Goal: Task Accomplishment & Management: Manage account settings

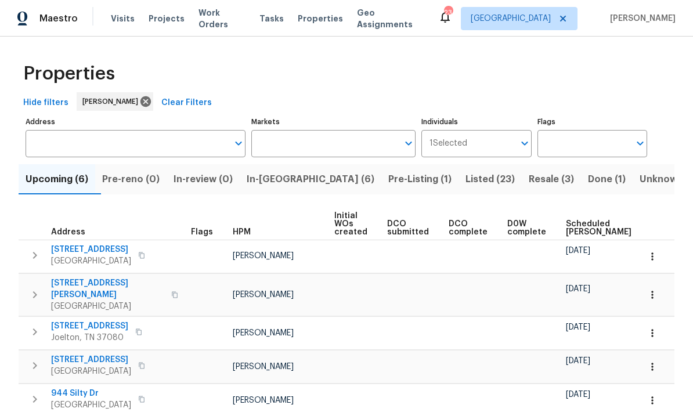
click at [299, 183] on span "In-reno (6)" at bounding box center [311, 179] width 128 height 16
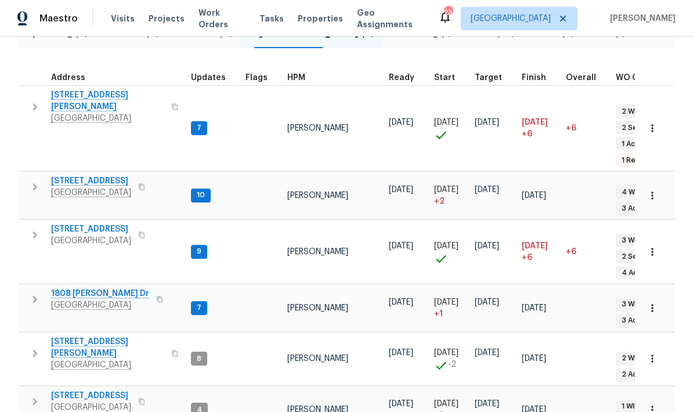
scroll to position [146, 0]
click at [111, 176] on span "[STREET_ADDRESS]" at bounding box center [91, 182] width 80 height 12
click at [71, 224] on span "404 Elfie Ct" at bounding box center [91, 230] width 80 height 12
click at [90, 288] on span "1808 Calloway Dr" at bounding box center [100, 294] width 98 height 12
click at [101, 92] on span "2390 Senseney Dr" at bounding box center [107, 101] width 113 height 23
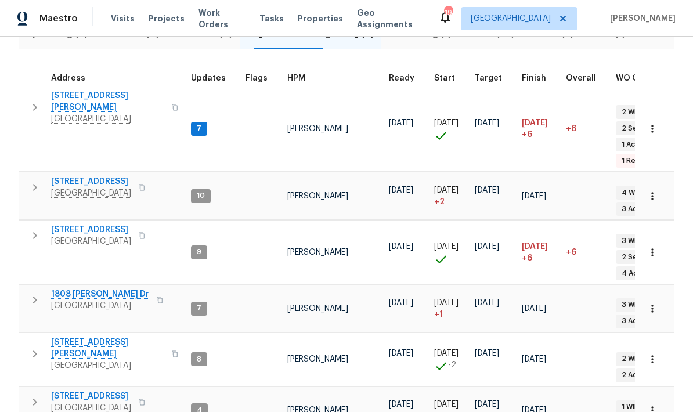
scroll to position [0, 0]
click at [81, 82] on span "Address" at bounding box center [68, 78] width 34 height 8
click at [85, 91] on span "2390 Senseney Dr" at bounding box center [107, 101] width 113 height 23
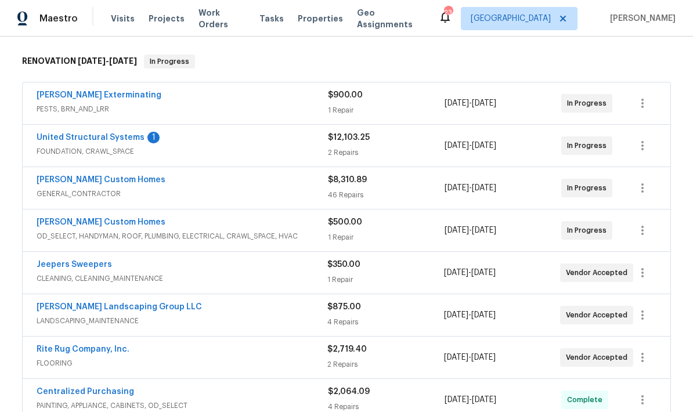
scroll to position [176, 0]
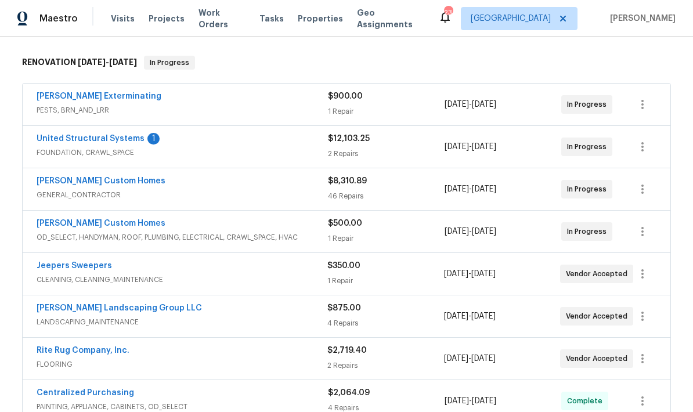
click at [124, 140] on link "United Structural Systems" at bounding box center [91, 139] width 108 height 8
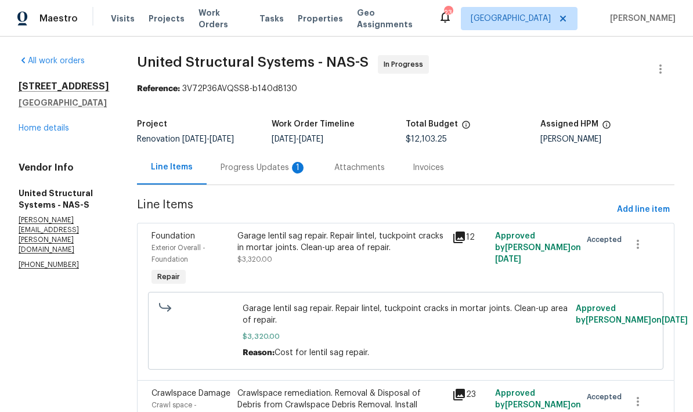
click at [292, 172] on div "1" at bounding box center [298, 168] width 12 height 12
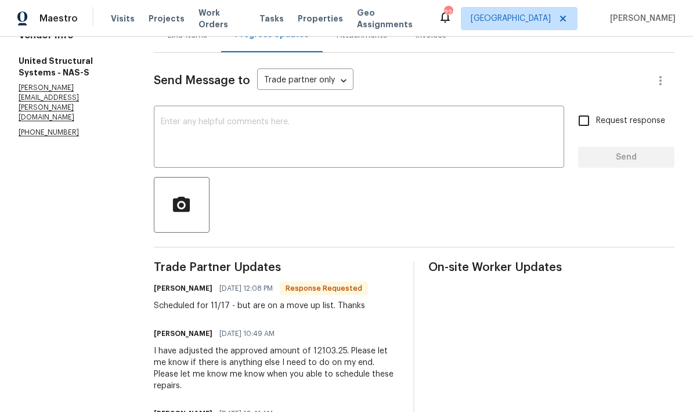
scroll to position [135, 0]
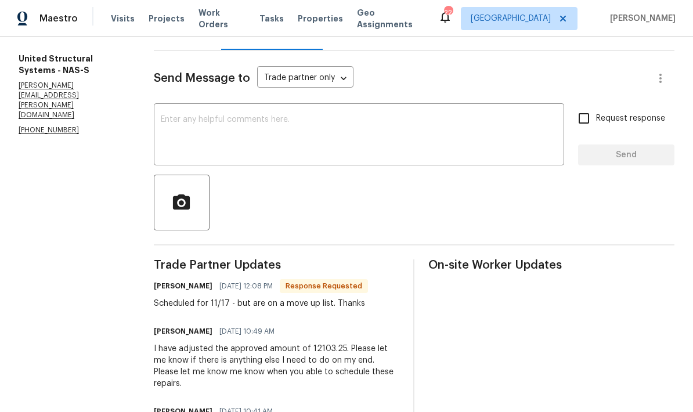
click at [390, 137] on textarea at bounding box center [359, 135] width 396 height 41
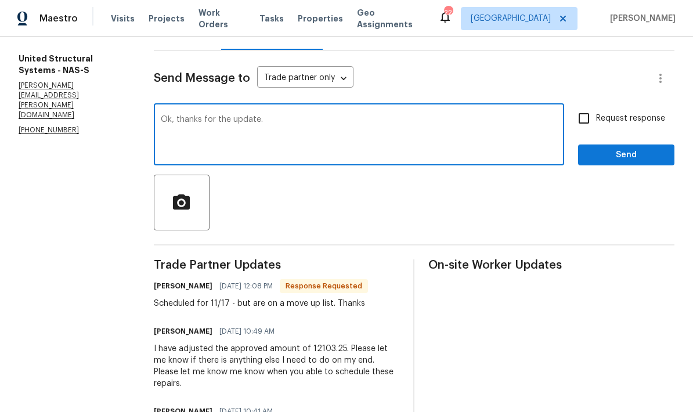
type textarea "Ok, thanks for the update."
click at [625, 162] on span "Send" at bounding box center [626, 155] width 78 height 15
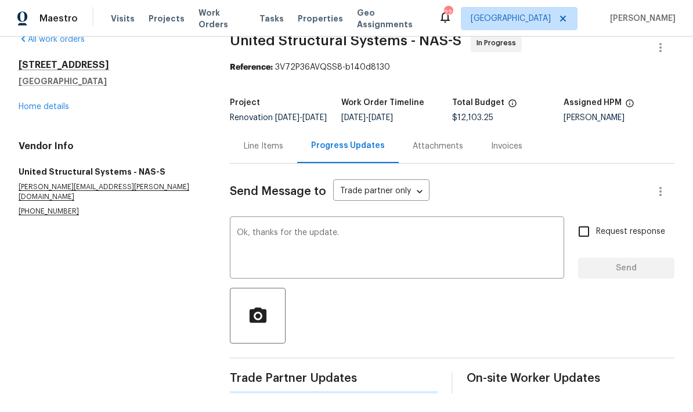
scroll to position [30, 0]
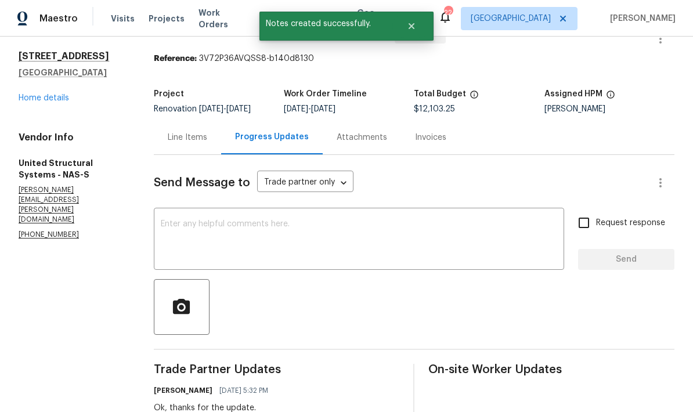
click at [26, 101] on link "Home details" at bounding box center [44, 98] width 50 height 8
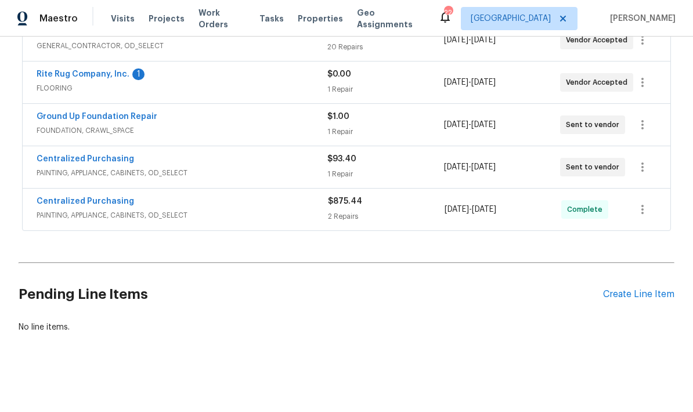
scroll to position [451, 0]
click at [61, 77] on link "Rite Rug Company, Inc." at bounding box center [83, 75] width 93 height 8
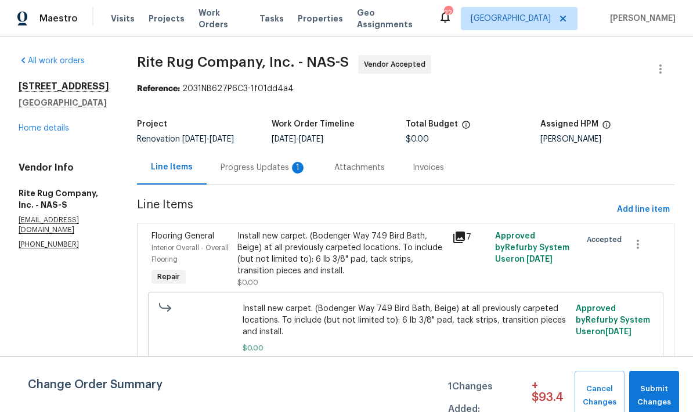
click at [301, 184] on div "Progress Updates 1" at bounding box center [264, 167] width 114 height 34
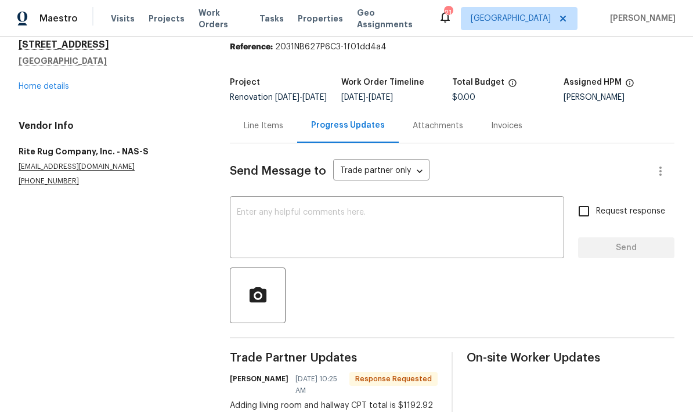
scroll to position [42, 0]
click at [262, 142] on div "Line Items" at bounding box center [263, 125] width 67 height 34
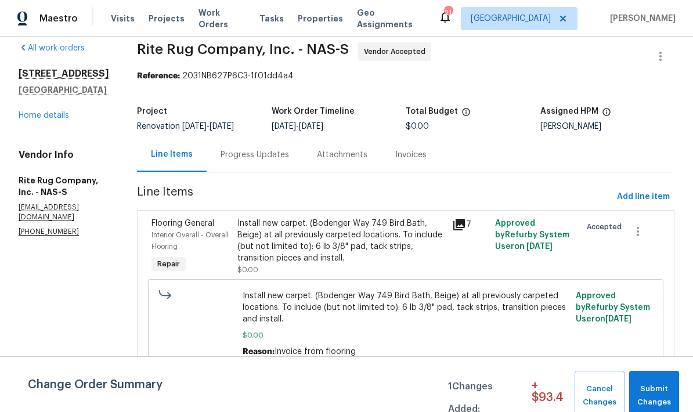
click at [364, 230] on div "Install new carpet. (Bodenger Way 749 Bird Bath, Beige) at all previously carpe…" at bounding box center [341, 241] width 208 height 46
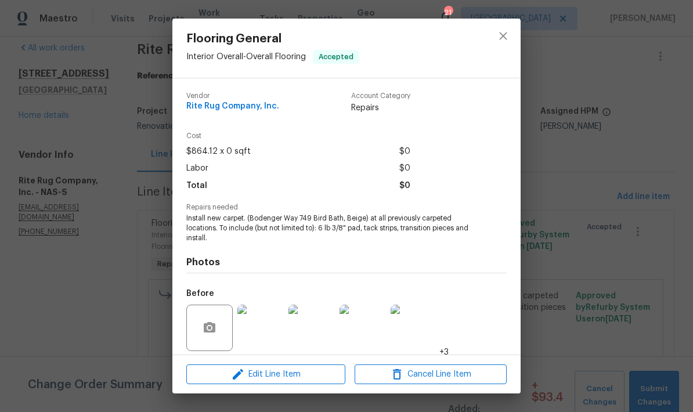
click at [267, 328] on img at bounding box center [260, 328] width 46 height 46
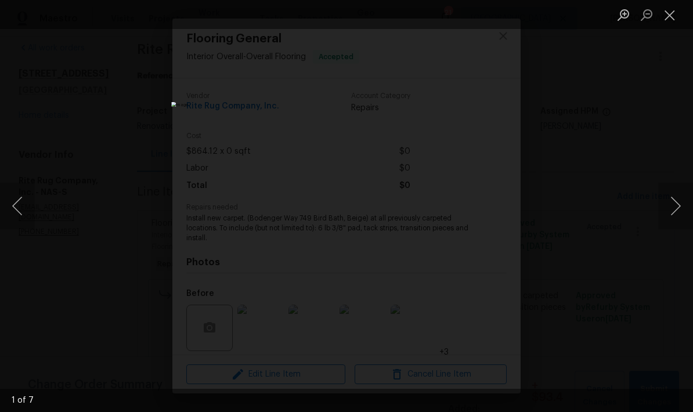
click at [673, 16] on button "Close lightbox" at bounding box center [669, 15] width 23 height 20
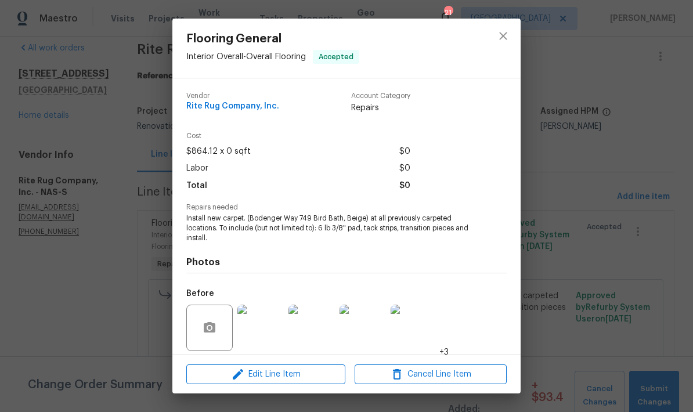
click at [313, 321] on img at bounding box center [311, 328] width 46 height 46
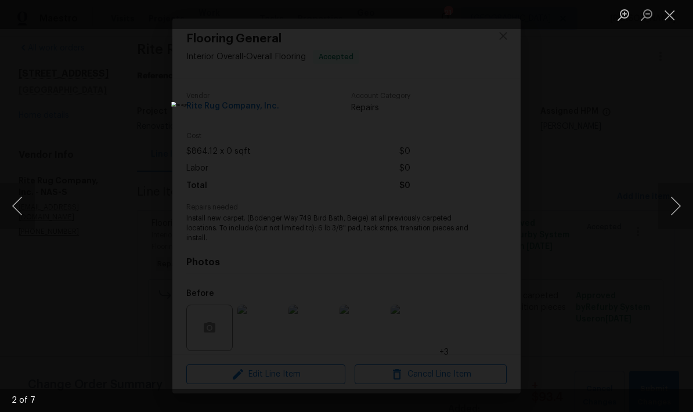
click at [671, 13] on button "Close lightbox" at bounding box center [669, 15] width 23 height 20
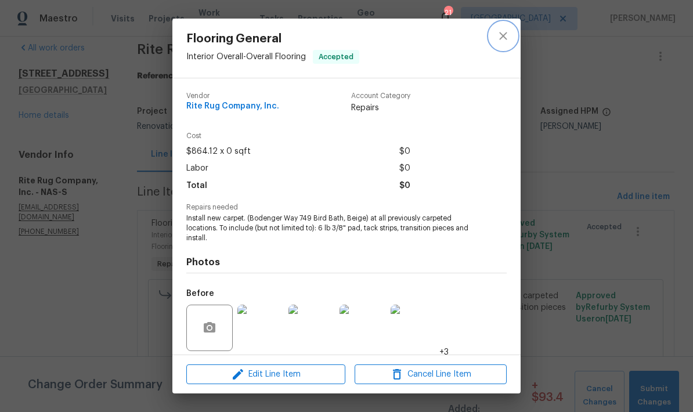
click at [511, 34] on button "close" at bounding box center [503, 36] width 28 height 28
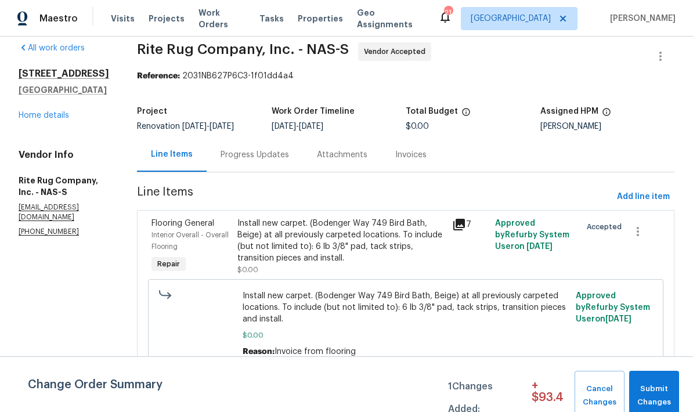
click at [289, 158] on div "Progress Updates" at bounding box center [254, 155] width 68 height 12
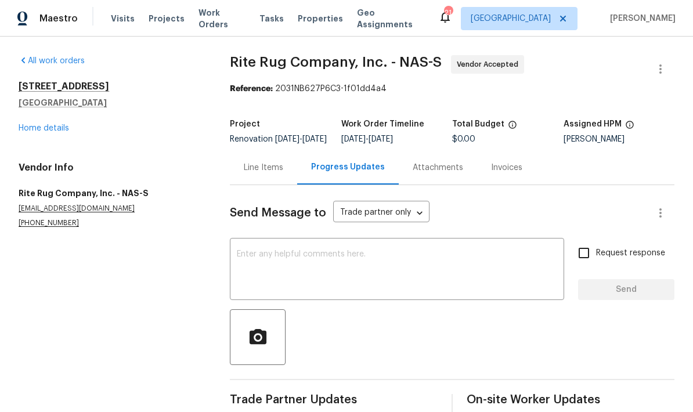
click at [269, 173] on div "Line Items" at bounding box center [263, 168] width 39 height 12
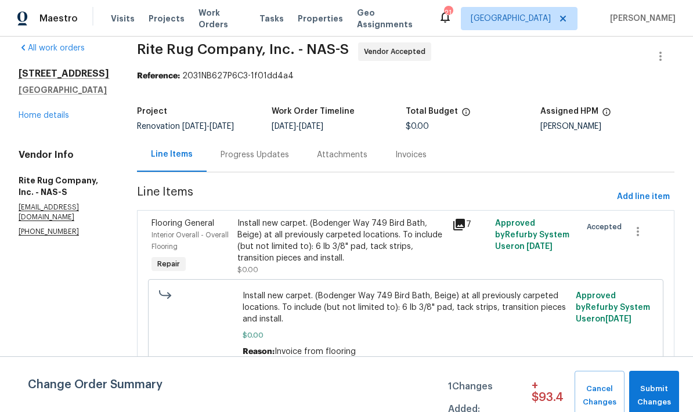
scroll to position [23, 0]
click at [373, 245] on div "Install new carpet. (Bodenger Way 749 Bird Bath, Beige) at all previously carpe…" at bounding box center [341, 241] width 208 height 46
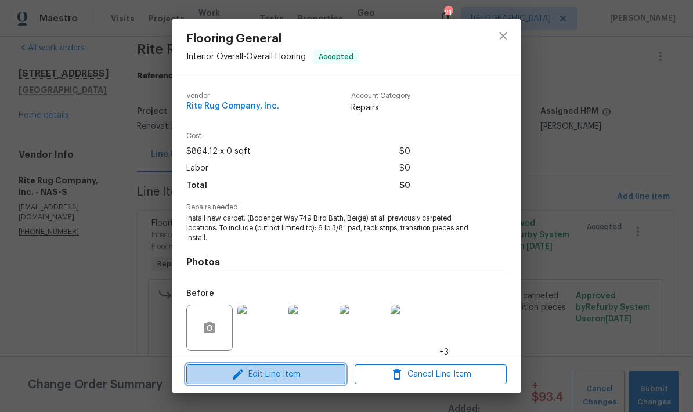
click at [294, 374] on span "Edit Line Item" at bounding box center [266, 374] width 152 height 15
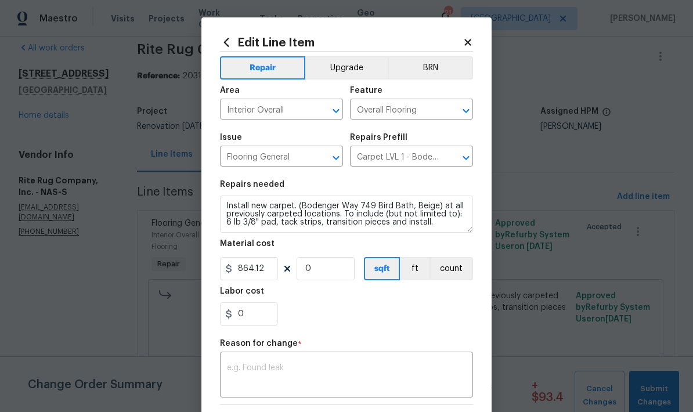
click at [470, 45] on icon at bounding box center [467, 42] width 6 height 6
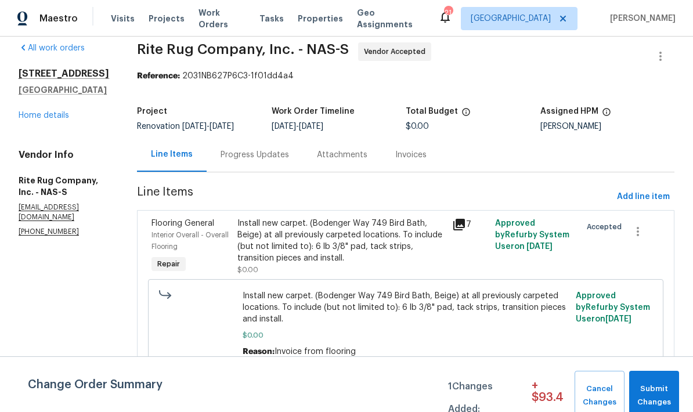
click at [278, 162] on div "Progress Updates" at bounding box center [255, 154] width 96 height 34
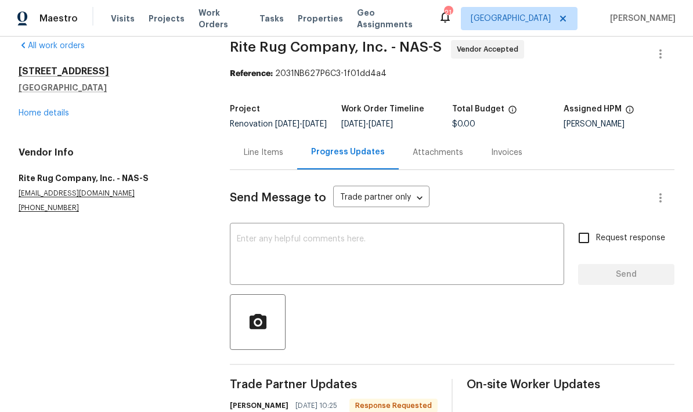
scroll to position [9, 0]
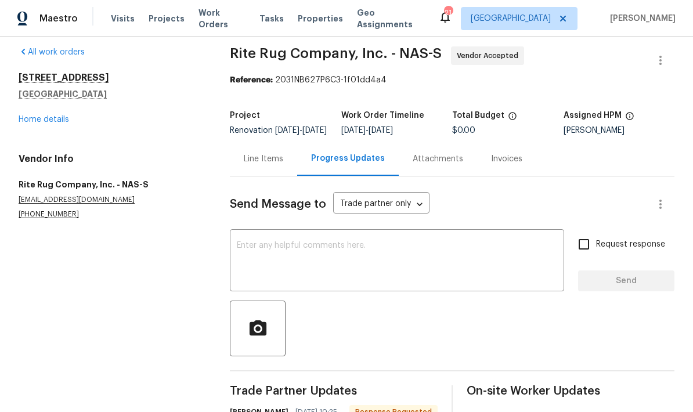
click at [259, 175] on div "Line Items" at bounding box center [263, 159] width 67 height 34
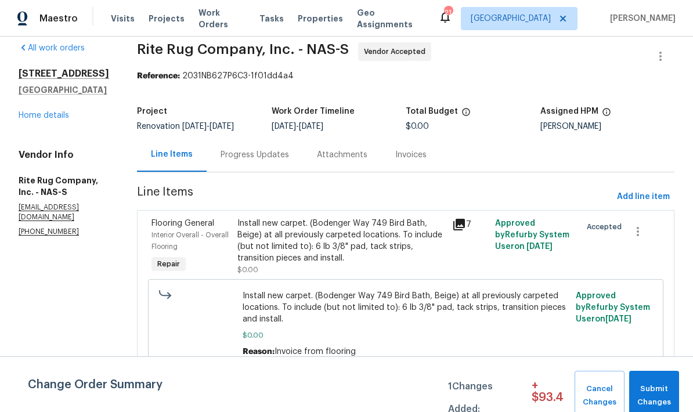
scroll to position [23, 0]
click at [346, 247] on div "Install new carpet. (Bodenger Way 749 Bird Bath, Beige) at all previously carpe…" at bounding box center [341, 241] width 208 height 46
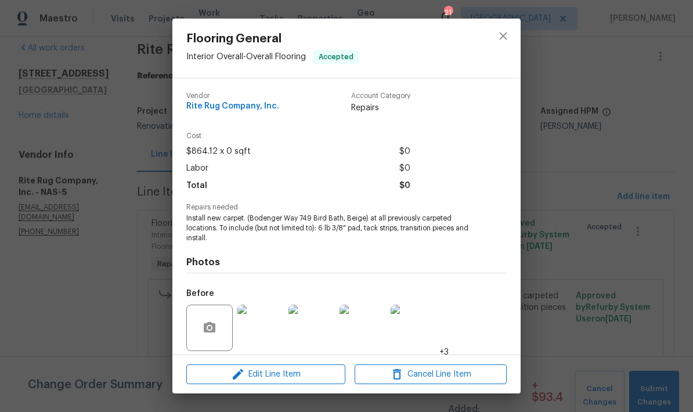
click at [322, 331] on img at bounding box center [311, 328] width 46 height 46
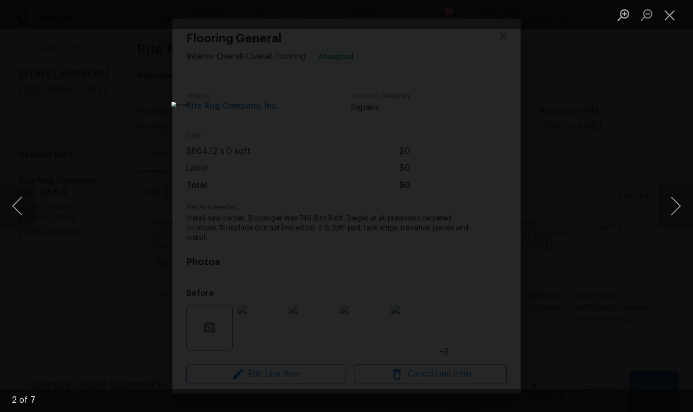
click at [35, 210] on div "Lightbox" at bounding box center [346, 206] width 693 height 412
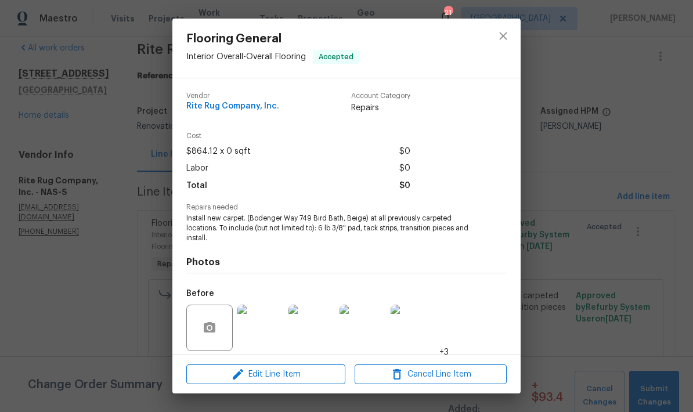
click at [269, 325] on img at bounding box center [260, 328] width 46 height 46
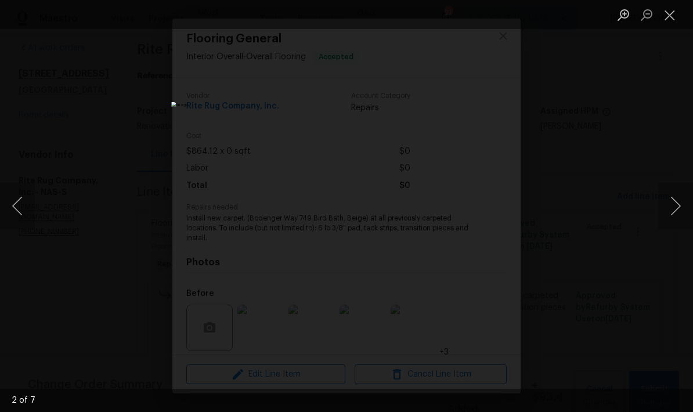
click at [680, 204] on button "Next image" at bounding box center [675, 206] width 35 height 46
click at [24, 213] on button "Previous image" at bounding box center [17, 206] width 35 height 46
click at [24, 212] on button "Previous image" at bounding box center [17, 206] width 35 height 46
click at [675, 206] on button "Next image" at bounding box center [675, 206] width 35 height 46
click at [672, 21] on button "Close lightbox" at bounding box center [669, 15] width 23 height 20
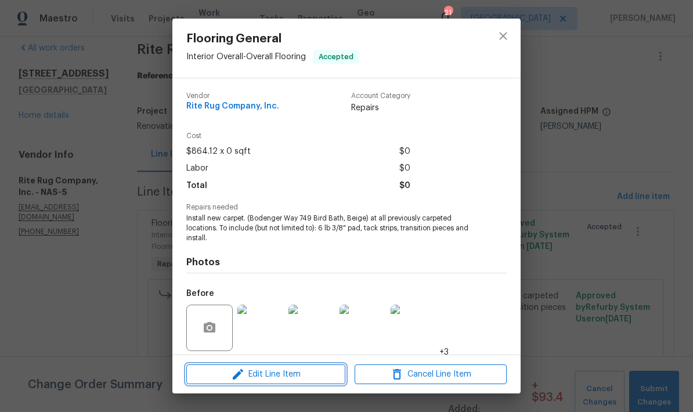
click at [295, 378] on span "Edit Line Item" at bounding box center [266, 374] width 152 height 15
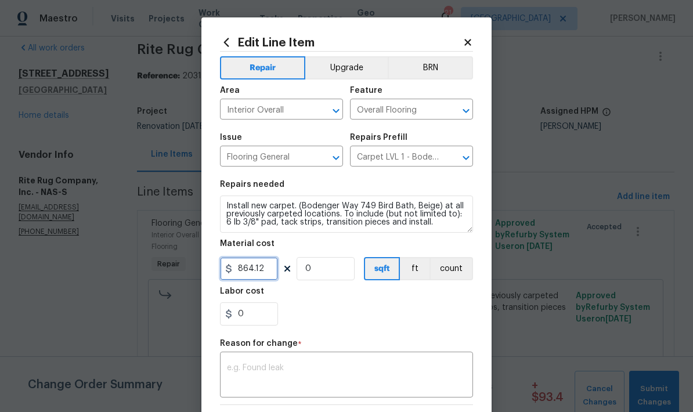
click at [271, 276] on input "864.12" at bounding box center [249, 268] width 58 height 23
type input "1192.92"
click at [335, 371] on textarea at bounding box center [346, 376] width 239 height 24
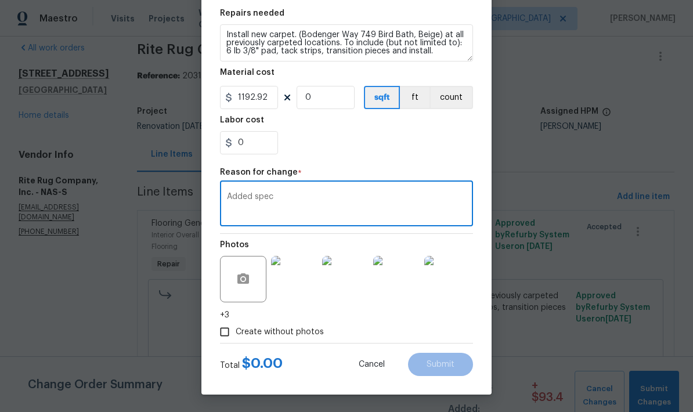
scroll to position [173, 0]
click at [422, 210] on textarea "Added spec" at bounding box center [346, 205] width 239 height 24
click at [273, 147] on input "0" at bounding box center [249, 142] width 58 height 23
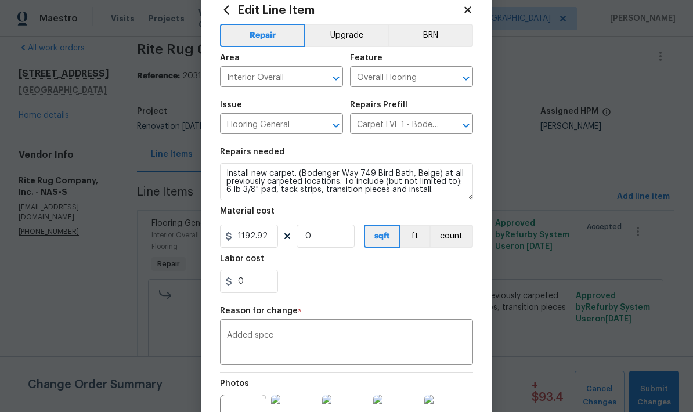
scroll to position [43, 0]
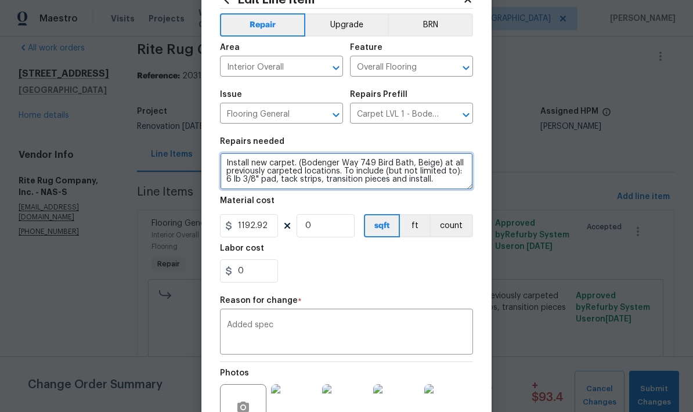
click at [444, 169] on textarea "Install new carpet. (Bodenger Way 749 Bird Bath, Beige) at all previously carpe…" at bounding box center [346, 171] width 253 height 37
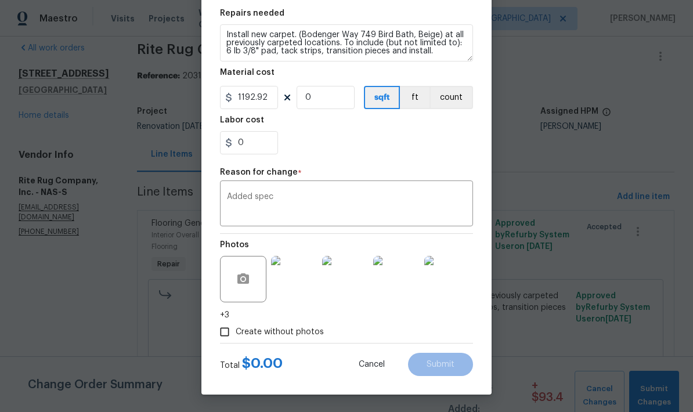
scroll to position [172, 0]
click at [402, 214] on textarea "Added spec" at bounding box center [346, 205] width 239 height 24
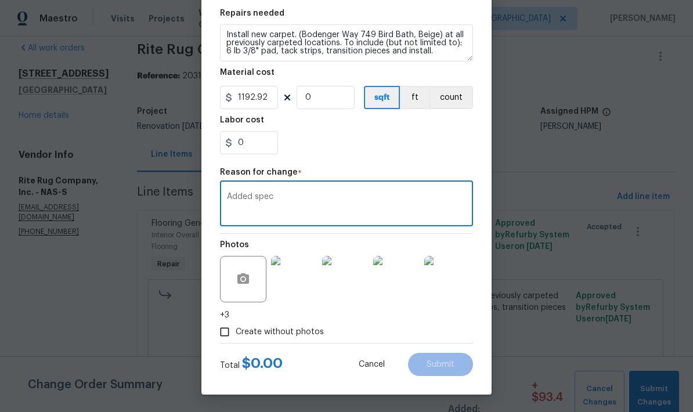
type textarea "Added spec"
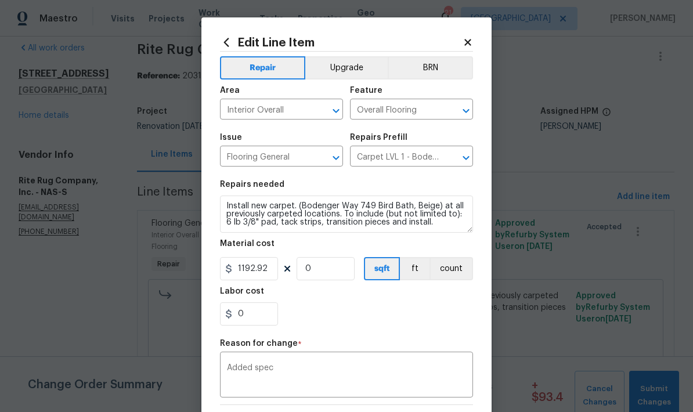
scroll to position [0, 0]
click at [480, 37] on div "Edit Line Item Repair Upgrade BRN Area Interior Overall ​ Feature Overall Floor…" at bounding box center [346, 291] width 290 height 548
click at [479, 37] on div "Edit Line Item Repair Upgrade BRN Area Interior Overall ​ Feature Overall Floor…" at bounding box center [346, 291] width 290 height 548
click at [471, 38] on icon at bounding box center [467, 42] width 10 height 10
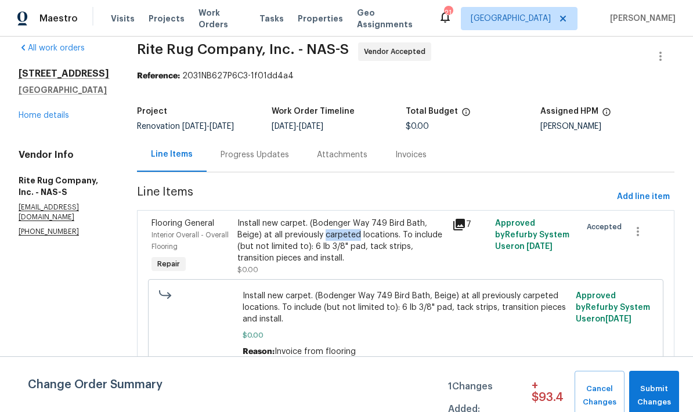
click at [309, 249] on div "Install new carpet. (Bodenger Way 749 Bird Bath, Beige) at all previously carpe…" at bounding box center [341, 241] width 208 height 46
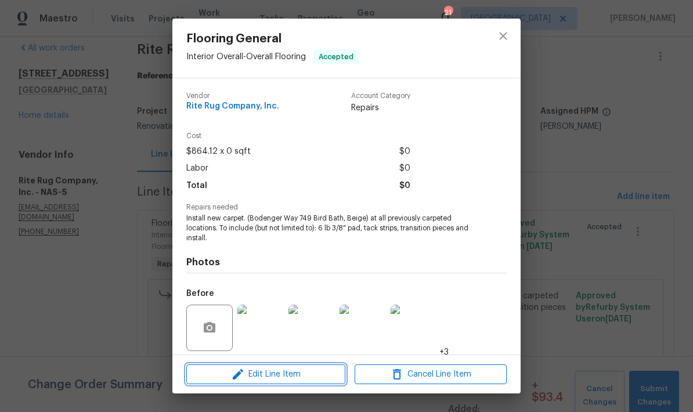
click at [295, 379] on span "Edit Line Item" at bounding box center [266, 374] width 152 height 15
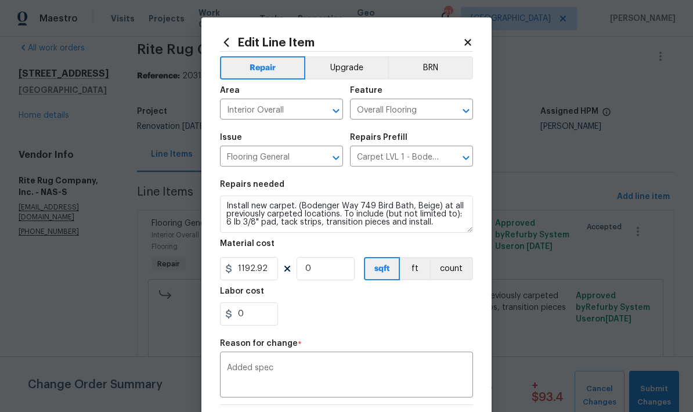
click at [469, 45] on icon at bounding box center [467, 42] width 10 height 10
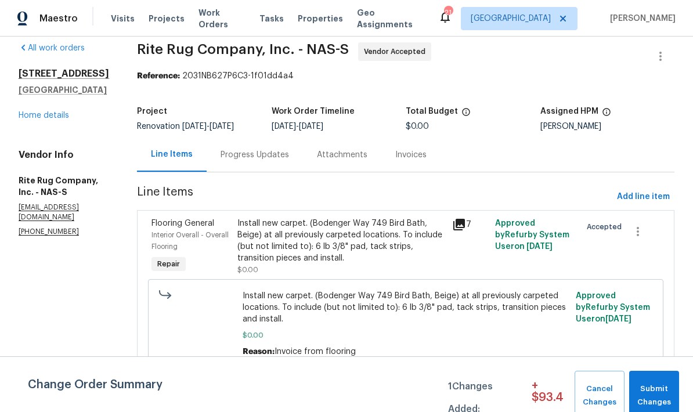
click at [340, 242] on div "Install new carpet. (Bodenger Way 749 Bird Bath, Beige) at all previously carpe…" at bounding box center [341, 241] width 208 height 46
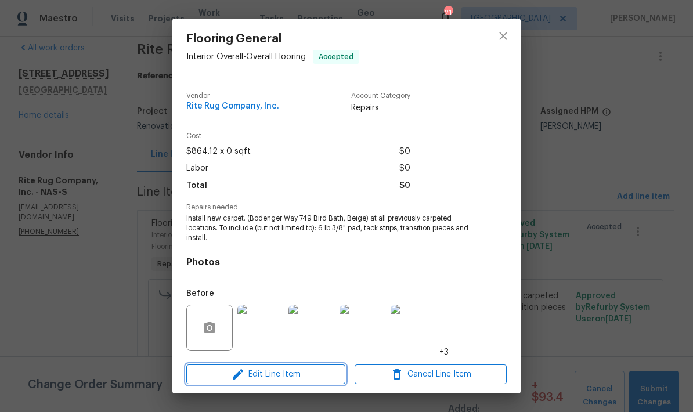
click at [302, 374] on span "Edit Line Item" at bounding box center [266, 374] width 152 height 15
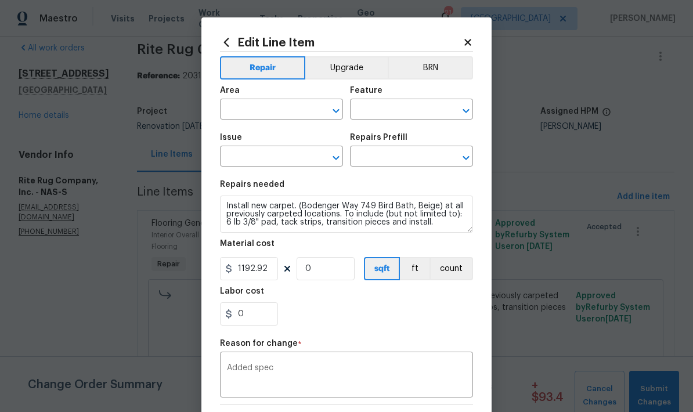
type input "Interior Overall"
type input "Overall Flooring"
type input "Flooring General"
type input "Carpet LVL 1 - Bodenger Way (Beige) $1.37"
click at [346, 273] on input "0" at bounding box center [325, 268] width 58 height 23
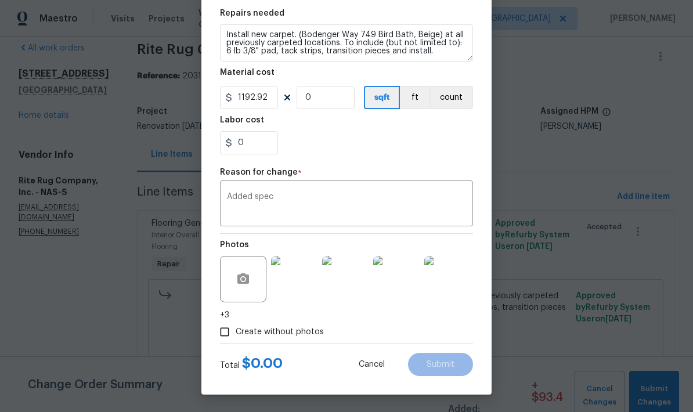
scroll to position [173, 0]
click at [248, 280] on icon "button" at bounding box center [243, 278] width 12 height 10
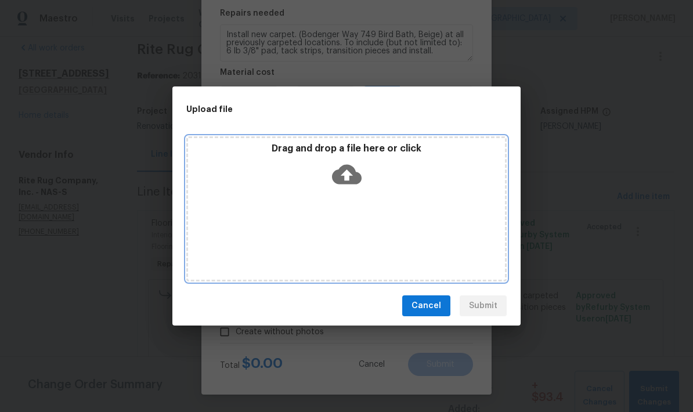
click at [407, 178] on div "Drag and drop a file here or click" at bounding box center [346, 168] width 317 height 50
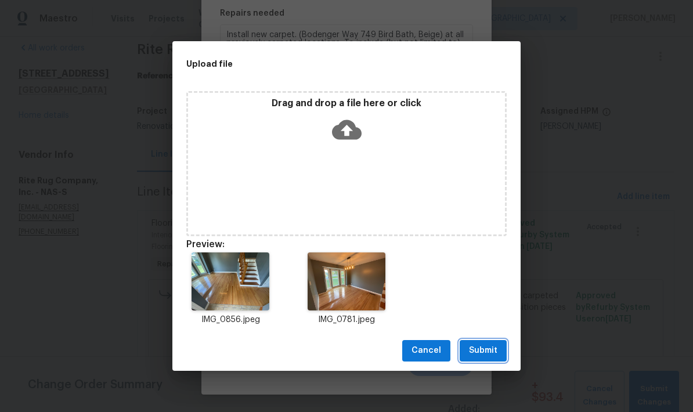
click at [484, 348] on span "Submit" at bounding box center [483, 350] width 28 height 15
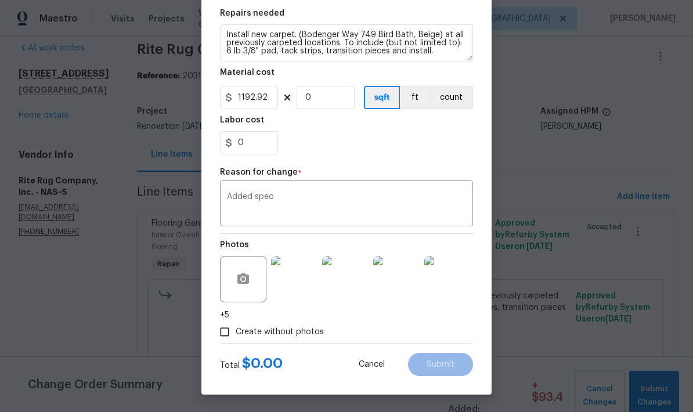
click at [443, 343] on div "Total $ 0.00 Cancel Submit" at bounding box center [346, 359] width 253 height 32
click at [428, 215] on textarea "Added spec" at bounding box center [346, 205] width 239 height 24
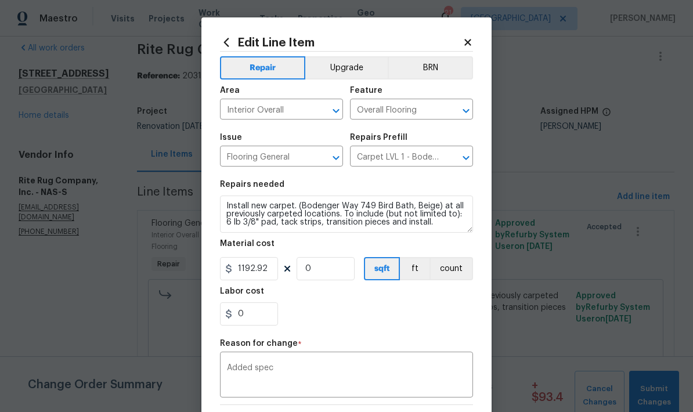
scroll to position [0, 0]
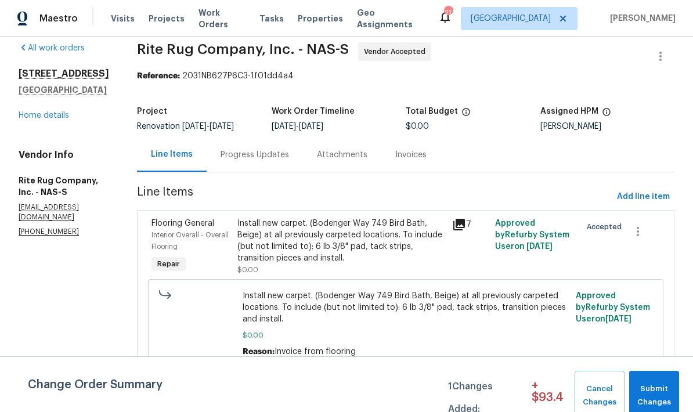
scroll to position [23, 0]
click at [391, 323] on span "Install new carpet. (Bodenger Way 749 Bird Bath, Beige) at all previously carpe…" at bounding box center [405, 307] width 327 height 35
click at [379, 340] on span "$0.00" at bounding box center [405, 336] width 327 height 12
click at [355, 248] on div "Install new carpet. (Bodenger Way 749 Bird Bath, Beige) at all previously carpe…" at bounding box center [341, 241] width 208 height 46
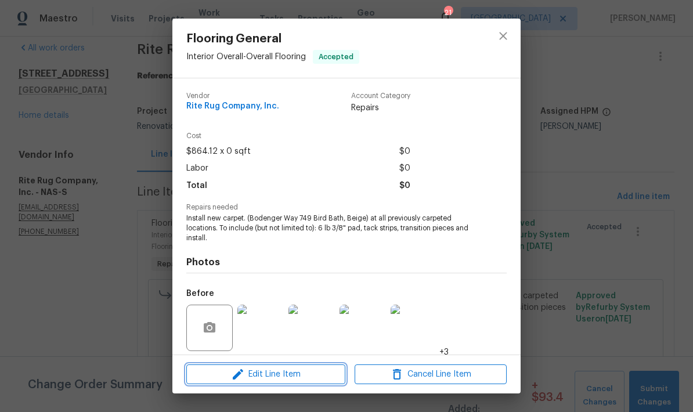
click at [310, 382] on button "Edit Line Item" at bounding box center [265, 374] width 159 height 20
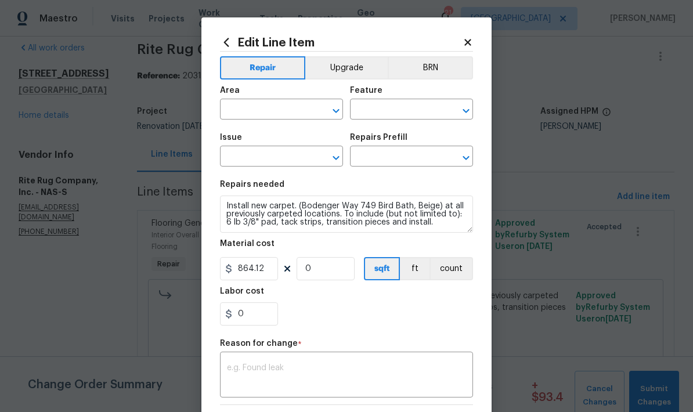
type input "Interior Overall"
type input "Overall Flooring"
type input "Flooring General"
type input "Carpet LVL 1 - Bodenger Way (Beige) $1.37"
click at [270, 277] on input "864.12" at bounding box center [249, 268] width 58 height 23
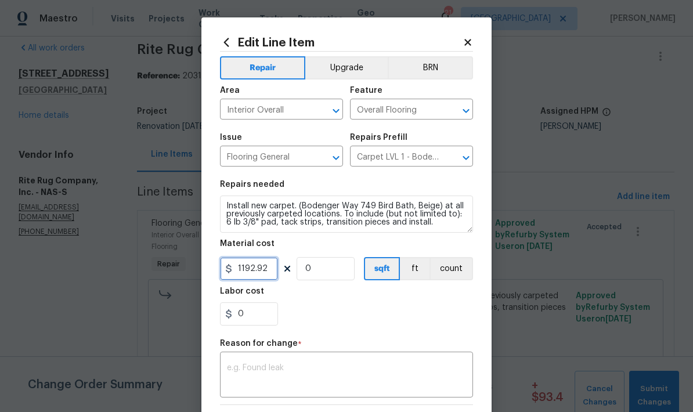
type input "1192.92"
click at [374, 368] on textarea at bounding box center [346, 376] width 239 height 24
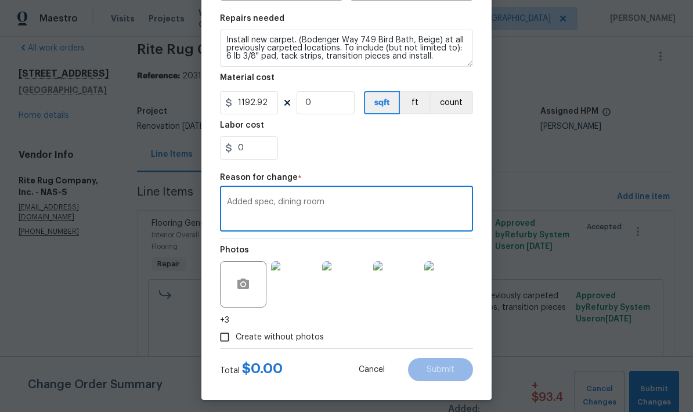
scroll to position [171, 0]
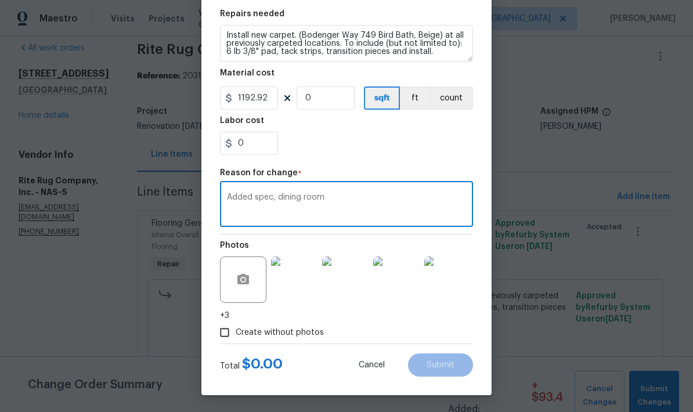
type textarea "Added spec, dining room"
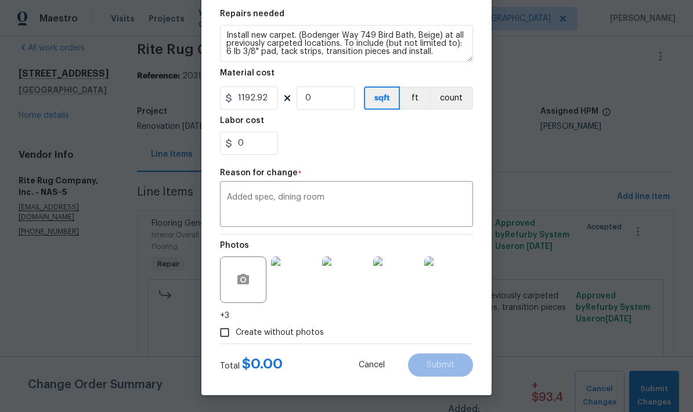
click at [566, 176] on body "Maestro Visits Projects Work Orders Tasks Properties Geo Assignments 21 Nashvil…" at bounding box center [346, 206] width 693 height 412
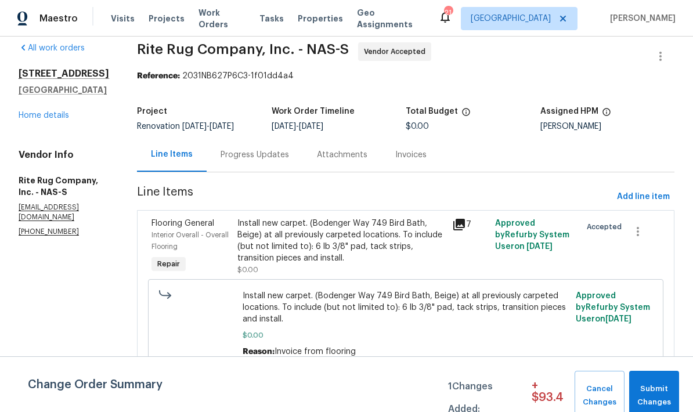
scroll to position [0, 0]
click at [598, 389] on span "Cancel Changes" at bounding box center [599, 395] width 38 height 27
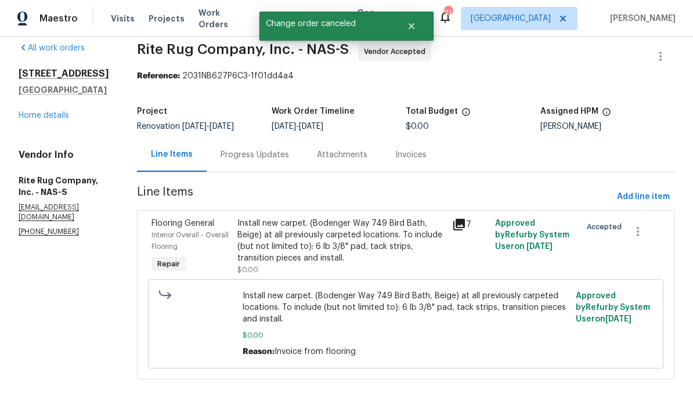
click at [348, 247] on div "Install new carpet. (Bodenger Way 749 Bird Bath, Beige) at all previously carpe…" at bounding box center [341, 241] width 208 height 46
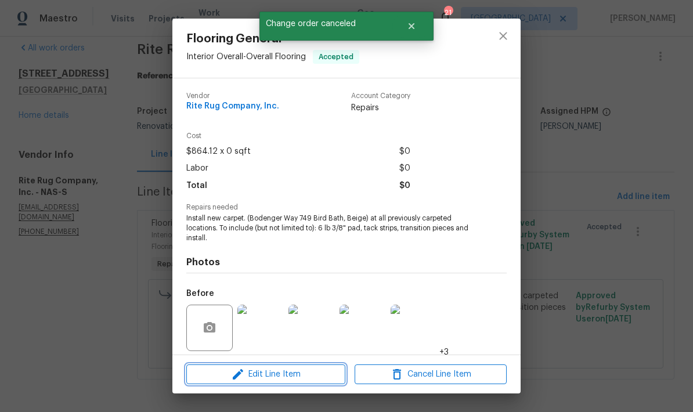
click at [312, 374] on span "Edit Line Item" at bounding box center [266, 374] width 152 height 15
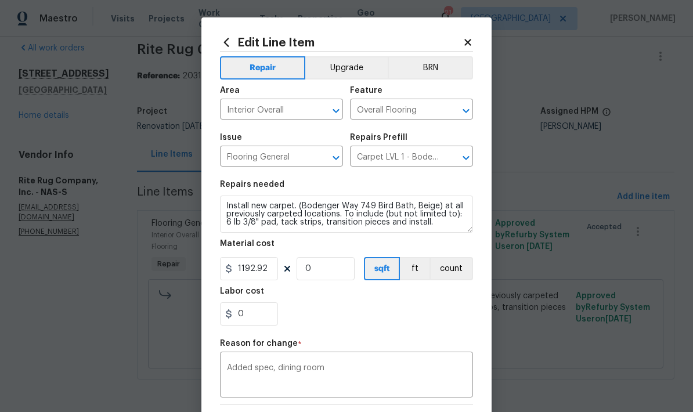
click at [483, 37] on div "Edit Line Item Repair Upgrade BRN Area Interior Overall ​ Feature Overall Floor…" at bounding box center [346, 291] width 290 height 548
click at [480, 37] on div "Edit Line Item Repair Upgrade BRN Area Interior Overall ​ Feature Overall Floor…" at bounding box center [346, 291] width 290 height 548
click at [465, 45] on icon at bounding box center [467, 42] width 6 height 6
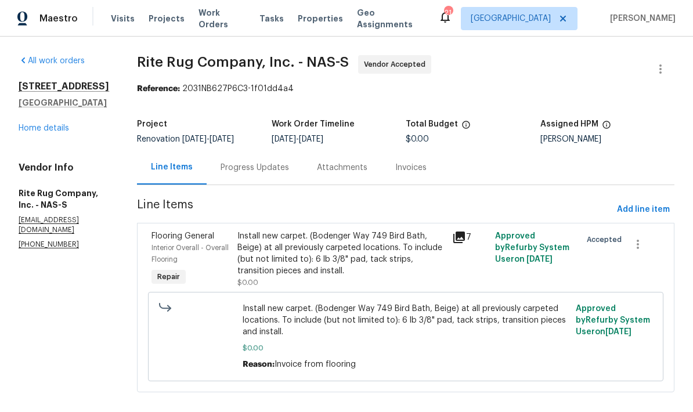
click at [359, 268] on div "Install new carpet. (Bodenger Way 749 Bird Bath, Beige) at all previously carpe…" at bounding box center [341, 253] width 208 height 46
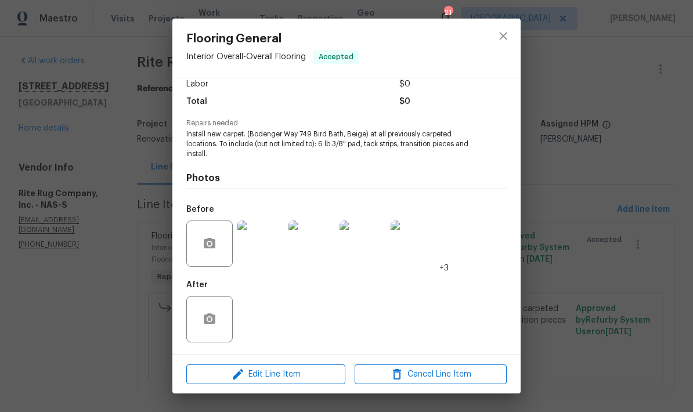
scroll to position [86, 0]
click at [288, 372] on span "Edit Line Item" at bounding box center [266, 374] width 152 height 15
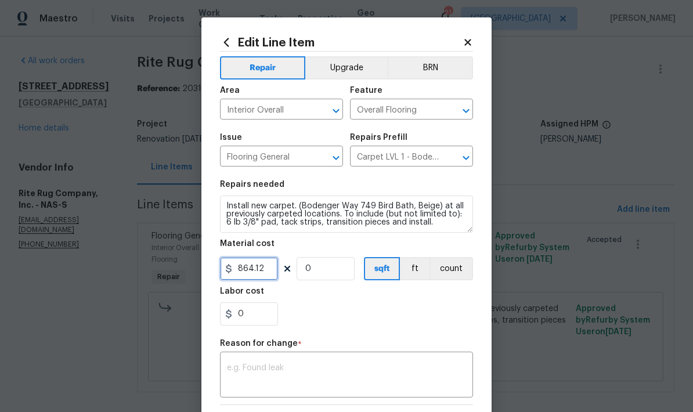
click at [263, 272] on input "864.12" at bounding box center [249, 268] width 58 height 23
type input "1192.92"
click at [355, 369] on textarea at bounding box center [346, 376] width 239 height 24
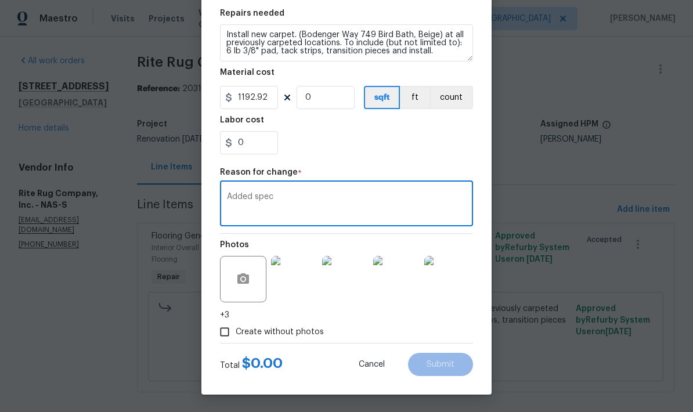
scroll to position [173, 0]
type textarea "Added spec"
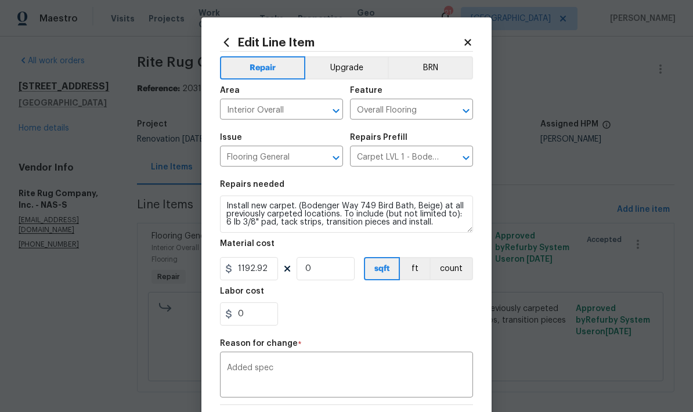
scroll to position [0, 0]
click at [470, 44] on icon at bounding box center [467, 42] width 10 height 10
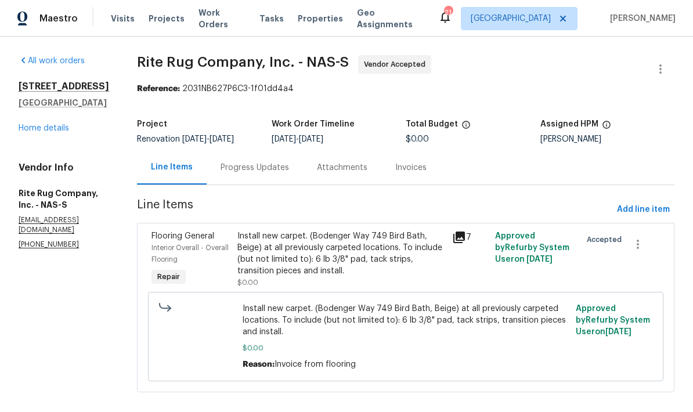
click at [50, 125] on link "Home details" at bounding box center [44, 128] width 50 height 8
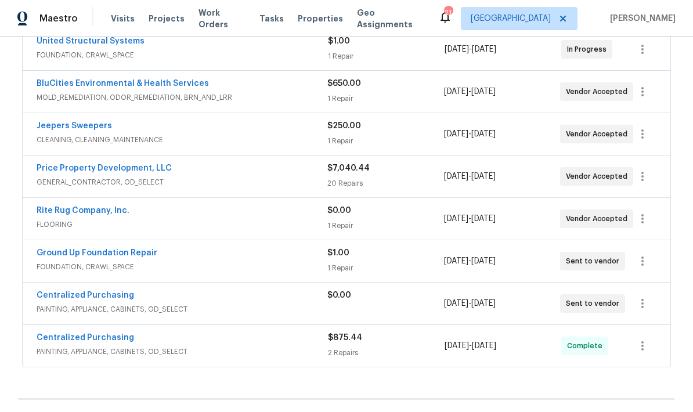
scroll to position [316, 0]
click at [106, 213] on link "Rite Rug Company, Inc." at bounding box center [83, 210] width 93 height 8
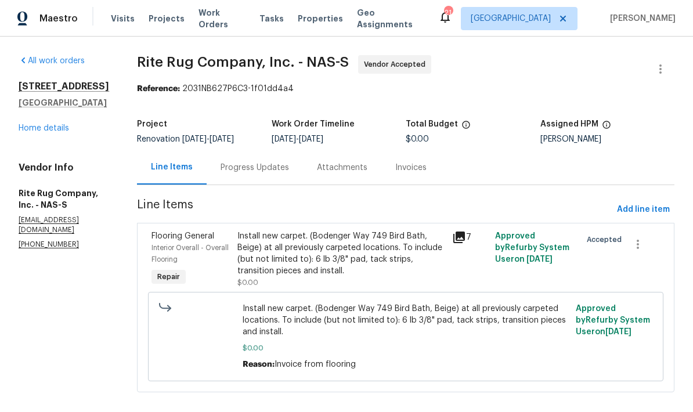
click at [354, 266] on div "Install new carpet. (Bodenger Way 749 Bird Bath, Beige) at all previously carpe…" at bounding box center [341, 253] width 208 height 46
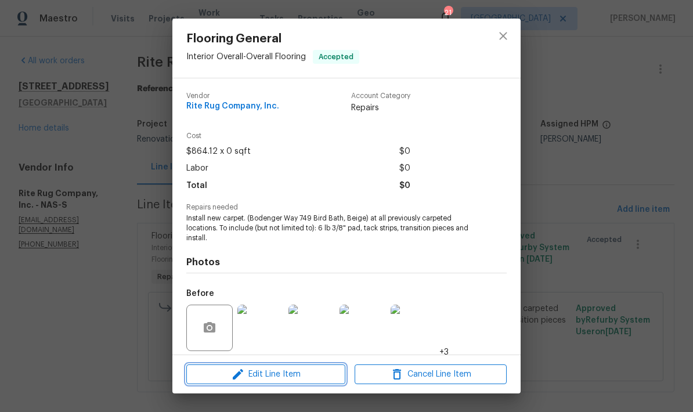
click at [288, 377] on span "Edit Line Item" at bounding box center [266, 374] width 152 height 15
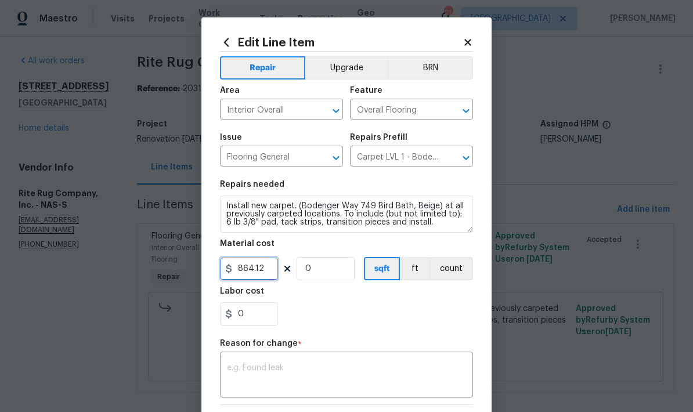
click at [272, 267] on input "864.12" at bounding box center [249, 268] width 58 height 23
type input "1192.92"
click at [340, 373] on textarea at bounding box center [346, 376] width 239 height 24
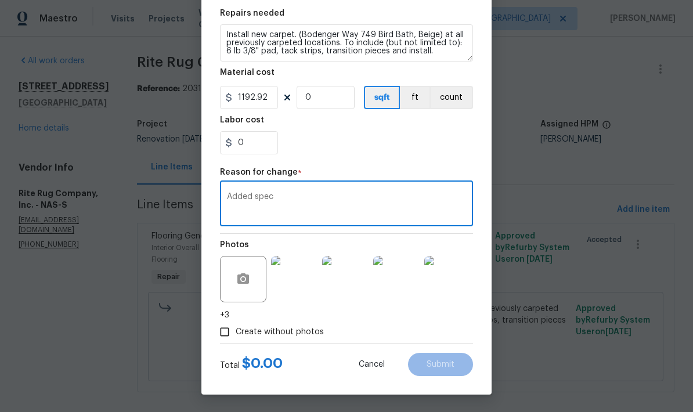
scroll to position [173, 0]
click at [404, 211] on textarea "Added spec" at bounding box center [346, 205] width 239 height 24
type textarea "Added spec"
click at [254, 286] on button "button" at bounding box center [243, 279] width 28 height 28
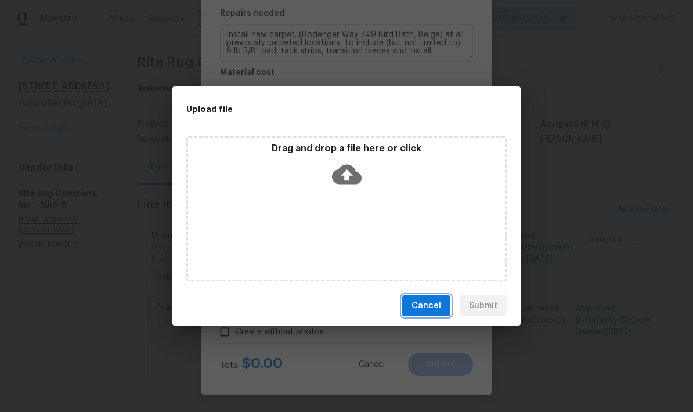
click at [435, 311] on span "Cancel" at bounding box center [426, 306] width 30 height 15
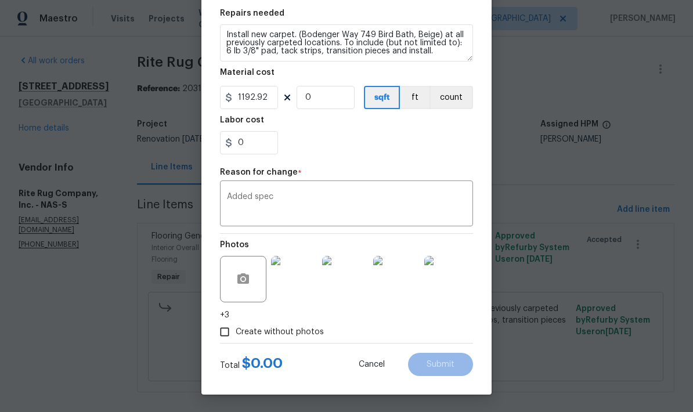
click at [17, 396] on body "Maestro Visits Projects Work Orders Tasks Properties Geo Assignments 21 Nashvil…" at bounding box center [346, 206] width 693 height 412
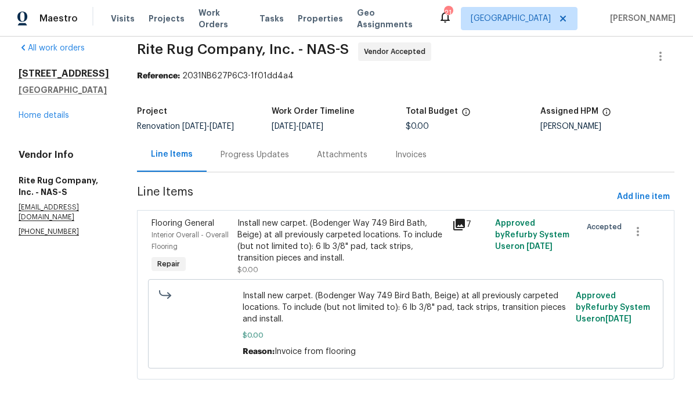
scroll to position [23, 0]
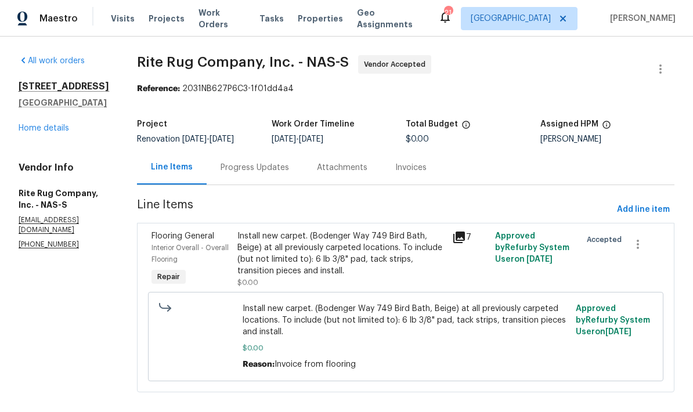
click at [57, 125] on link "Home details" at bounding box center [44, 128] width 50 height 8
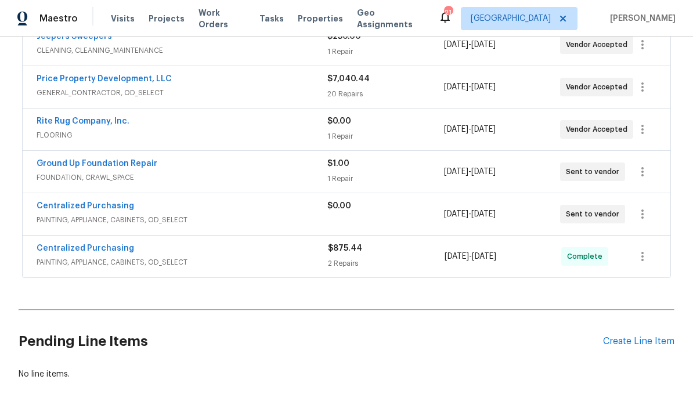
scroll to position [402, 0]
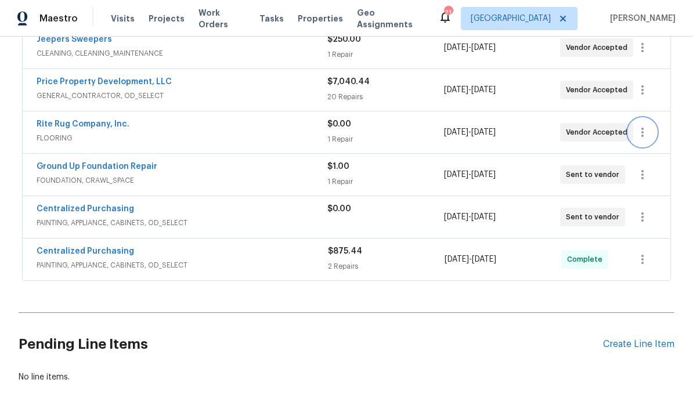
click at [645, 129] on icon "button" at bounding box center [642, 132] width 14 height 14
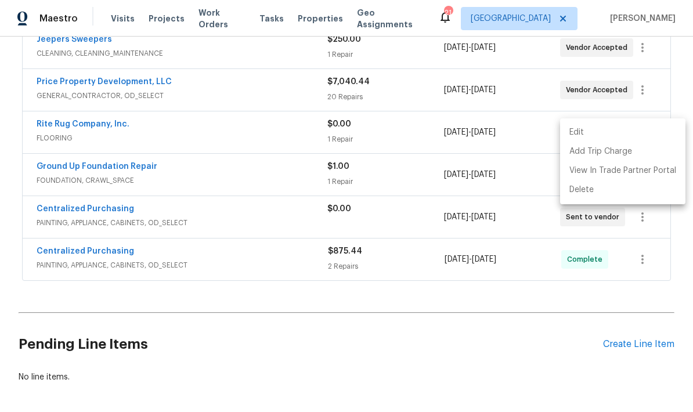
click at [653, 130] on li "Edit" at bounding box center [622, 132] width 125 height 19
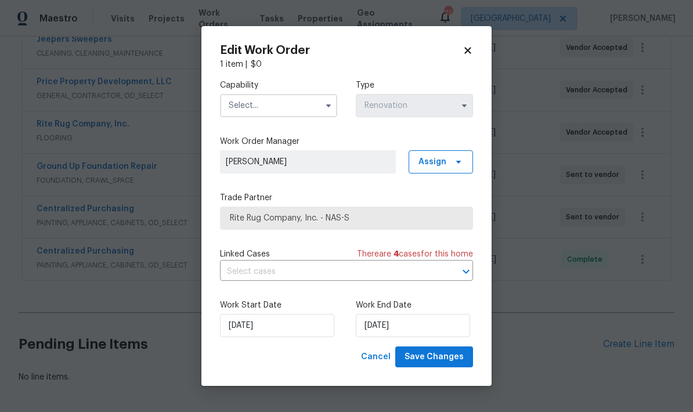
click at [471, 48] on icon at bounding box center [467, 50] width 10 height 10
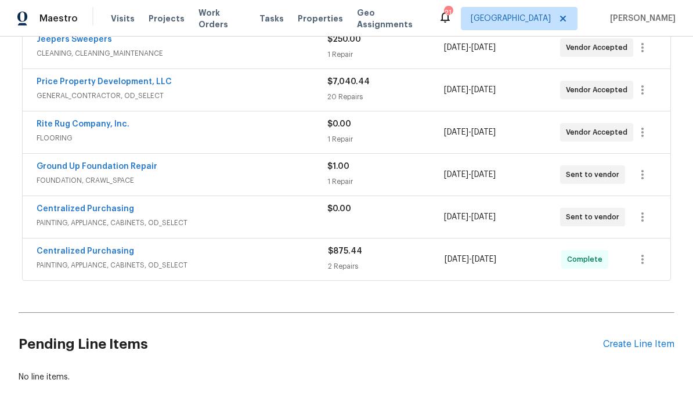
click at [67, 127] on link "Rite Rug Company, Inc." at bounding box center [83, 124] width 93 height 8
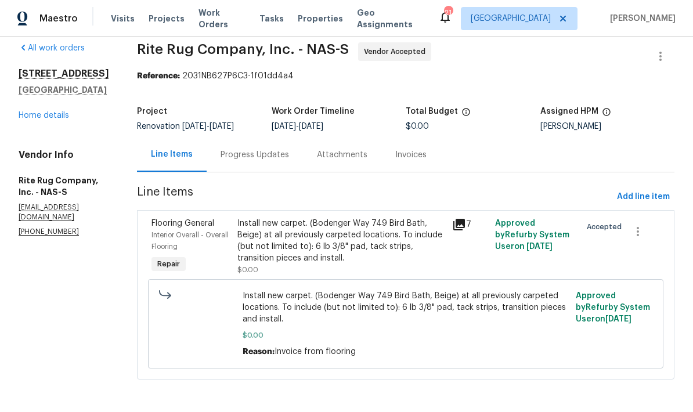
scroll to position [23, 0]
click at [635, 229] on icon "button" at bounding box center [638, 232] width 14 height 14
click at [656, 199] on div at bounding box center [346, 206] width 693 height 412
click at [651, 194] on span "Add line item" at bounding box center [643, 197] width 53 height 15
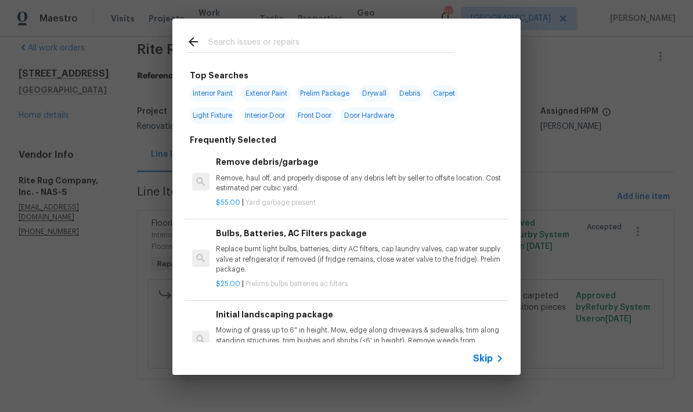
click at [196, 43] on icon at bounding box center [193, 42] width 14 height 14
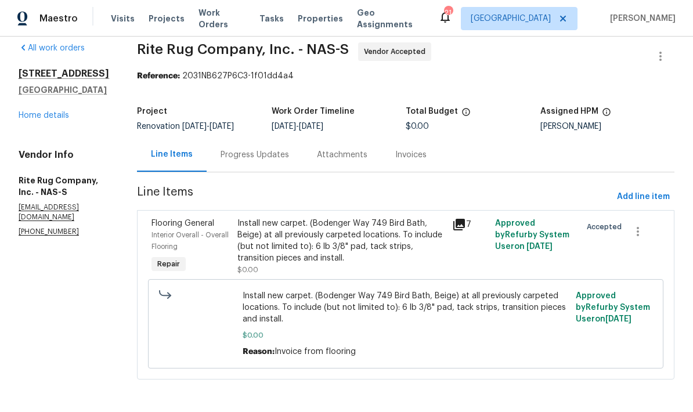
click at [326, 252] on div "Install new carpet. (Bodenger Way 749 Bird Bath, Beige) at all previously carpe…" at bounding box center [341, 241] width 208 height 46
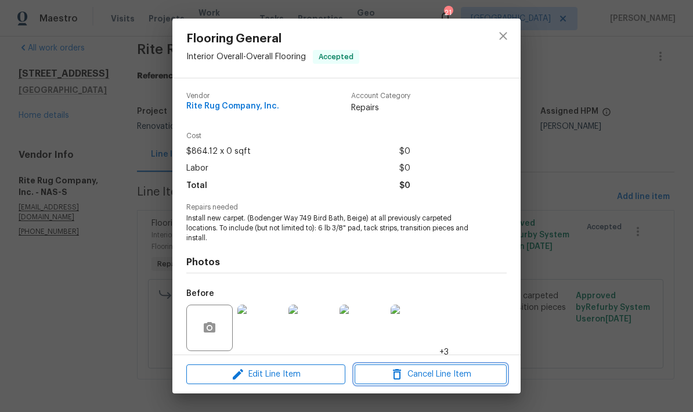
click at [464, 381] on span "Cancel Line Item" at bounding box center [430, 374] width 145 height 15
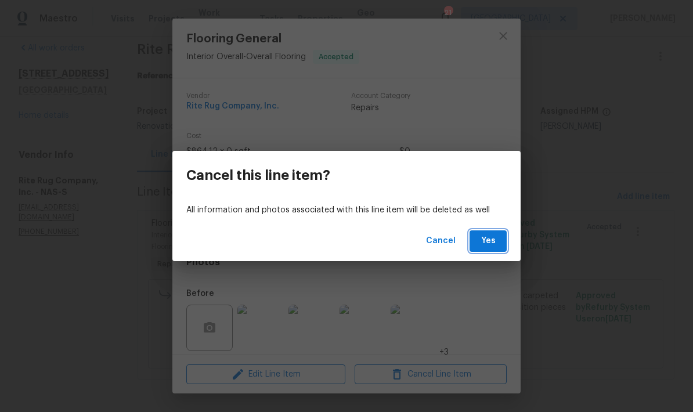
click at [487, 239] on span "Yes" at bounding box center [488, 241] width 19 height 15
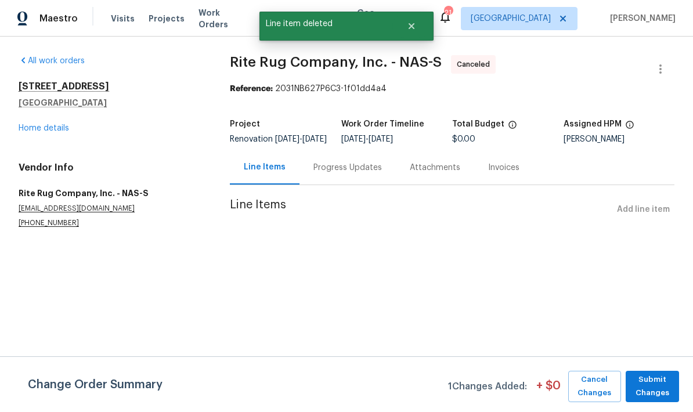
scroll to position [0, 0]
click at [650, 220] on div "Line Items Add line item" at bounding box center [452, 209] width 444 height 21
click at [603, 384] on span "Cancel Changes" at bounding box center [594, 386] width 41 height 27
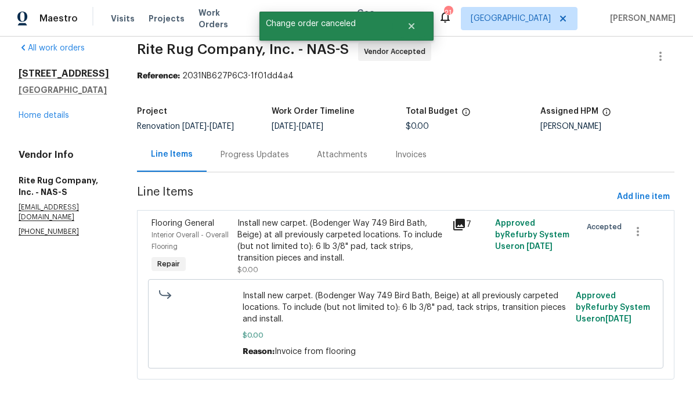
scroll to position [23, 0]
click at [647, 194] on span "Add line item" at bounding box center [643, 197] width 53 height 15
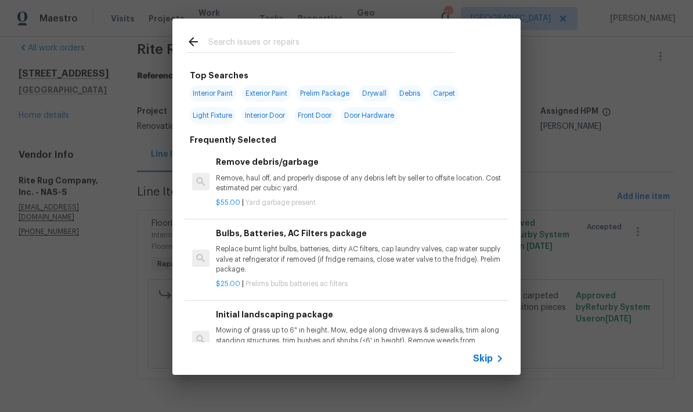
click at [360, 42] on input "text" at bounding box center [331, 43] width 246 height 17
type input "Carpet"
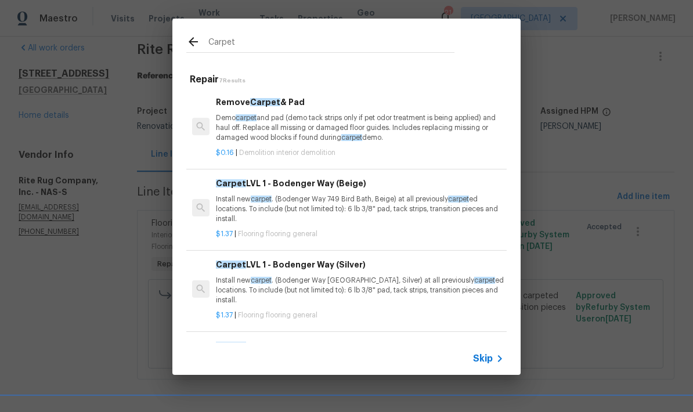
click at [390, 197] on p "Install new carpet . (Bodenger Way 749 Bird Bath, Beige) at all previously carp…" at bounding box center [360, 209] width 288 height 30
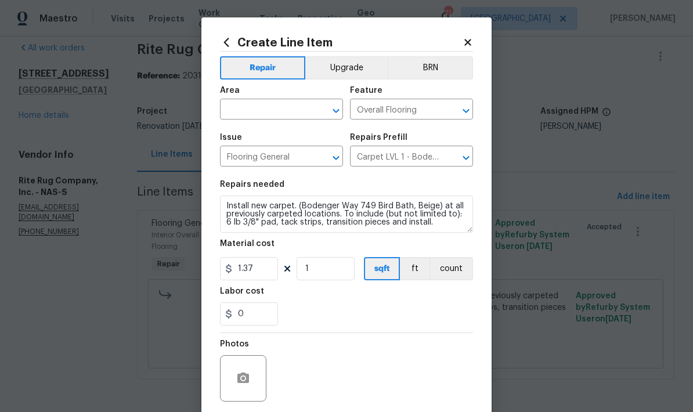
click at [277, 109] on input "text" at bounding box center [265, 111] width 91 height 18
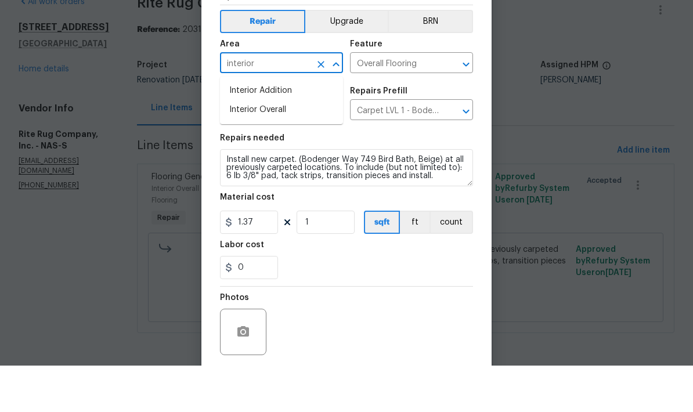
click at [329, 147] on li "Interior Overall" at bounding box center [281, 156] width 123 height 19
type input "Interior Overall"
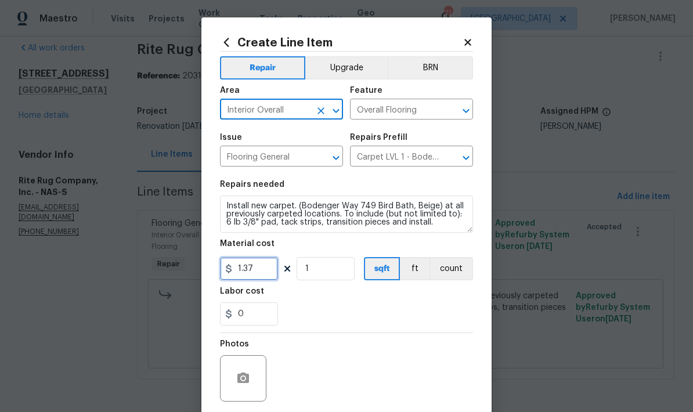
click at [273, 267] on input "1.37" at bounding box center [249, 268] width 58 height 23
type input "1192.92"
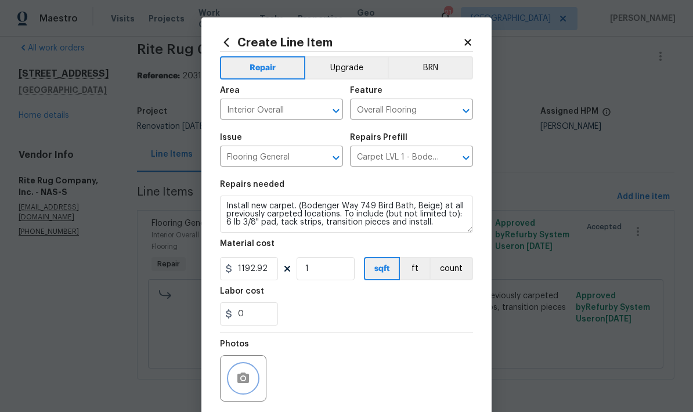
click at [255, 379] on button "button" at bounding box center [243, 378] width 28 height 28
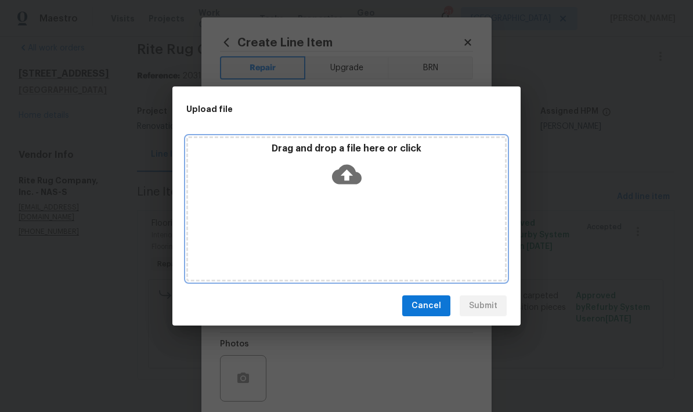
click at [414, 171] on div "Drag and drop a file here or click" at bounding box center [346, 168] width 317 height 50
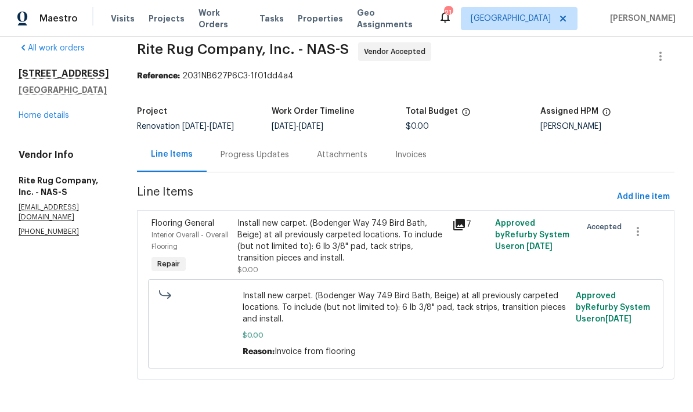
scroll to position [23, 0]
click at [650, 199] on span "Add line item" at bounding box center [643, 197] width 53 height 15
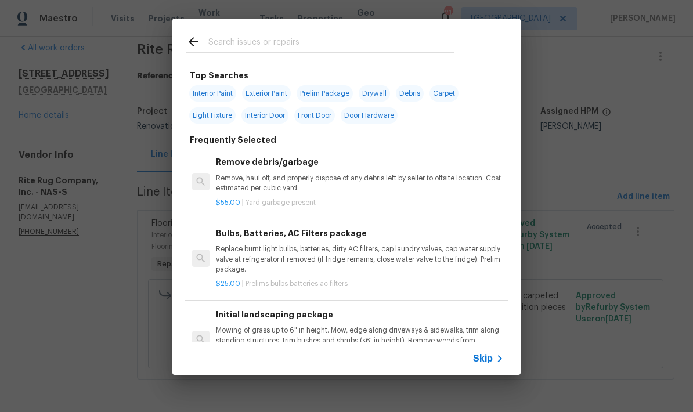
click at [425, 52] on input "text" at bounding box center [331, 43] width 246 height 17
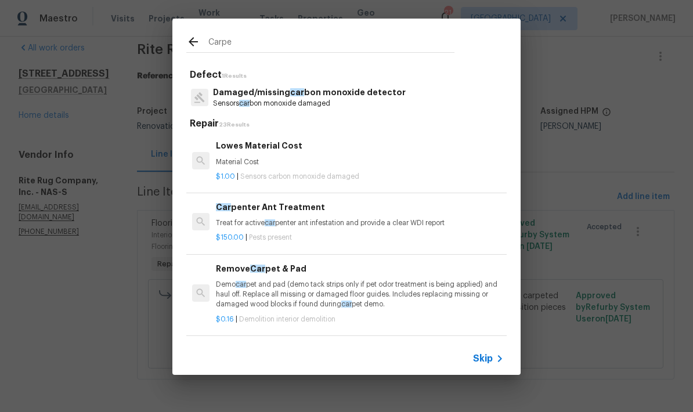
type input "Carpet"
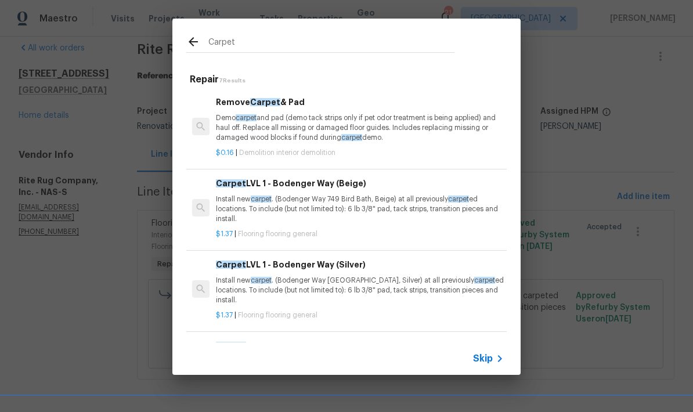
click at [352, 202] on p "Install new carpet . (Bodenger Way 749 Bird Bath, Beige) at all previously carp…" at bounding box center [360, 209] width 288 height 30
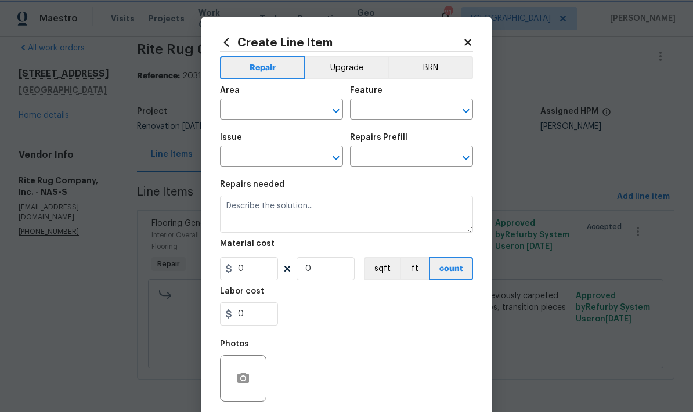
type input "Overall Flooring"
type input "Flooring General"
type input "Carpet LVL 1 - Bodenger Way (Beige) $1.37"
type textarea "Install new carpet. (Bodenger Way 749 Bird Bath, Beige) at all previously carpe…"
type input "1.37"
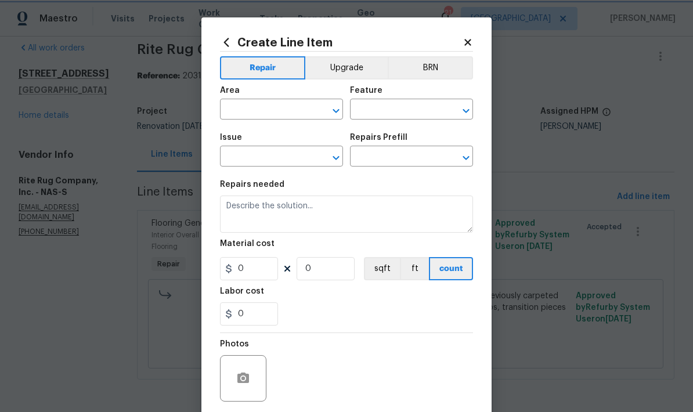
type input "1"
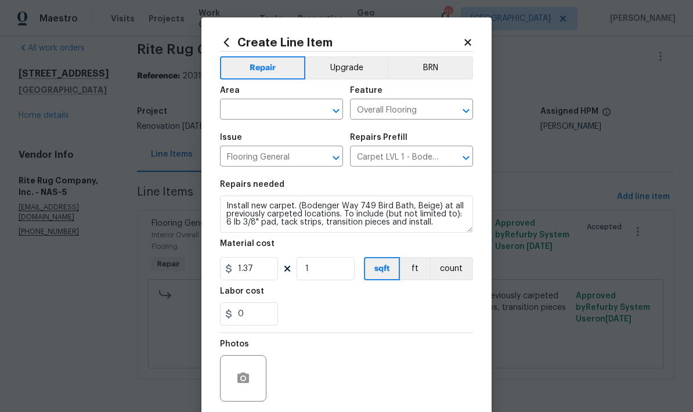
click at [284, 113] on input "text" at bounding box center [265, 111] width 91 height 18
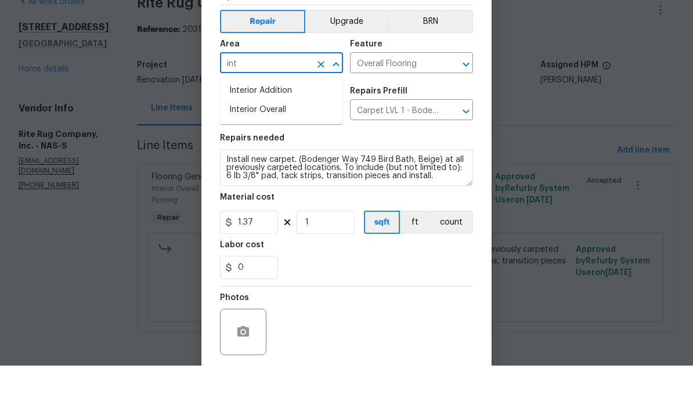
click at [296, 147] on li "Interior Overall" at bounding box center [281, 156] width 123 height 19
type input "Interior Overall"
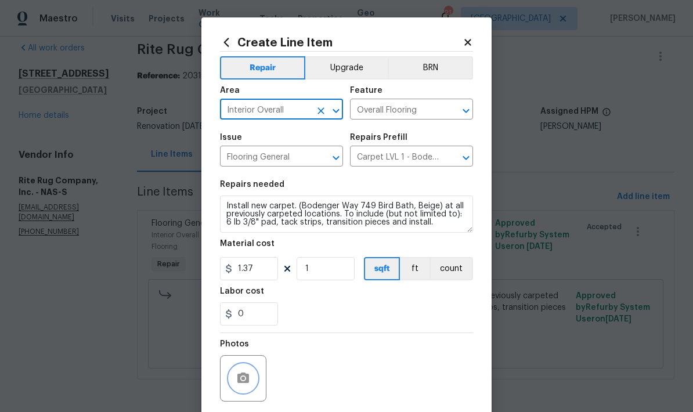
click at [239, 385] on icon "button" at bounding box center [243, 378] width 14 height 14
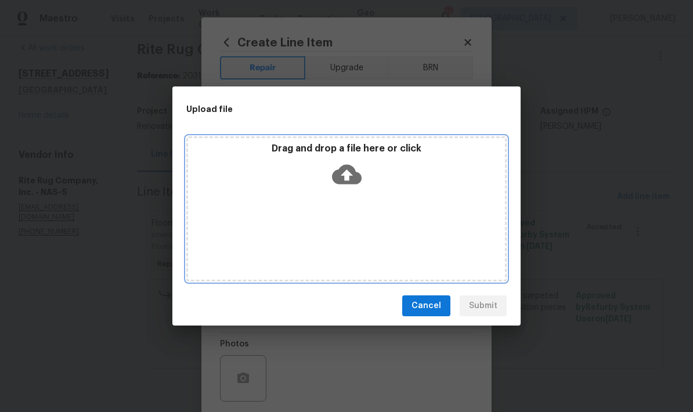
click at [352, 183] on icon at bounding box center [347, 175] width 30 height 20
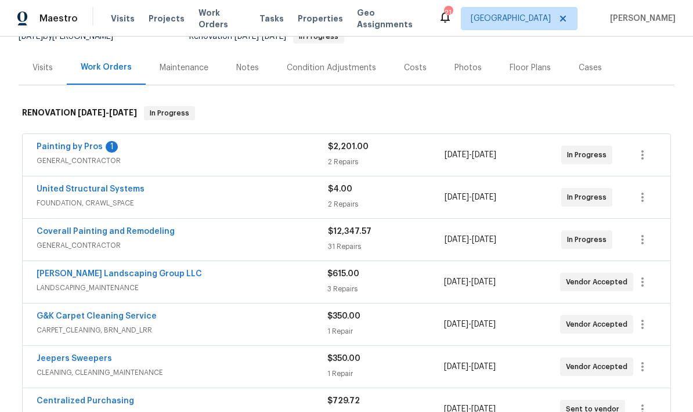
scroll to position [126, 0]
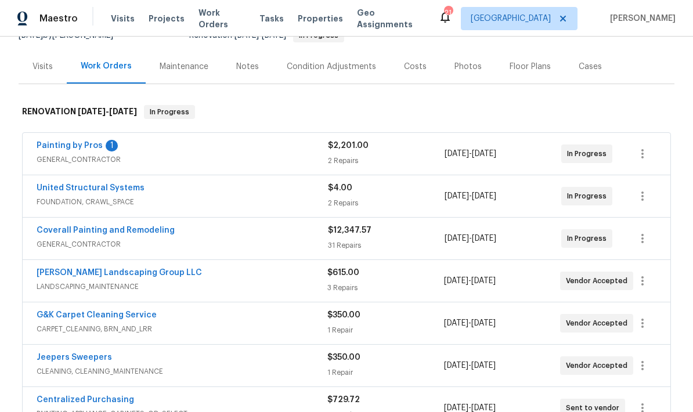
click at [90, 149] on link "Painting by Pros" at bounding box center [70, 146] width 66 height 8
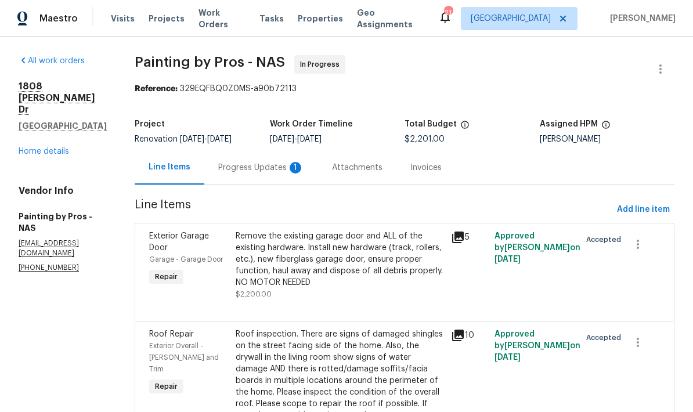
click at [301, 173] on div "1" at bounding box center [295, 168] width 12 height 12
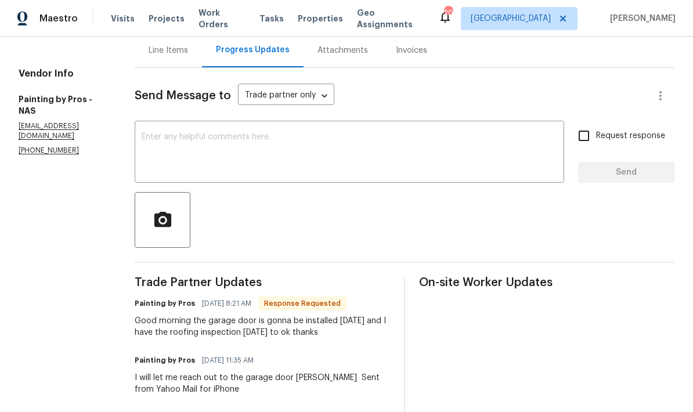
scroll to position [158, 0]
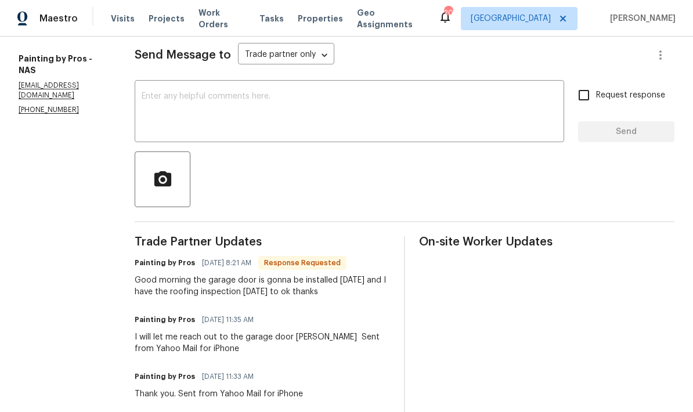
click at [429, 119] on textarea at bounding box center [349, 112] width 415 height 41
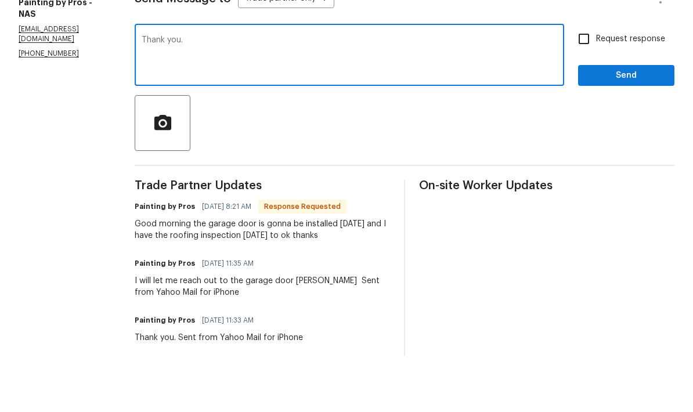
type textarea "Thank you."
click at [629, 125] on span "Send" at bounding box center [626, 132] width 78 height 15
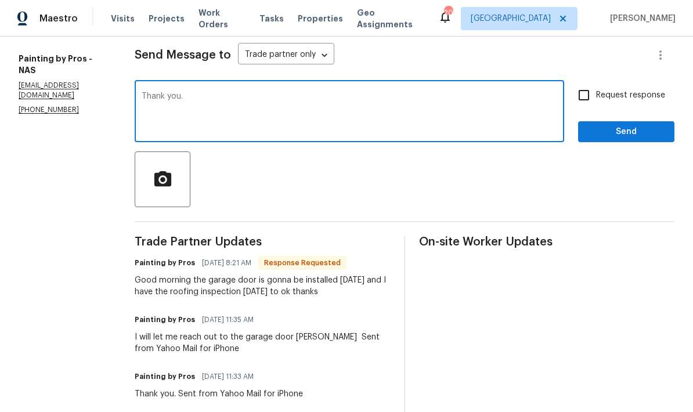
scroll to position [30, 0]
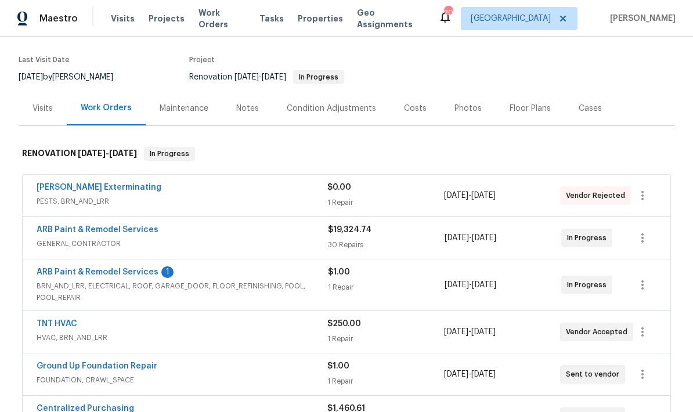
scroll to position [146, 0]
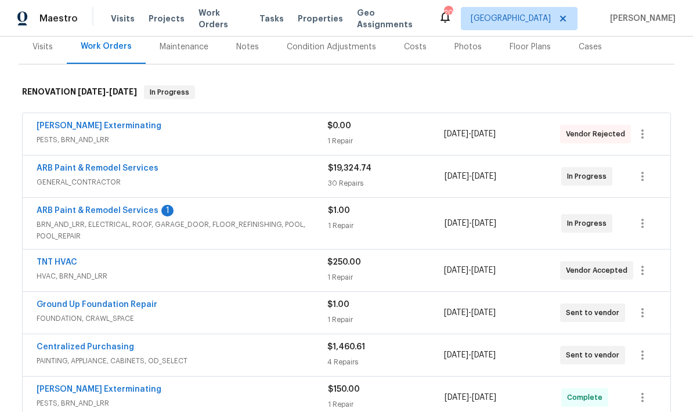
click at [126, 214] on link "ARB Paint & Remodel Services" at bounding box center [98, 211] width 122 height 8
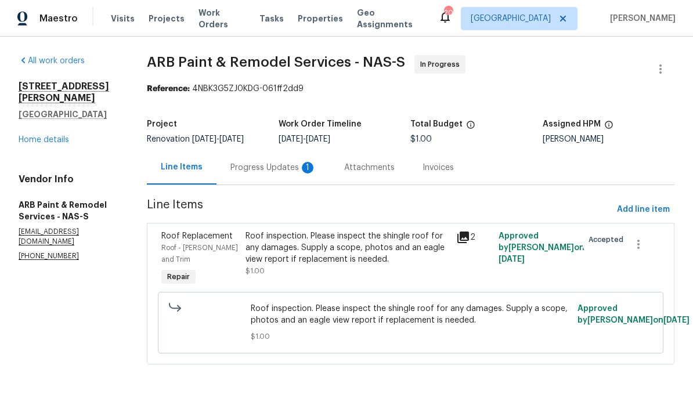
click at [292, 173] on div "Progress Updates 1" at bounding box center [273, 168] width 86 height 12
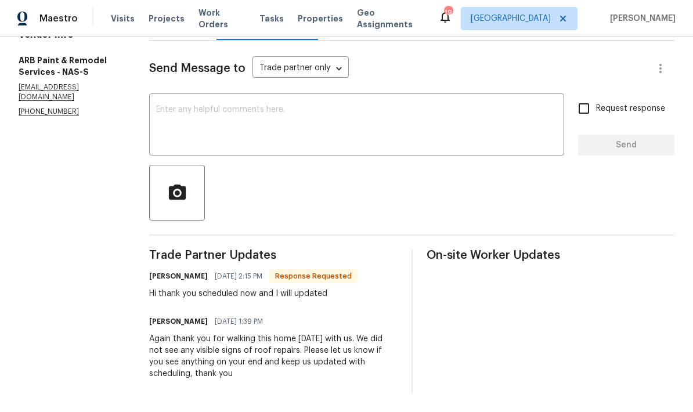
scroll to position [153, 0]
click at [495, 122] on textarea at bounding box center [356, 126] width 401 height 41
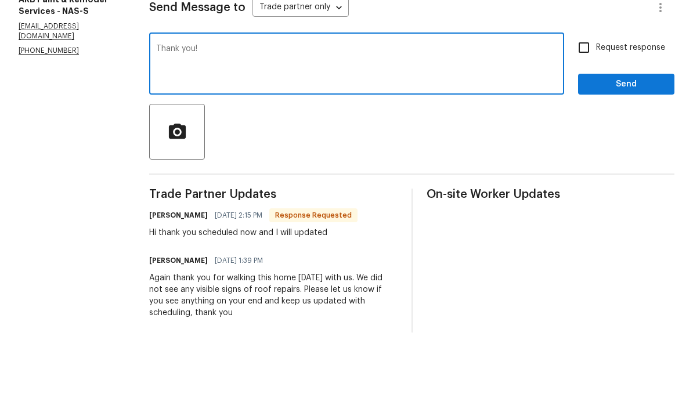
type textarea "Thank you!"
click at [647, 138] on span "Send" at bounding box center [626, 145] width 78 height 15
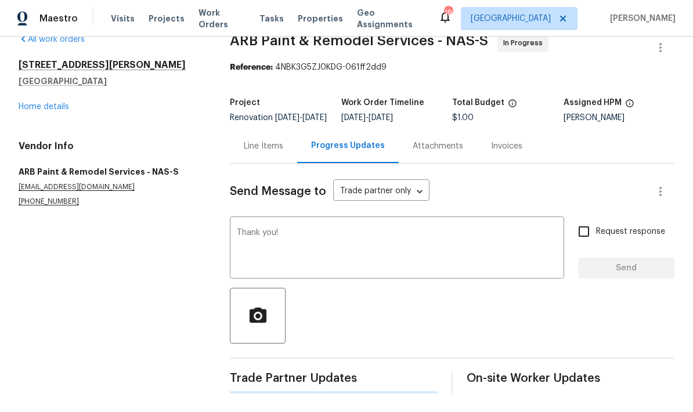
scroll to position [30, 0]
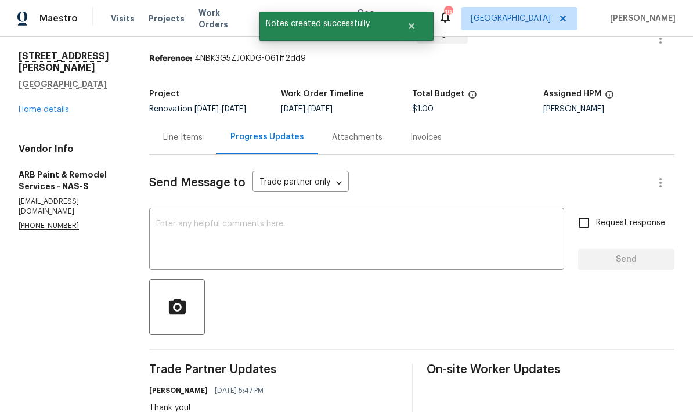
click at [53, 89] on div "2390 Senseney Dr Clarksville, TN 37042 Home details" at bounding box center [70, 82] width 103 height 65
click at [59, 106] on link "Home details" at bounding box center [44, 110] width 50 height 8
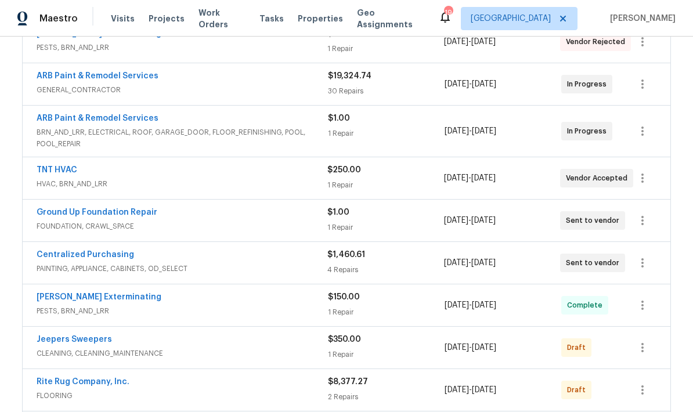
scroll to position [227, 0]
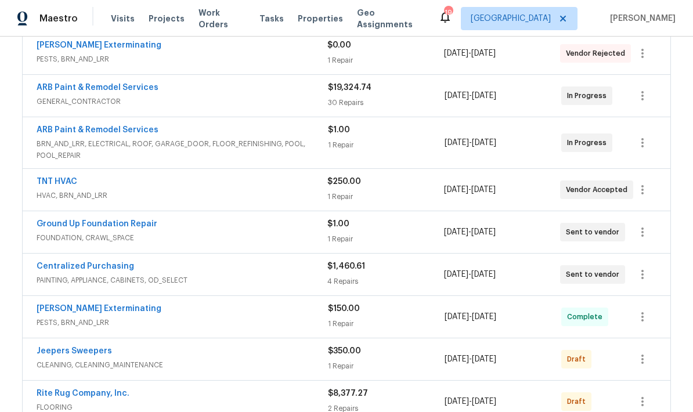
click at [125, 90] on link "ARB Paint & Remodel Services" at bounding box center [98, 88] width 122 height 8
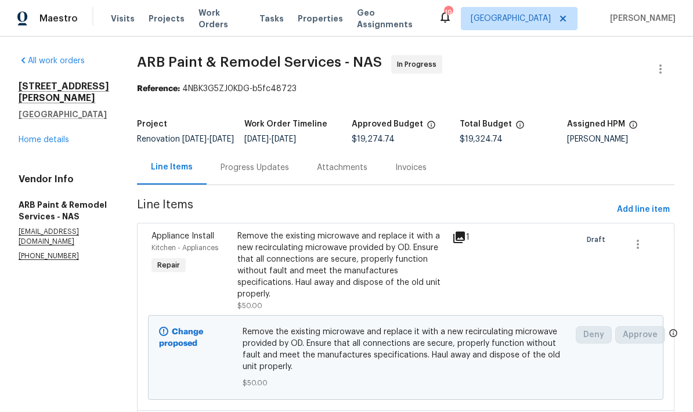
click at [616, 396] on div "Change proposed Remove the existing microwave and replace it with a new recircu…" at bounding box center [405, 357] width 515 height 85
click at [53, 144] on link "Home details" at bounding box center [44, 140] width 50 height 8
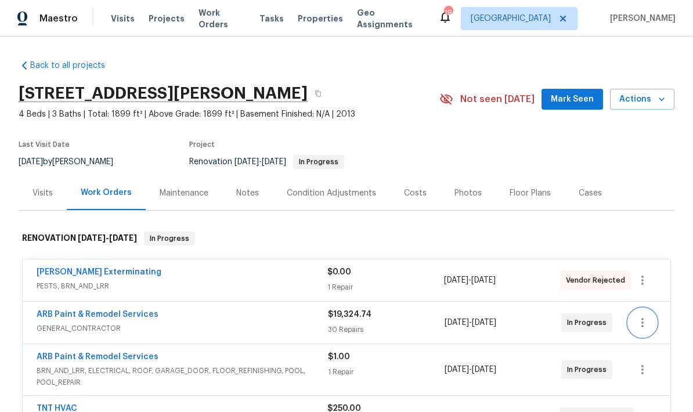
click at [645, 326] on icon "button" at bounding box center [642, 323] width 14 height 14
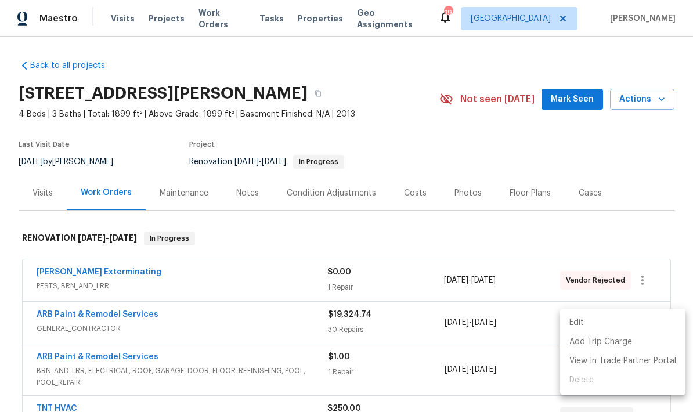
click at [619, 321] on li "Edit" at bounding box center [622, 322] width 125 height 19
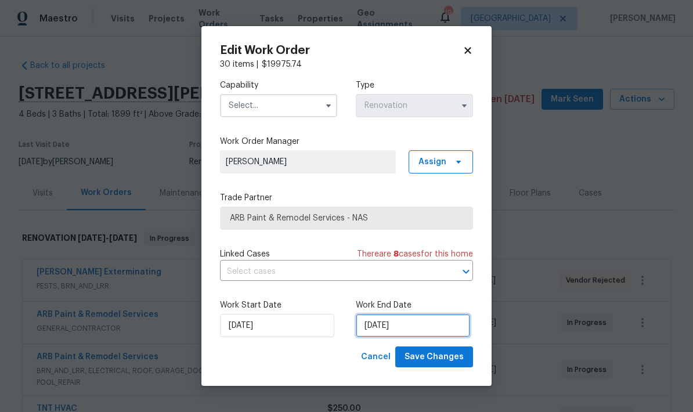
click at [399, 321] on input "[DATE]" at bounding box center [413, 325] width 114 height 23
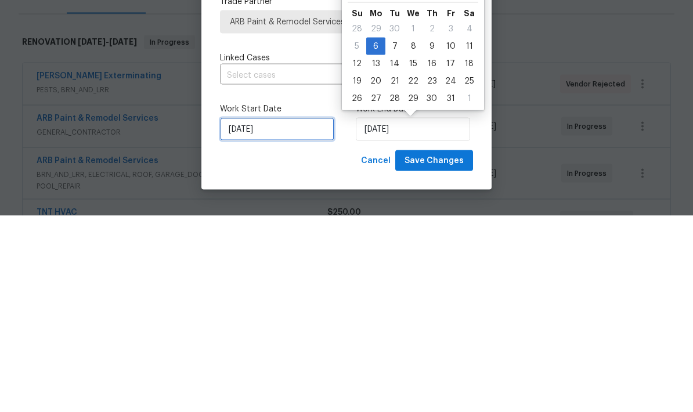
click at [296, 314] on input "[DATE]" at bounding box center [277, 325] width 114 height 23
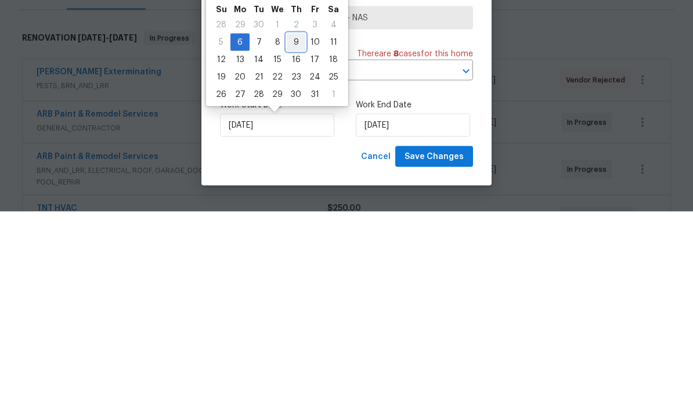
click at [293, 234] on div "9" at bounding box center [296, 242] width 19 height 16
type input "10/9/2025"
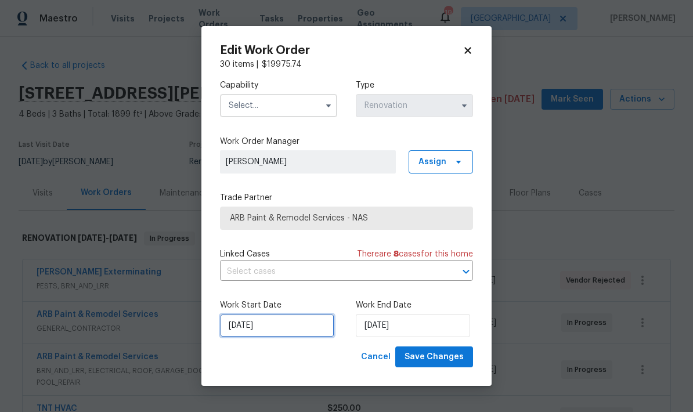
click at [288, 326] on input "10/9/2025" at bounding box center [277, 325] width 114 height 23
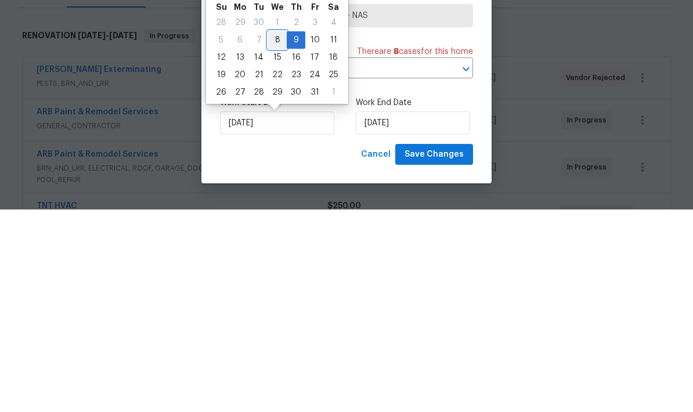
click at [277, 234] on div "8" at bounding box center [277, 242] width 19 height 16
type input "[DATE]"
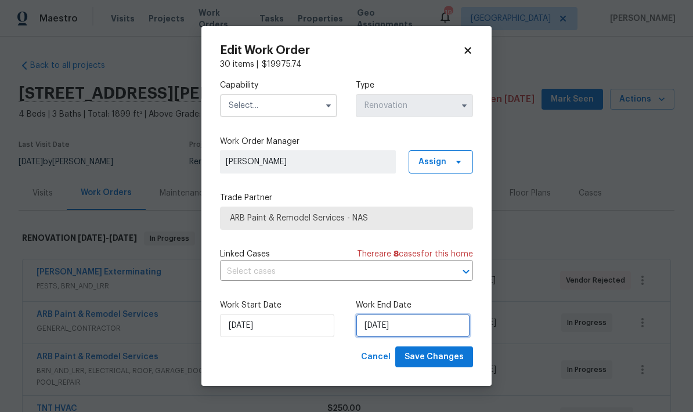
click at [433, 321] on input "10/9/2025" at bounding box center [413, 325] width 114 height 23
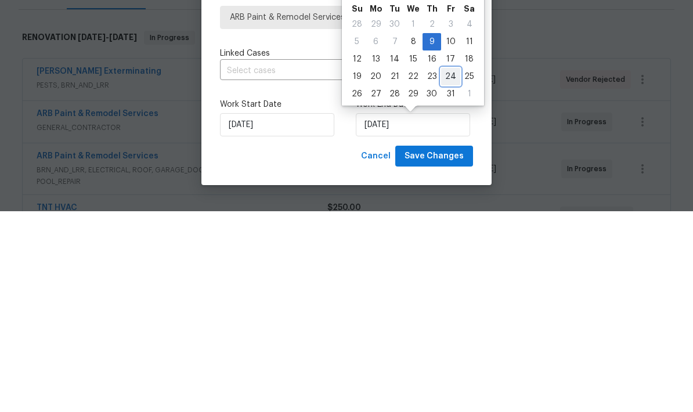
click at [451, 269] on div "24" at bounding box center [450, 277] width 19 height 16
type input "10/24/2025"
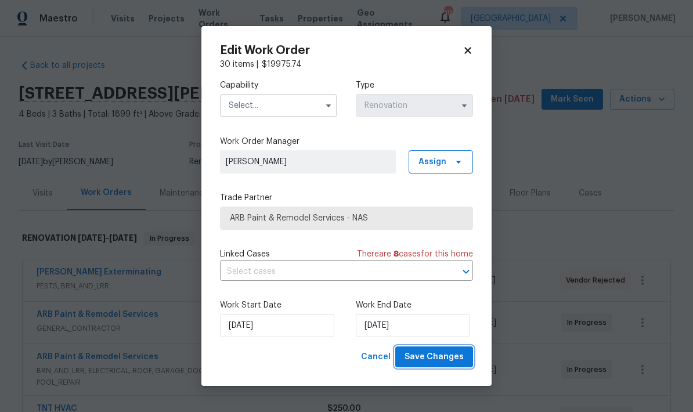
click at [443, 356] on span "Save Changes" at bounding box center [433, 357] width 59 height 15
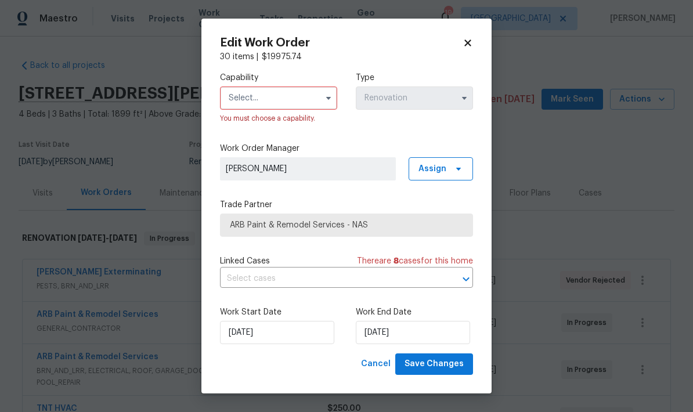
click at [288, 99] on input "text" at bounding box center [278, 97] width 117 height 23
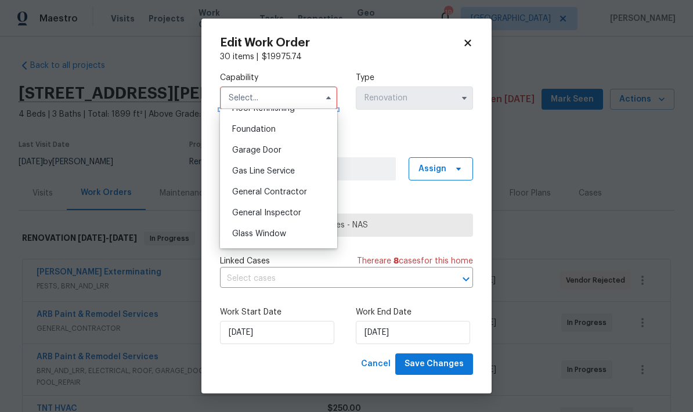
scroll to position [499, 0]
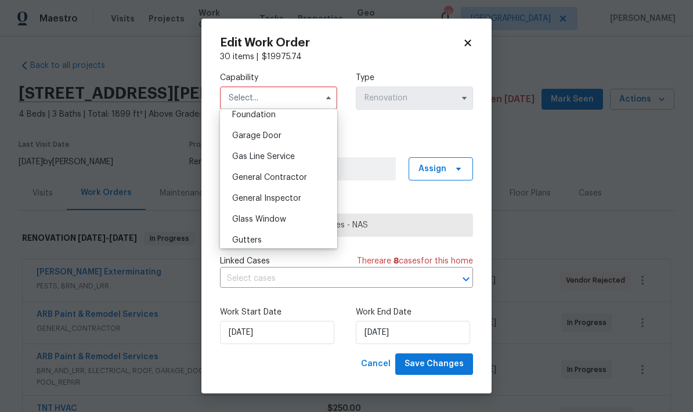
click at [298, 182] on div "General Contractor" at bounding box center [278, 177] width 111 height 21
type input "General Contractor"
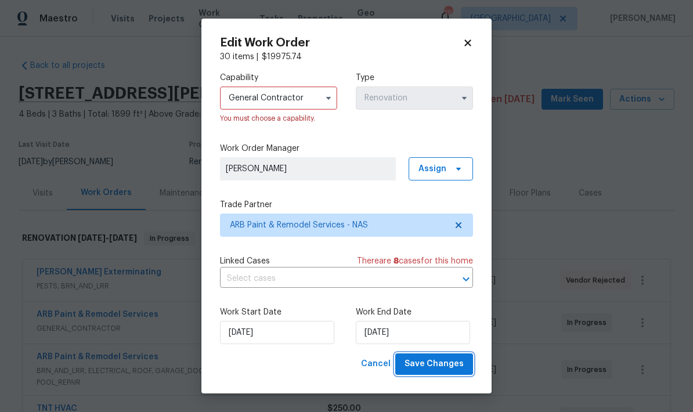
click at [447, 365] on span "Save Changes" at bounding box center [433, 364] width 59 height 15
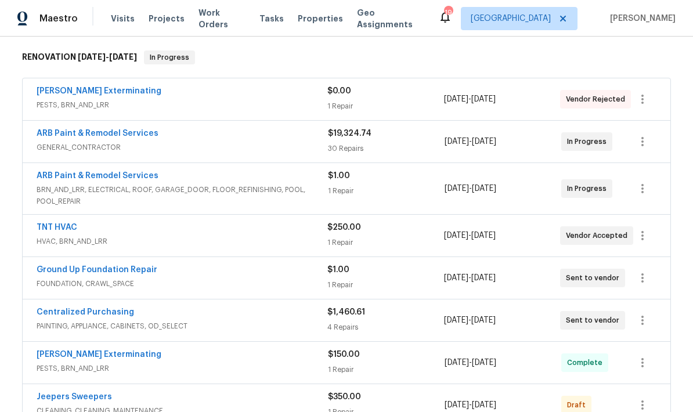
scroll to position [178, 0]
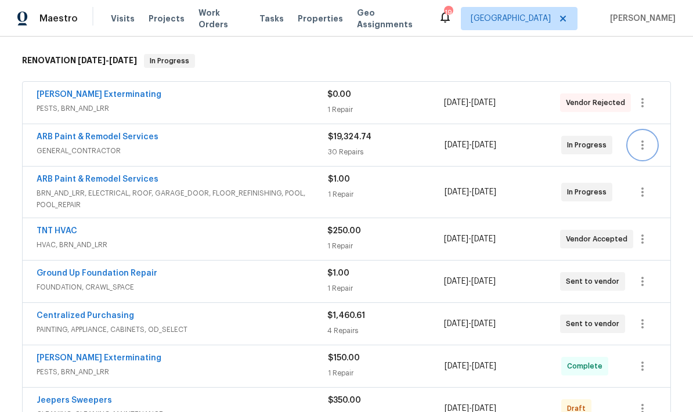
click at [646, 146] on icon "button" at bounding box center [642, 145] width 14 height 14
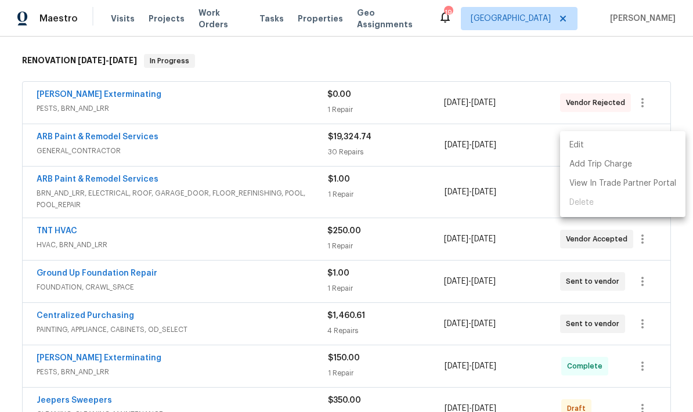
click at [620, 147] on li "Edit" at bounding box center [622, 145] width 125 height 19
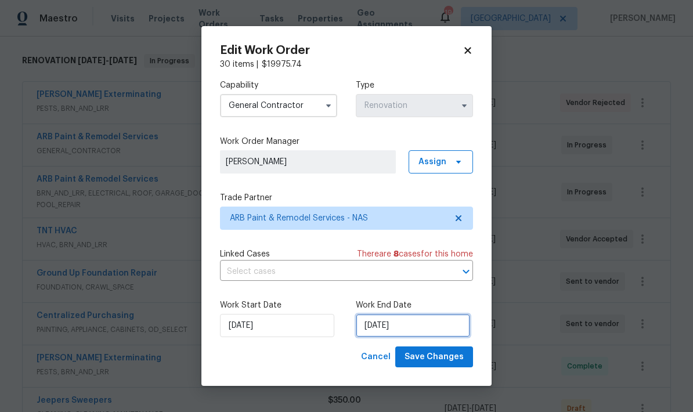
click at [401, 331] on input "10/24/2025" at bounding box center [413, 325] width 114 height 23
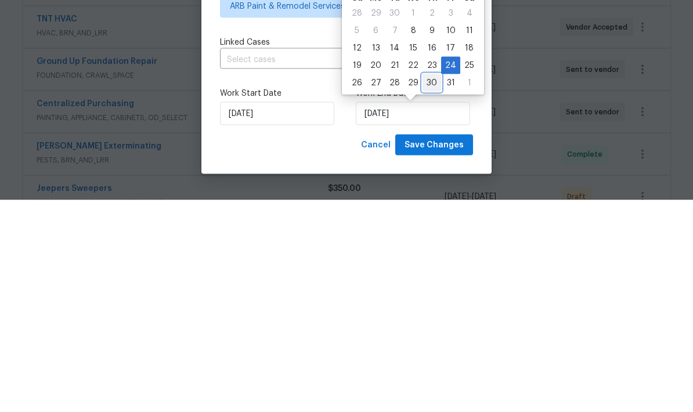
click at [432, 287] on div "30" at bounding box center [431, 295] width 19 height 16
type input "[DATE]"
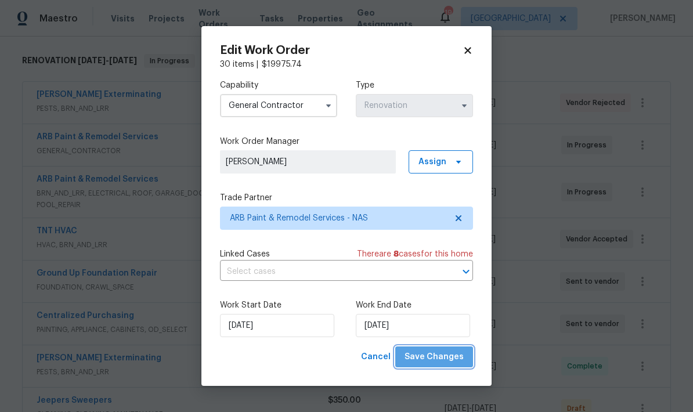
click at [446, 352] on span "Save Changes" at bounding box center [433, 357] width 59 height 15
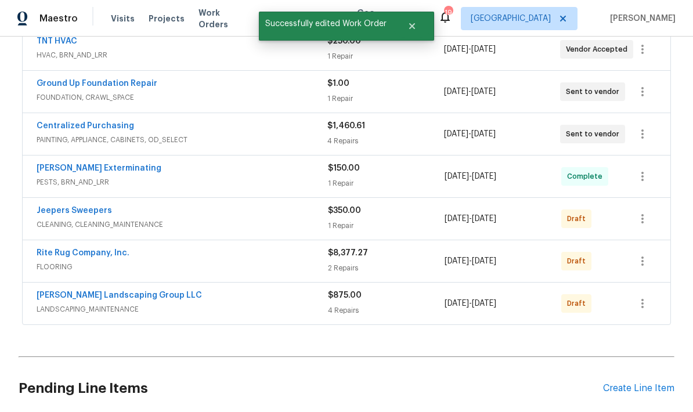
scroll to position [368, 0]
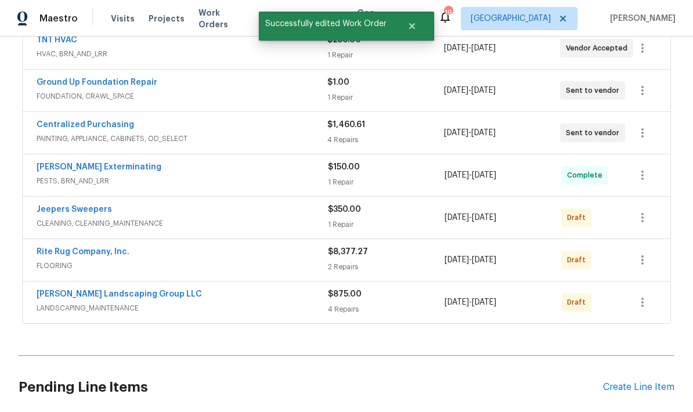
click at [109, 254] on link "Rite Rug Company, Inc." at bounding box center [83, 252] width 93 height 8
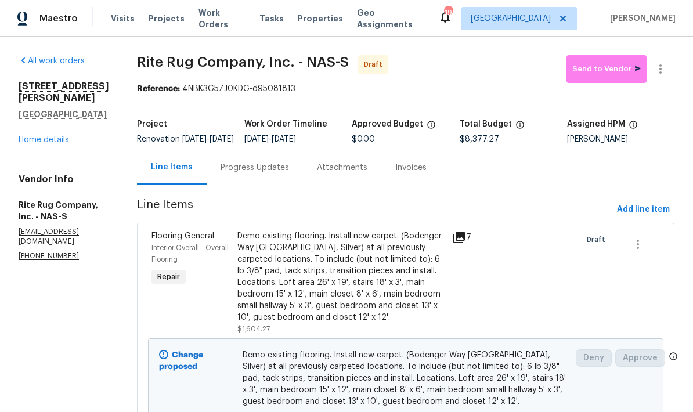
click at [61, 136] on link "Home details" at bounding box center [44, 140] width 50 height 8
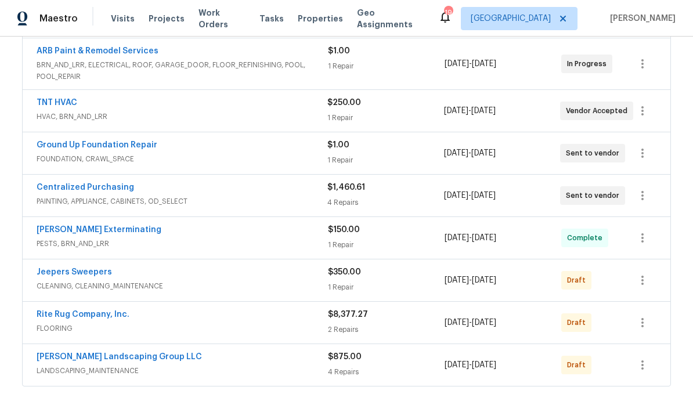
scroll to position [372, 0]
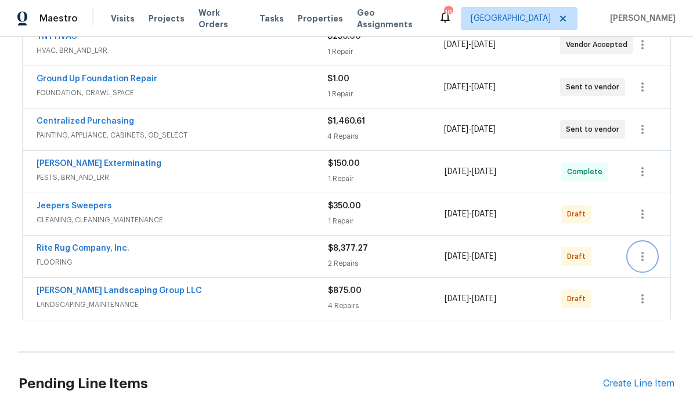
click at [638, 258] on icon "button" at bounding box center [642, 256] width 14 height 14
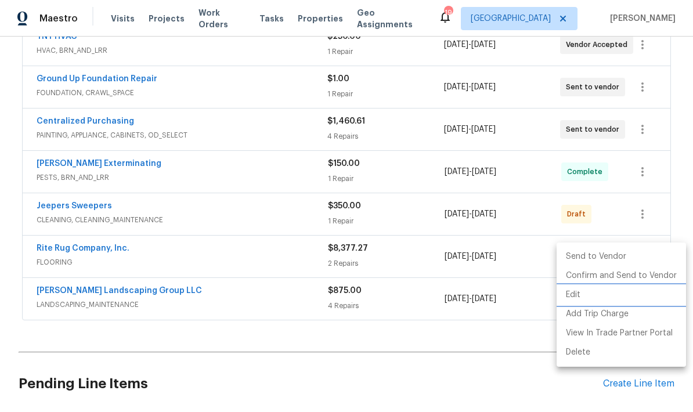
click at [612, 299] on li "Edit" at bounding box center [620, 294] width 129 height 19
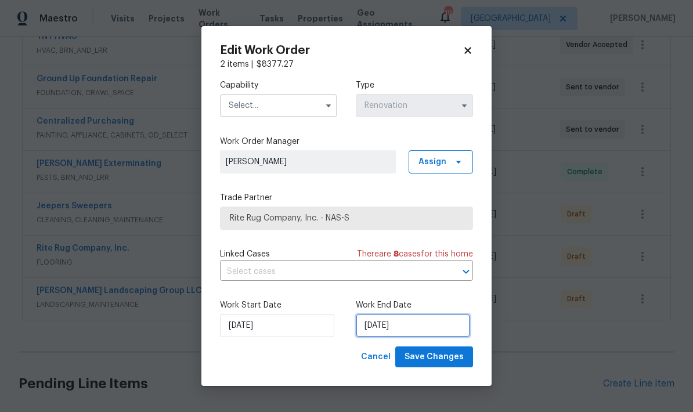
click at [399, 328] on input "[DATE]" at bounding box center [413, 325] width 114 height 23
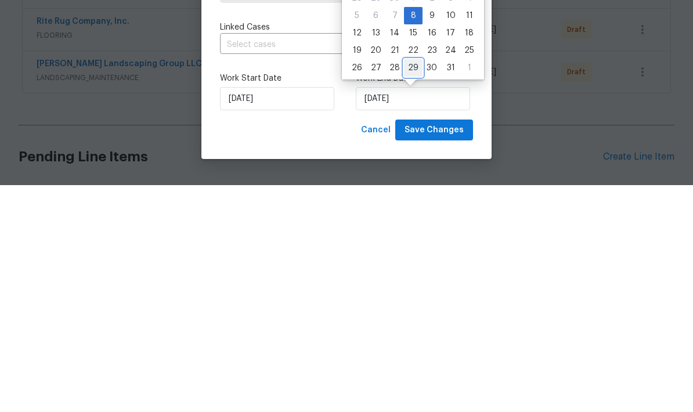
click at [414, 287] on div "29" at bounding box center [413, 295] width 19 height 16
type input "10/29/2025"
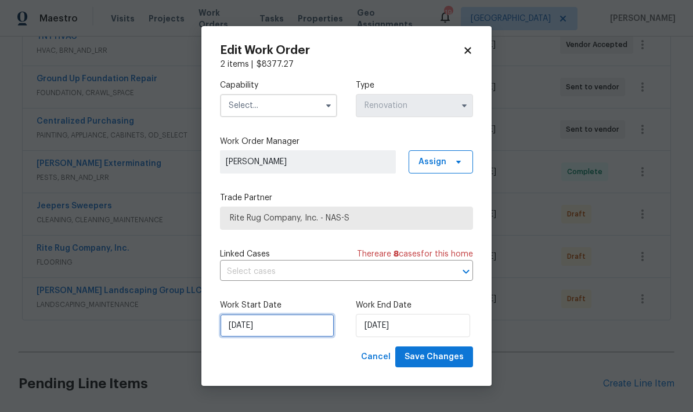
click at [276, 323] on input "[DATE]" at bounding box center [277, 325] width 114 height 23
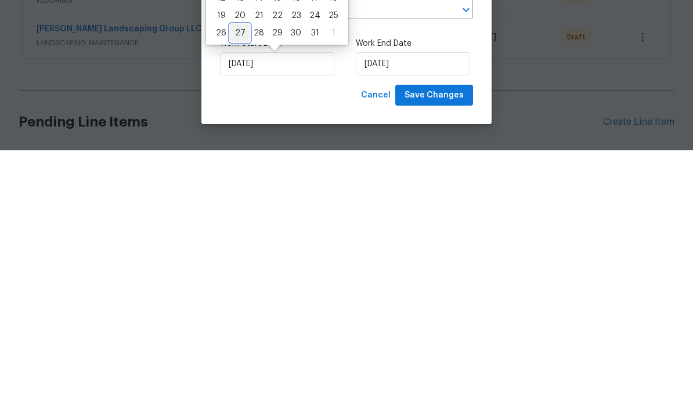
click at [243, 287] on div "27" at bounding box center [239, 295] width 19 height 16
type input "[DATE]"
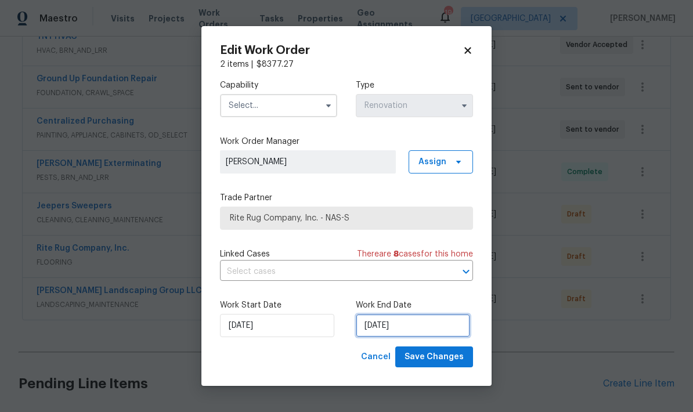
click at [399, 328] on input "10/29/2025" at bounding box center [413, 325] width 114 height 23
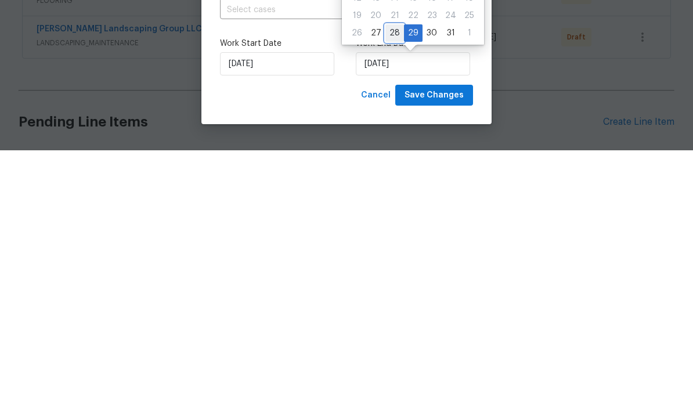
click at [399, 287] on div "28" at bounding box center [394, 295] width 19 height 16
type input "[DATE]"
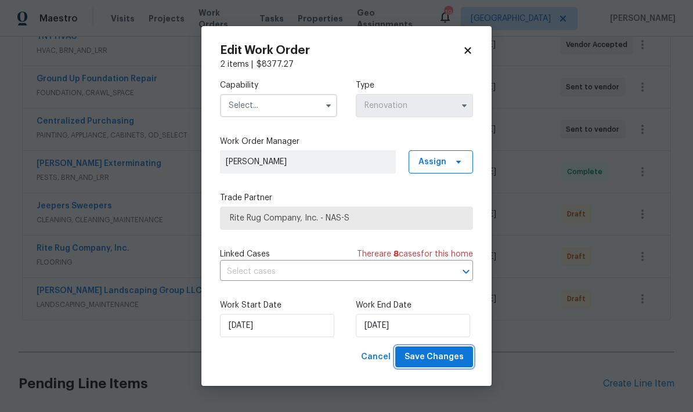
click at [448, 357] on span "Save Changes" at bounding box center [433, 357] width 59 height 15
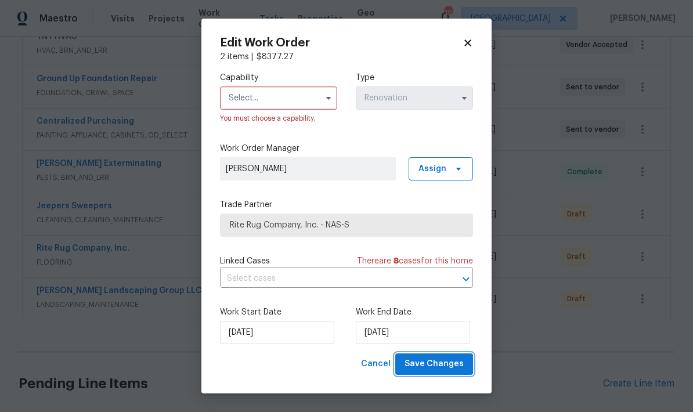
click at [438, 368] on span "Save Changes" at bounding box center [433, 364] width 59 height 15
click at [285, 95] on input "text" at bounding box center [278, 97] width 117 height 23
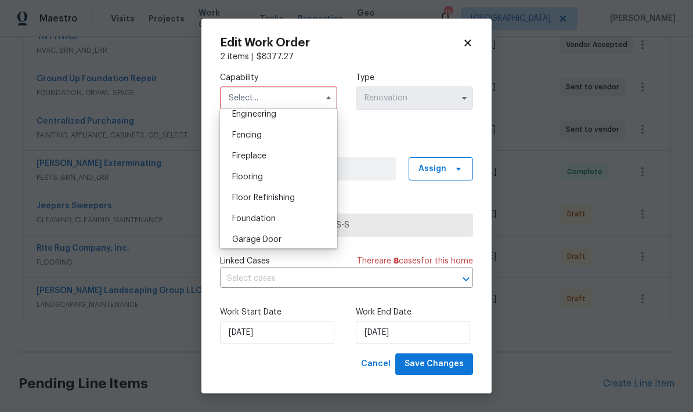
scroll to position [404, 0]
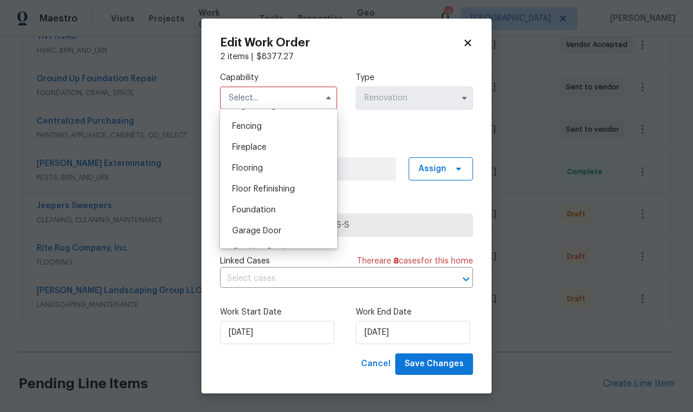
click at [298, 170] on div "Flooring" at bounding box center [278, 168] width 111 height 21
type input "Flooring"
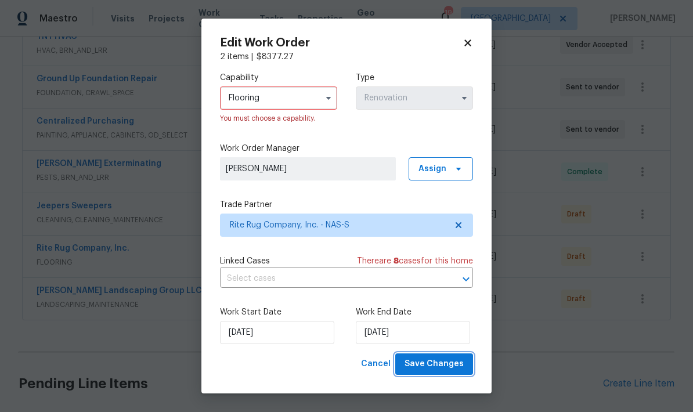
click at [446, 365] on span "Save Changes" at bounding box center [433, 364] width 59 height 15
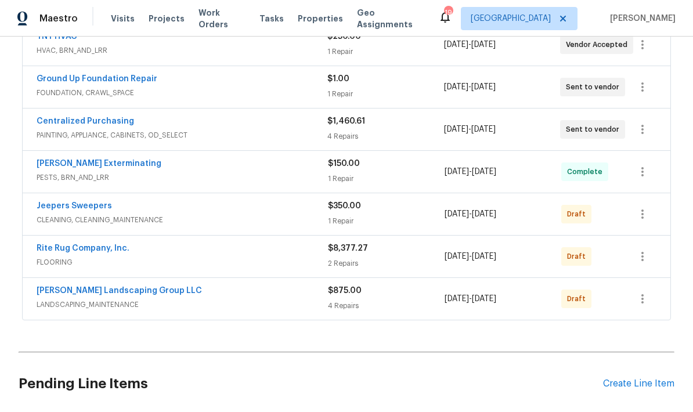
click at [78, 207] on link "Jeepers Sweepers" at bounding box center [74, 206] width 75 height 8
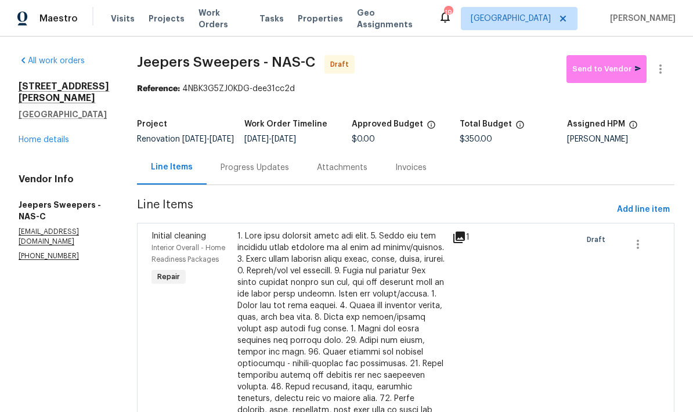
click at [55, 136] on link "Home details" at bounding box center [44, 140] width 50 height 8
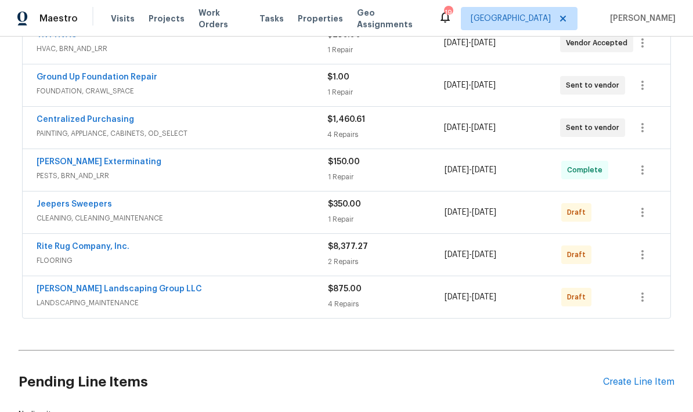
scroll to position [403, 0]
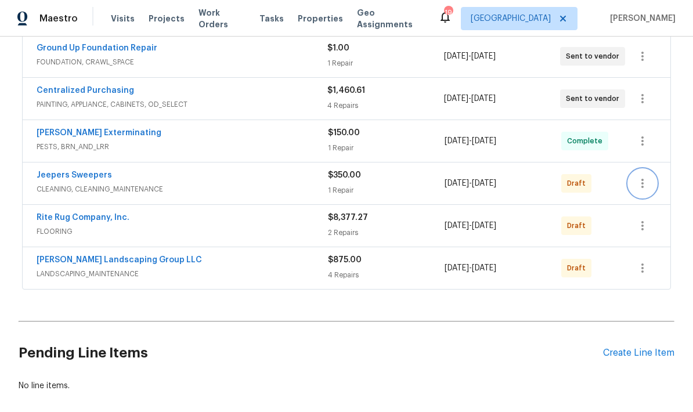
click at [647, 186] on icon "button" at bounding box center [642, 183] width 14 height 14
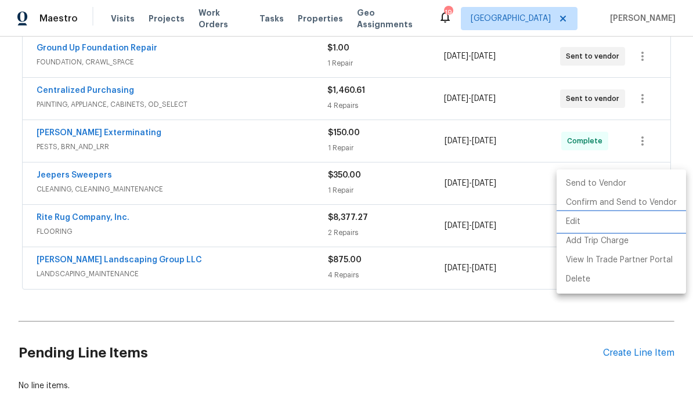
click at [614, 223] on li "Edit" at bounding box center [620, 221] width 129 height 19
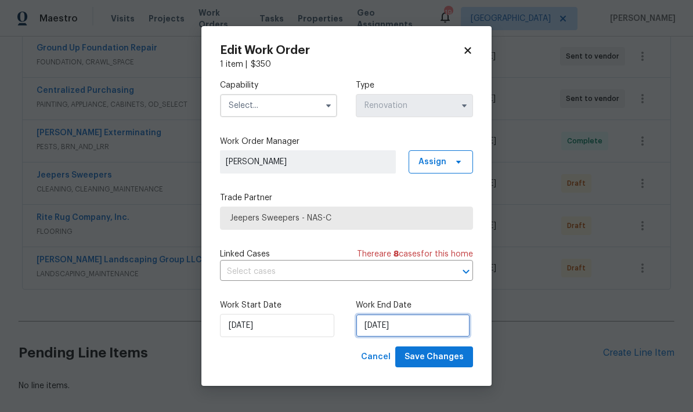
click at [409, 327] on input "[DATE]" at bounding box center [413, 325] width 114 height 23
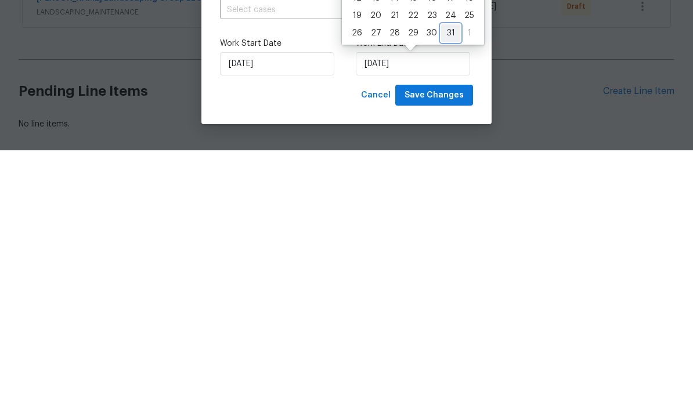
click at [452, 287] on div "31" at bounding box center [450, 295] width 19 height 16
type input "[DATE]"
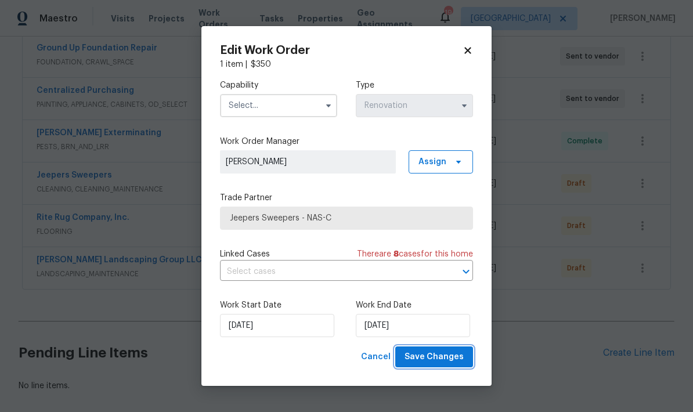
click at [447, 357] on span "Save Changes" at bounding box center [433, 357] width 59 height 15
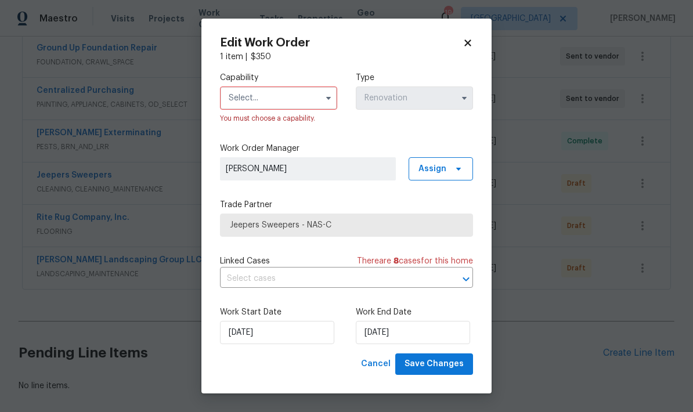
click at [303, 98] on input "text" at bounding box center [278, 97] width 117 height 23
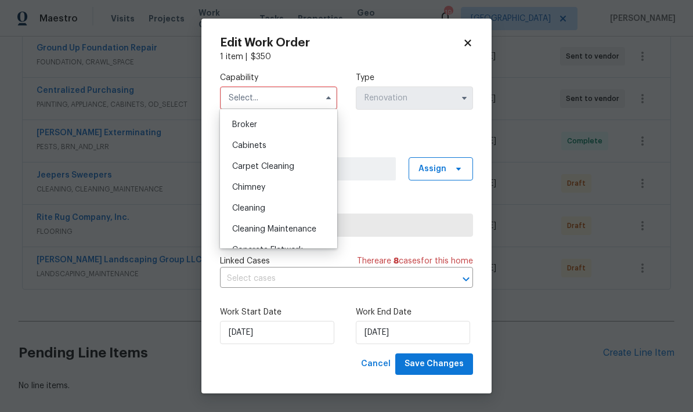
scroll to position [91, 0]
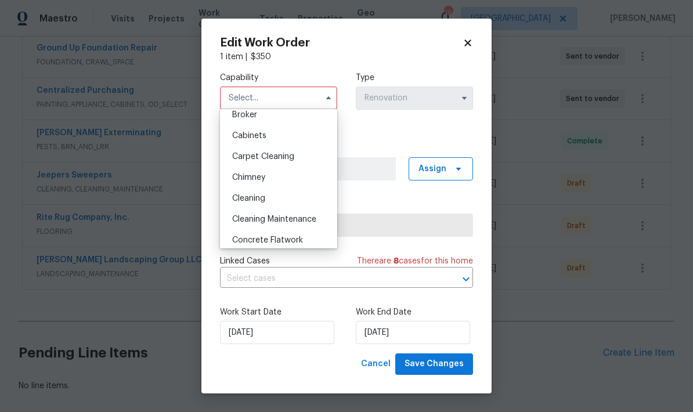
click at [286, 198] on div "Cleaning" at bounding box center [278, 198] width 111 height 21
type input "Cleaning"
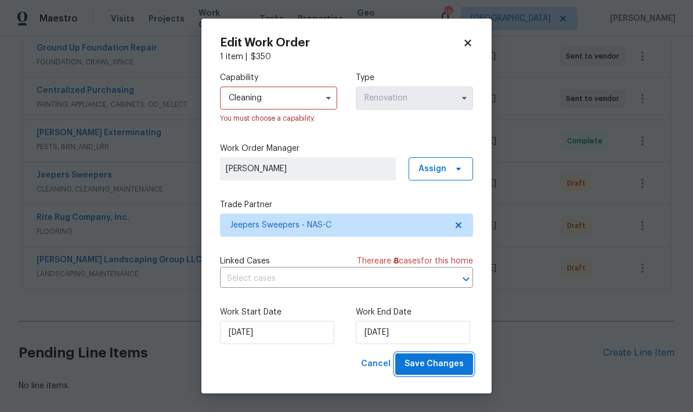
click at [440, 367] on span "Save Changes" at bounding box center [433, 364] width 59 height 15
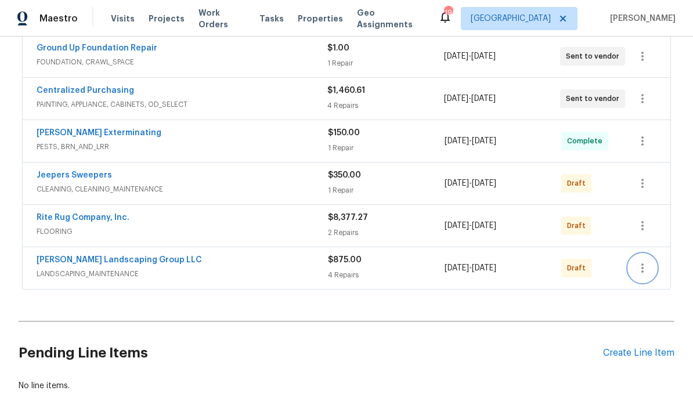
click at [640, 270] on icon "button" at bounding box center [642, 268] width 14 height 14
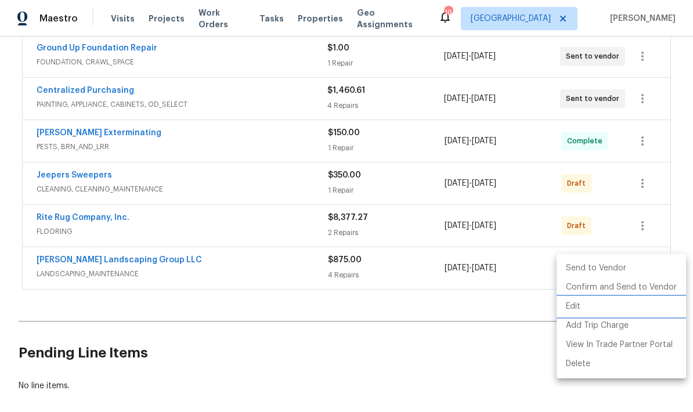
click at [600, 305] on li "Edit" at bounding box center [620, 306] width 129 height 19
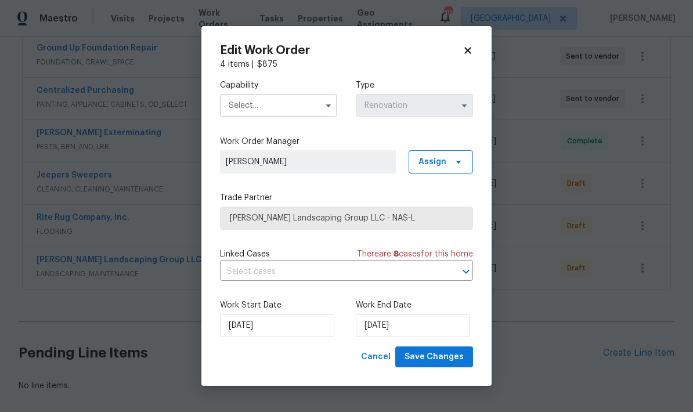
click at [297, 105] on input "text" at bounding box center [278, 105] width 117 height 23
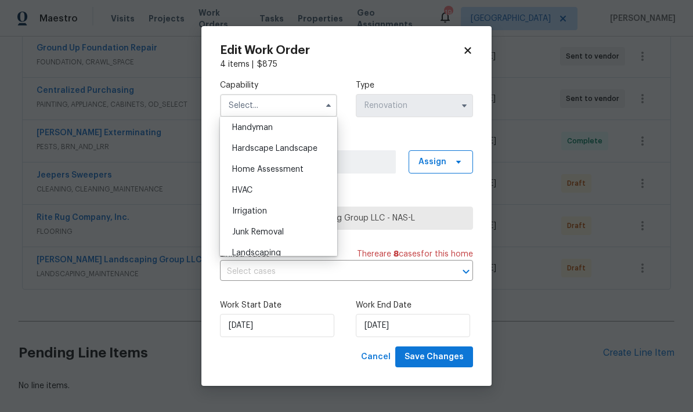
scroll to position [647, 0]
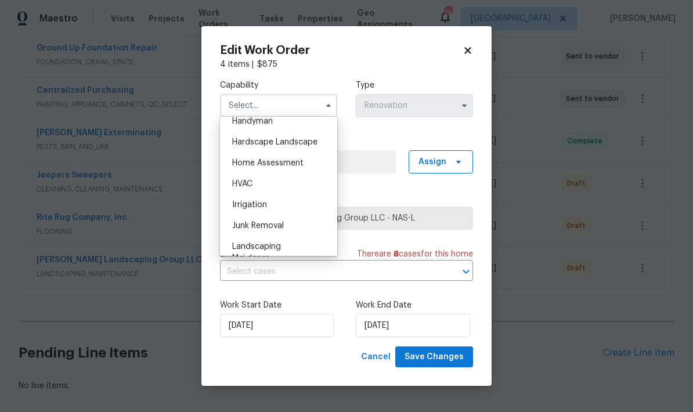
click at [292, 245] on div "Landscaping Maintenance" at bounding box center [278, 252] width 111 height 32
type input "Landscaping Maintenance"
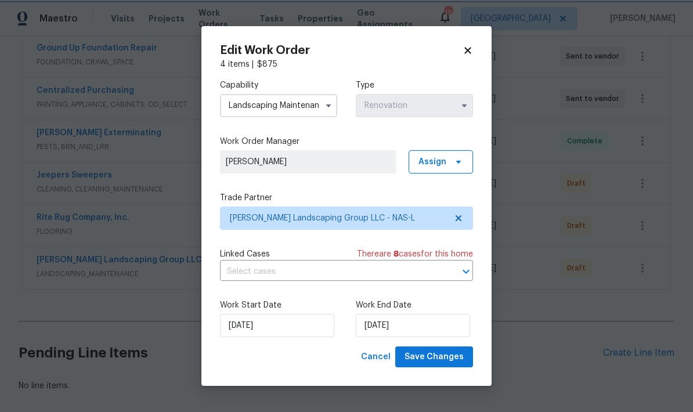
scroll to position [695, 0]
click at [407, 324] on input "[DATE]" at bounding box center [413, 325] width 114 height 23
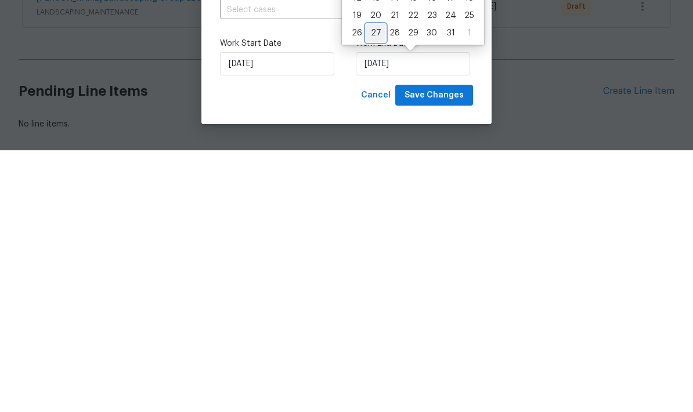
click at [379, 287] on div "27" at bounding box center [375, 295] width 19 height 16
type input "[DATE]"
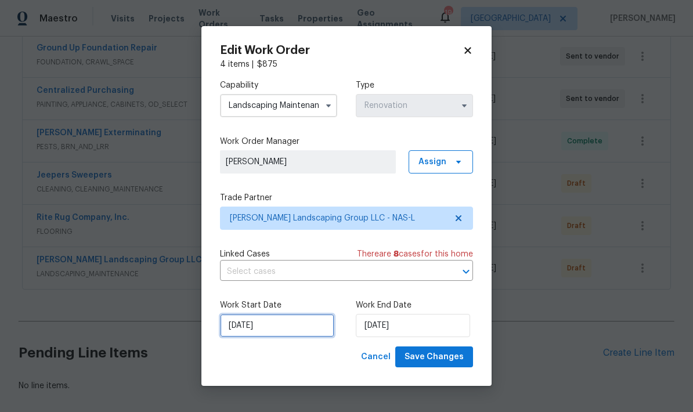
click at [286, 325] on input "[DATE]" at bounding box center [277, 325] width 114 height 23
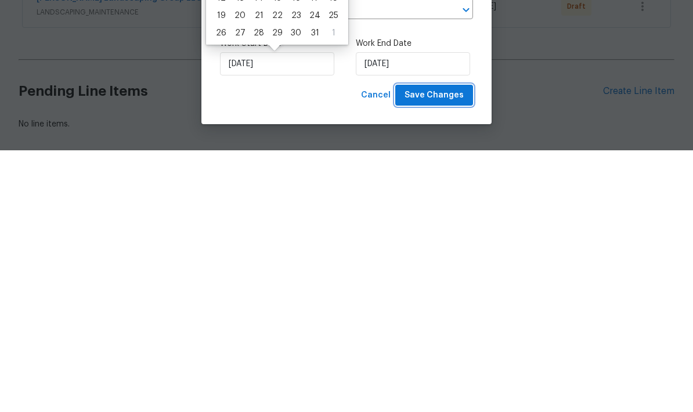
click at [449, 350] on span "Save Changes" at bounding box center [433, 357] width 59 height 15
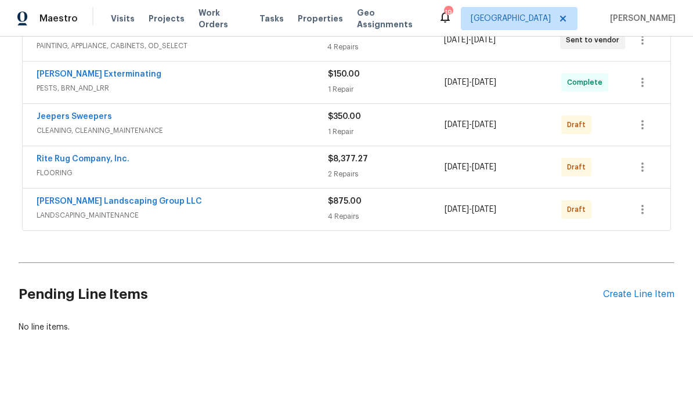
scroll to position [461, 0]
click at [647, 300] on div "Create Line Item" at bounding box center [638, 294] width 71 height 11
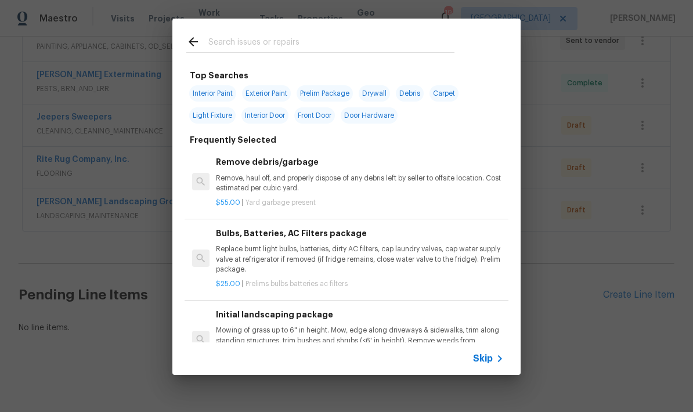
click at [231, 29] on div at bounding box center [320, 42] width 296 height 46
click at [301, 28] on div at bounding box center [320, 42] width 296 height 46
click at [301, 39] on input "text" at bounding box center [331, 43] width 246 height 17
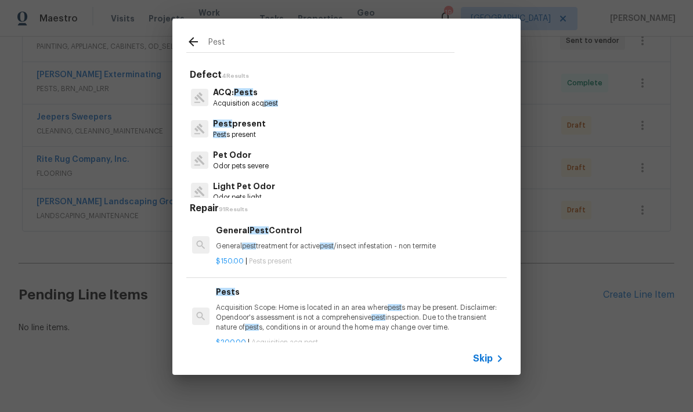
type input "Pest"
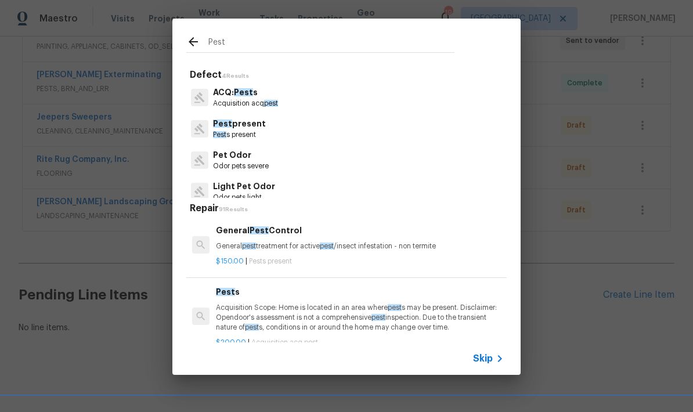
click at [277, 133] on div "Pest present Pest s present" at bounding box center [346, 128] width 320 height 31
click at [255, 132] on p "Pest s present" at bounding box center [239, 135] width 53 height 10
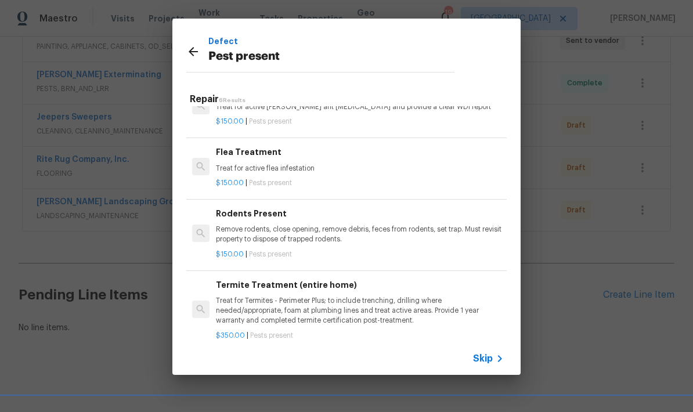
scroll to position [93, 0]
click at [288, 230] on p "Remove rodents, close opening, remove debris, feces from rodents, set trap. Mus…" at bounding box center [360, 233] width 288 height 20
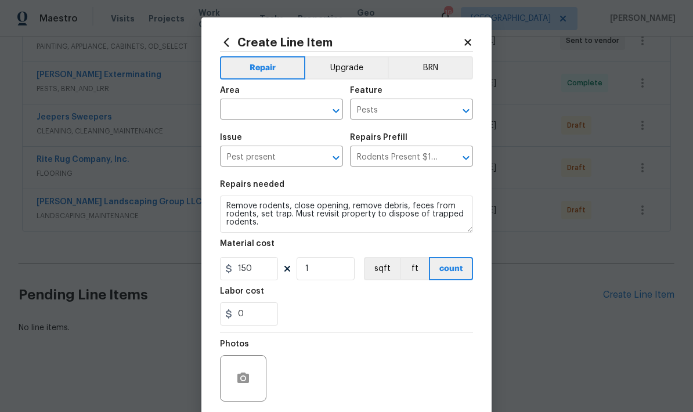
click at [283, 110] on input "text" at bounding box center [265, 111] width 91 height 18
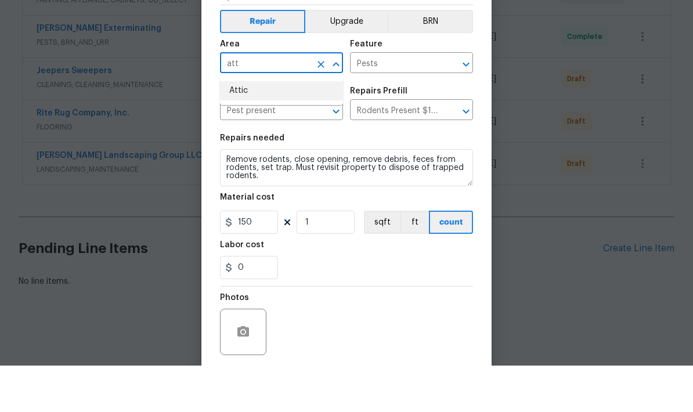
click at [304, 128] on li "Attic" at bounding box center [281, 137] width 123 height 19
type input "Attic"
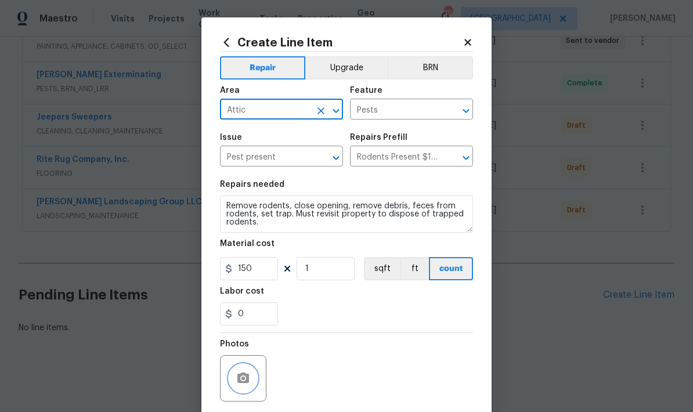
click at [246, 383] on icon "button" at bounding box center [243, 377] width 12 height 10
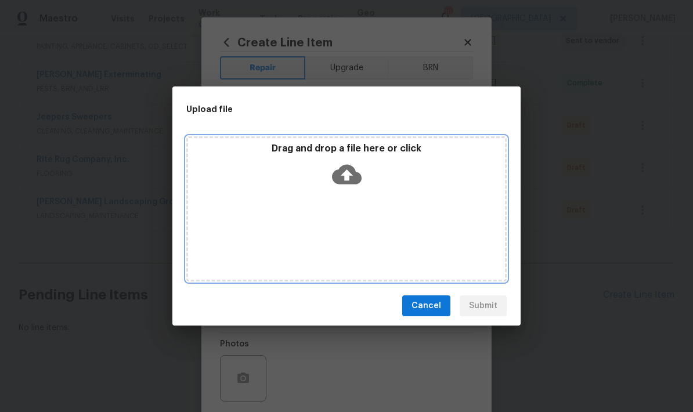
click at [404, 169] on div "Drag and drop a file here or click" at bounding box center [346, 168] width 317 height 50
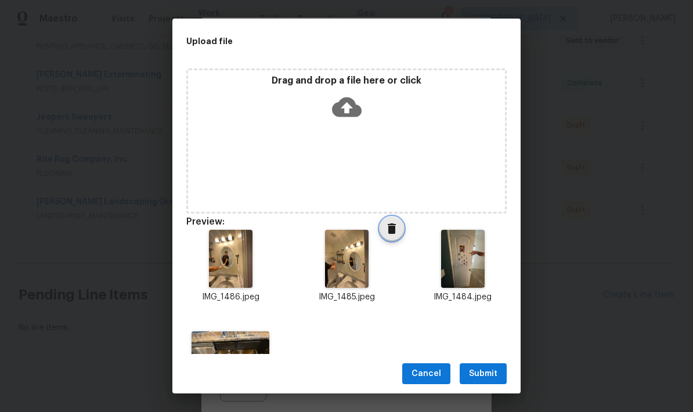
click at [397, 231] on icon "Delete" at bounding box center [392, 229] width 14 height 14
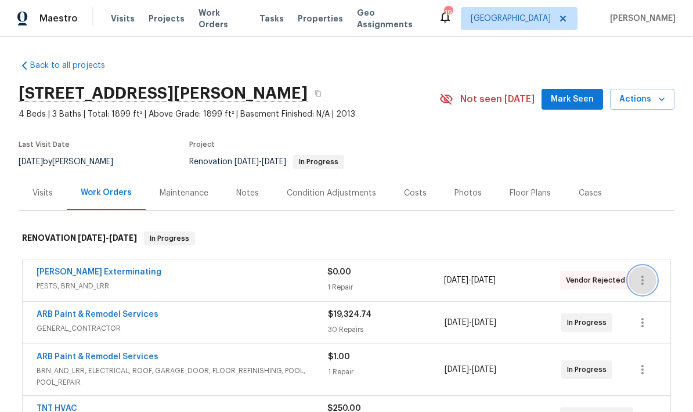
click at [649, 278] on icon "button" at bounding box center [642, 280] width 14 height 14
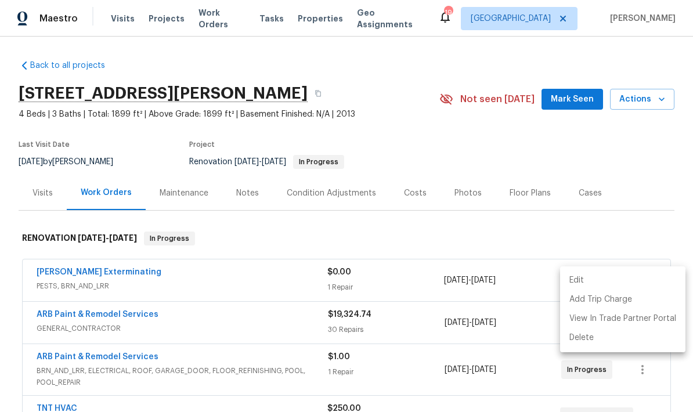
click at [616, 280] on li "Edit" at bounding box center [622, 280] width 125 height 19
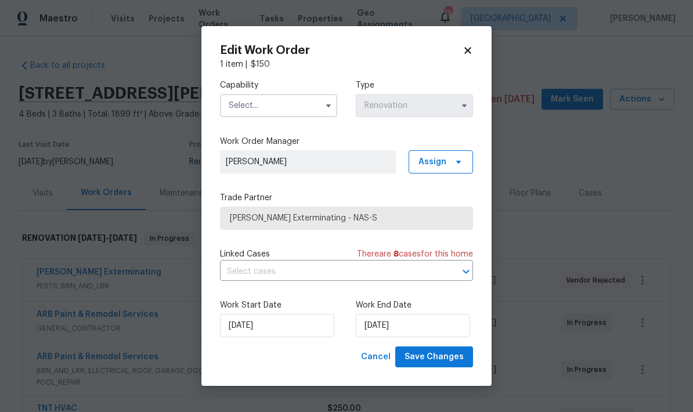
click at [301, 94] on input "text" at bounding box center [278, 105] width 117 height 23
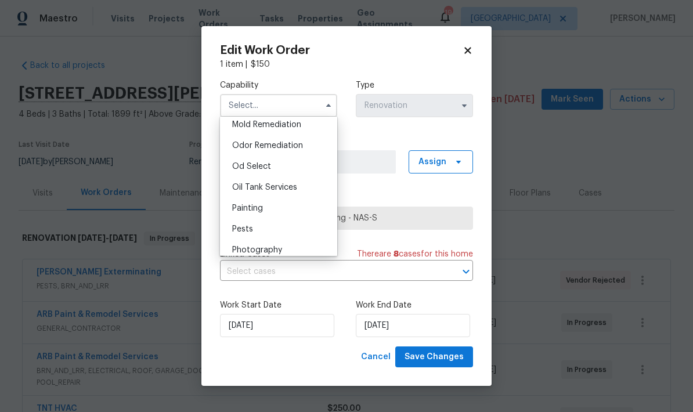
scroll to position [906, 0]
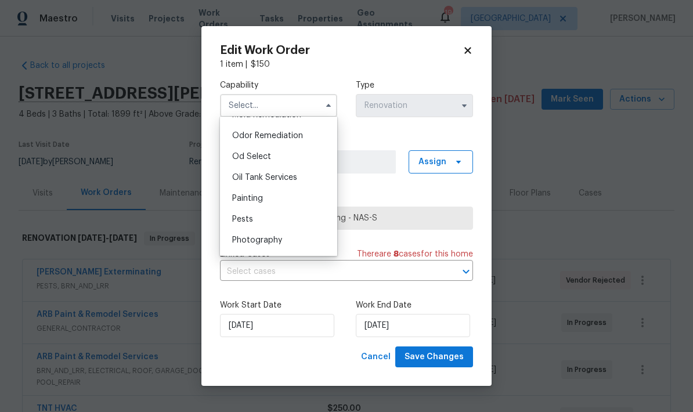
click at [285, 220] on div "Pests" at bounding box center [278, 219] width 111 height 21
type input "Pests"
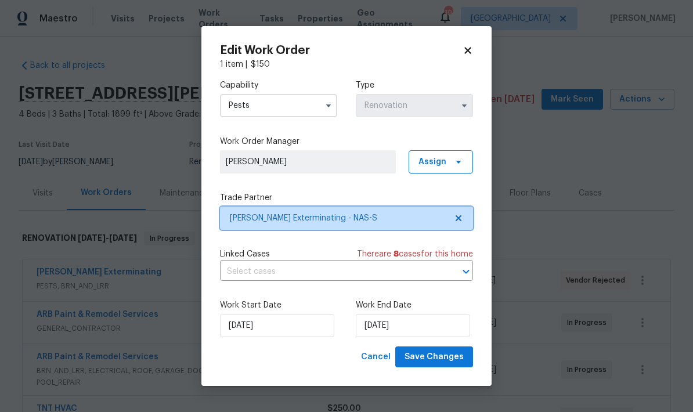
click at [412, 216] on span "Belle Meade Exterminating - NAS-S" at bounding box center [338, 218] width 216 height 12
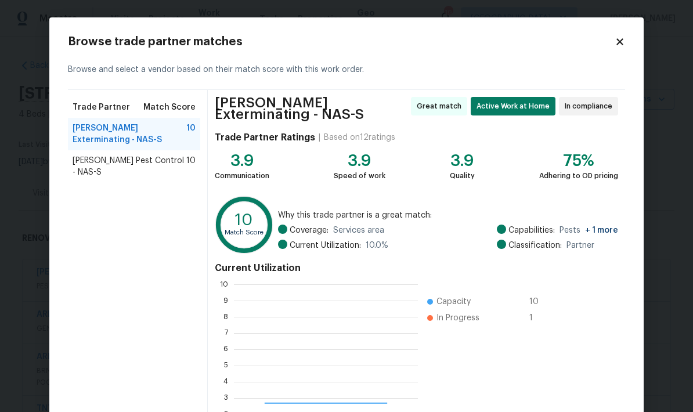
scroll to position [162, 184]
click at [149, 166] on div "Robards Pest Control - NAS-S 10" at bounding box center [134, 166] width 132 height 32
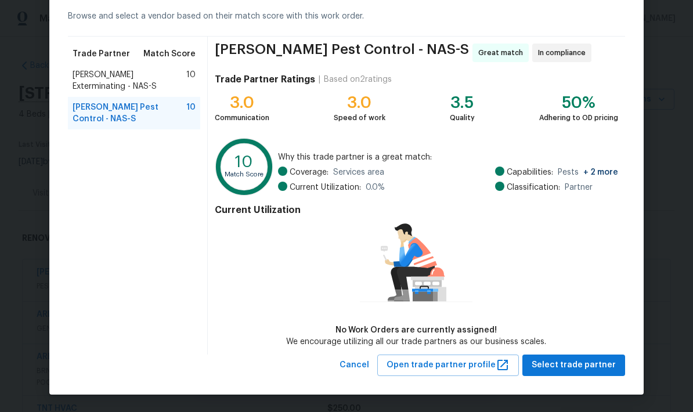
scroll to position [53, 0]
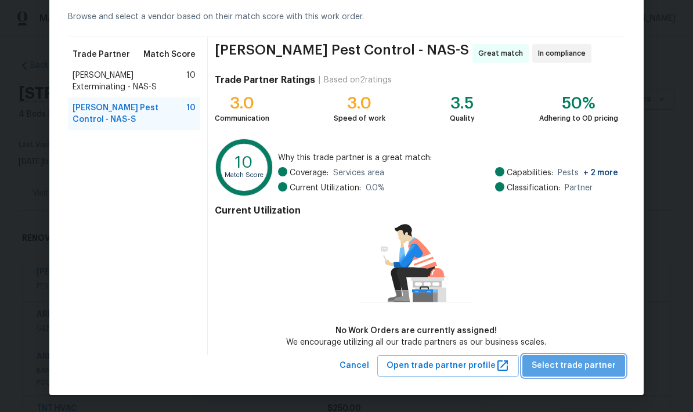
click at [591, 365] on span "Select trade partner" at bounding box center [573, 366] width 84 height 15
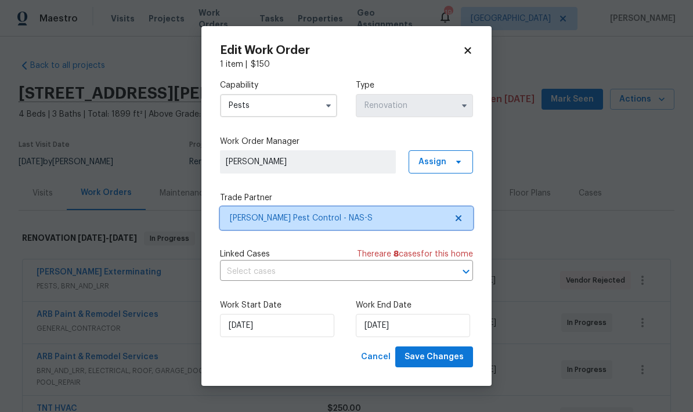
scroll to position [0, 0]
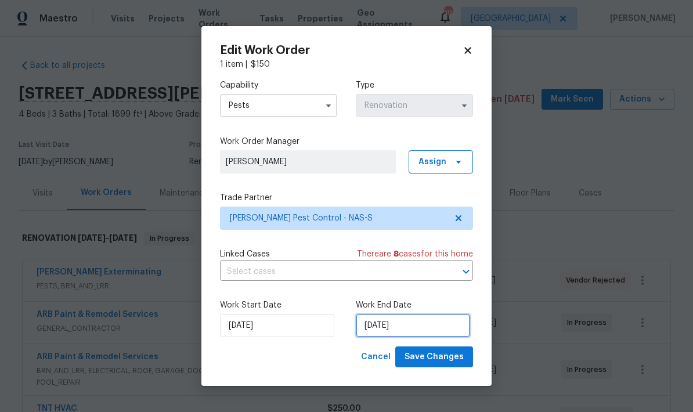
click at [400, 326] on input "[DATE]" at bounding box center [413, 325] width 114 height 23
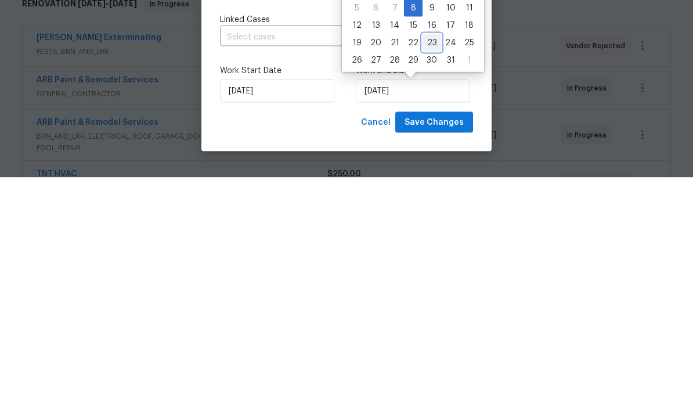
click at [431, 269] on div "23" at bounding box center [431, 277] width 19 height 16
type input "[DATE]"
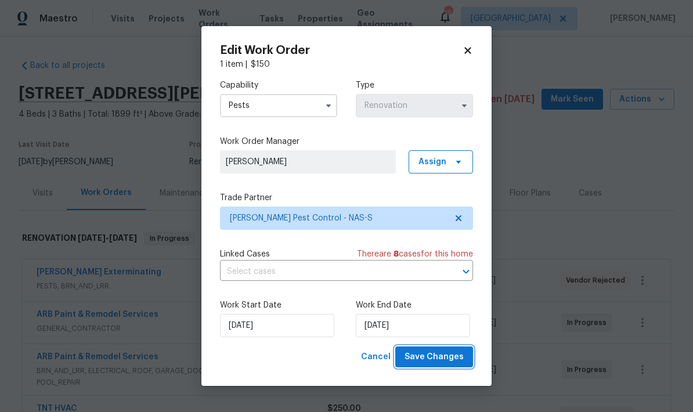
click at [455, 357] on span "Save Changes" at bounding box center [433, 357] width 59 height 15
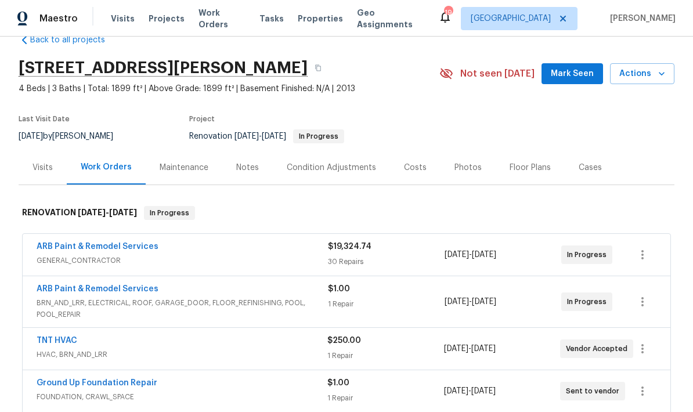
scroll to position [24, 0]
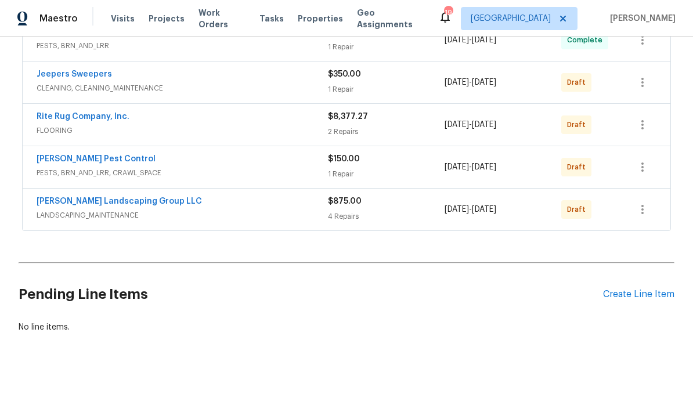
scroll to position [461, 0]
click at [643, 169] on icon "button" at bounding box center [642, 168] width 14 height 14
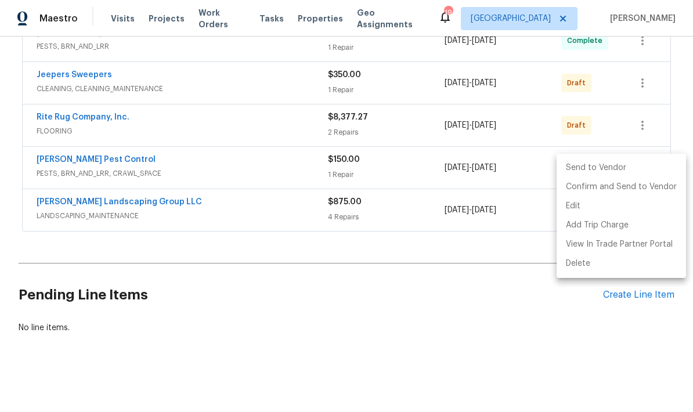
click at [641, 171] on li "Send to Vendor" at bounding box center [620, 167] width 129 height 19
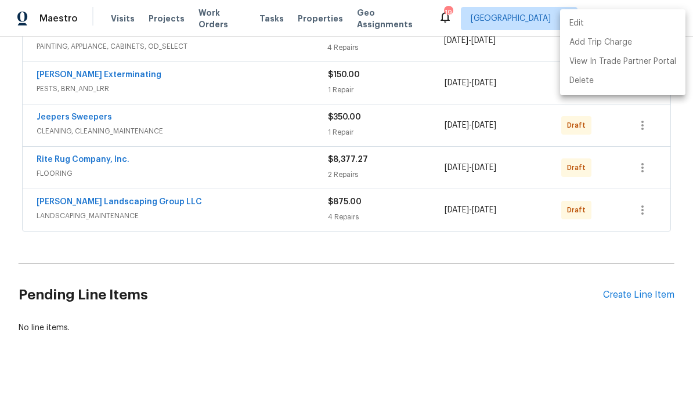
click at [641, 168] on div at bounding box center [346, 206] width 693 height 412
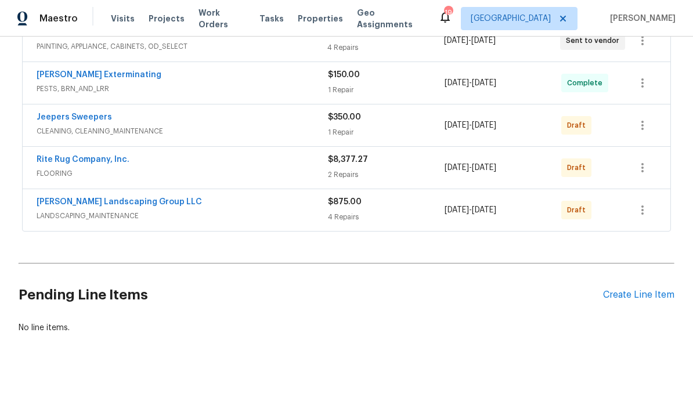
click at [93, 162] on link "Rite Rug Company, Inc." at bounding box center [83, 159] width 93 height 8
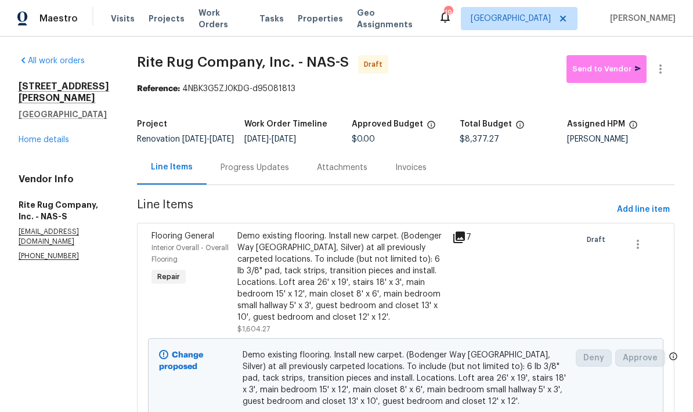
click at [282, 173] on div "Progress Updates" at bounding box center [254, 168] width 68 height 12
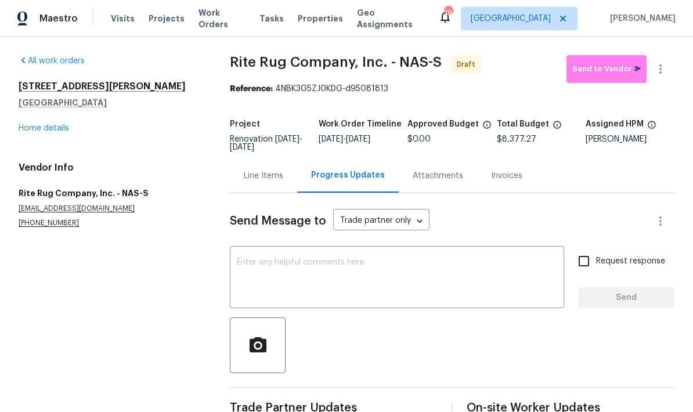
click at [372, 272] on textarea at bounding box center [397, 278] width 320 height 41
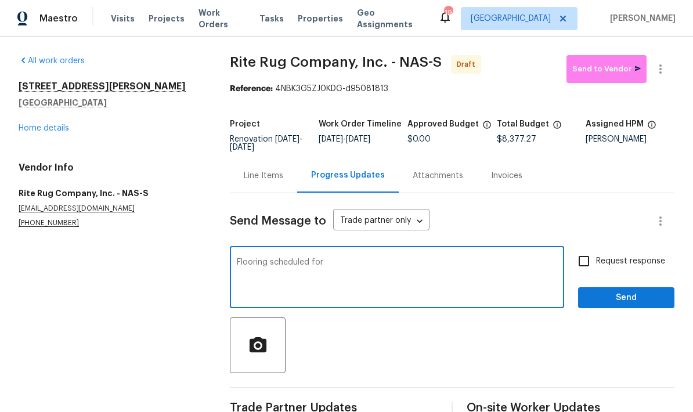
click at [488, 271] on textarea "Flooring scheduled for" at bounding box center [397, 278] width 320 height 41
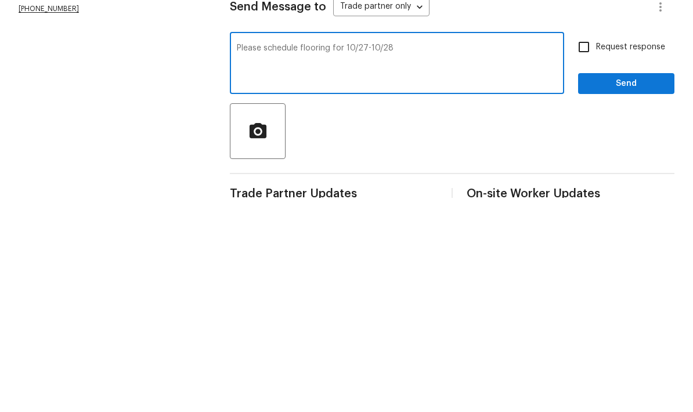
click at [511, 258] on textarea "Please schedule flooring for 10/27-10/28" at bounding box center [397, 278] width 320 height 41
type textarea "Please schedule flooring for 10/27-10/28."
click at [631, 291] on span "Send" at bounding box center [626, 298] width 78 height 15
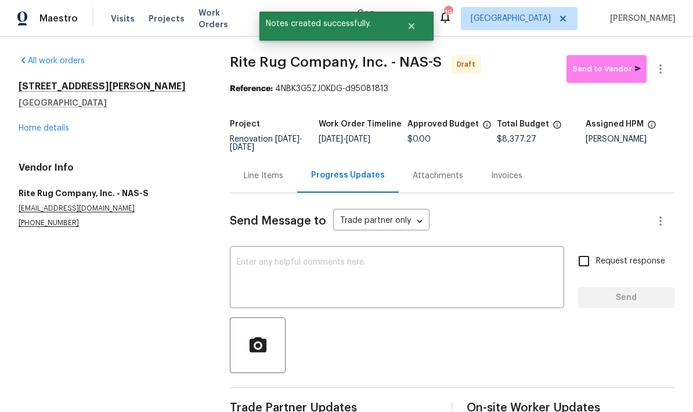
click at [52, 132] on link "Home details" at bounding box center [44, 128] width 50 height 8
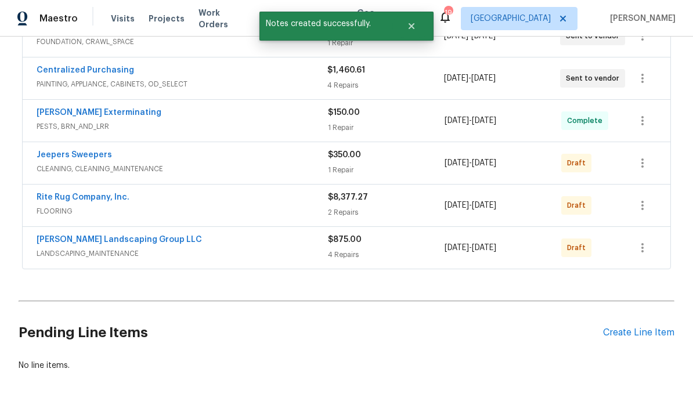
scroll to position [424, 0]
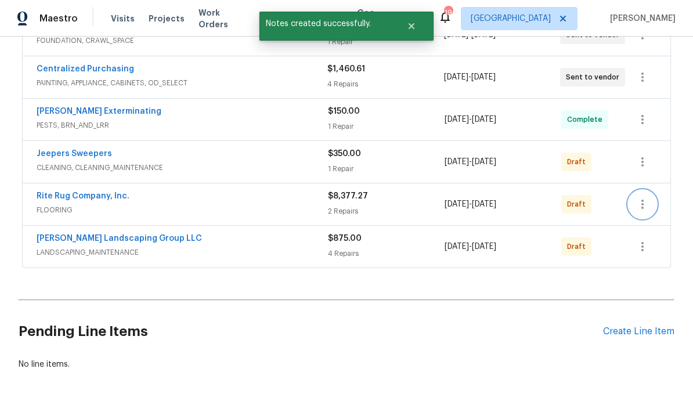
click at [645, 211] on icon "button" at bounding box center [642, 204] width 14 height 14
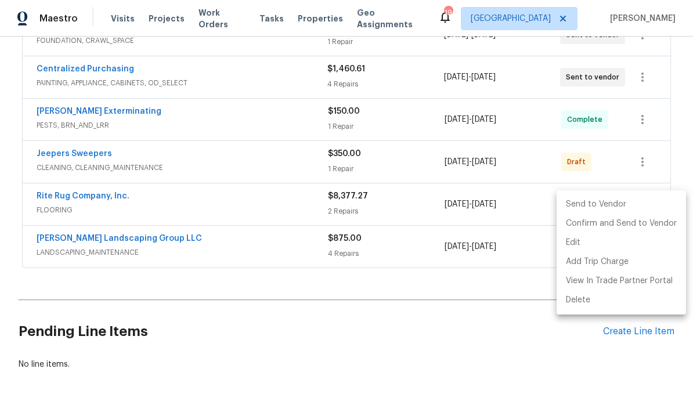
click at [632, 204] on li "Send to Vendor" at bounding box center [620, 204] width 129 height 19
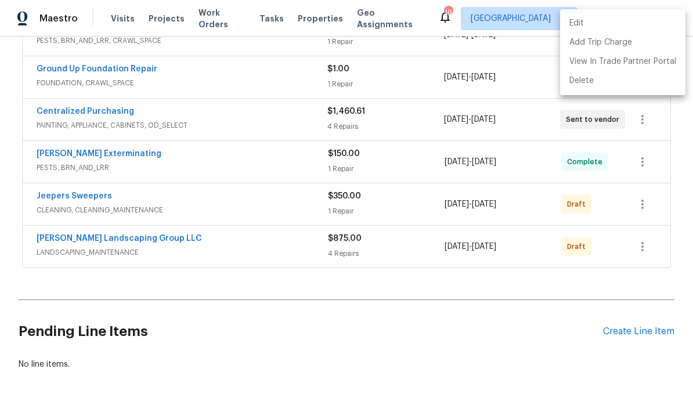
click at [95, 196] on div at bounding box center [346, 206] width 693 height 412
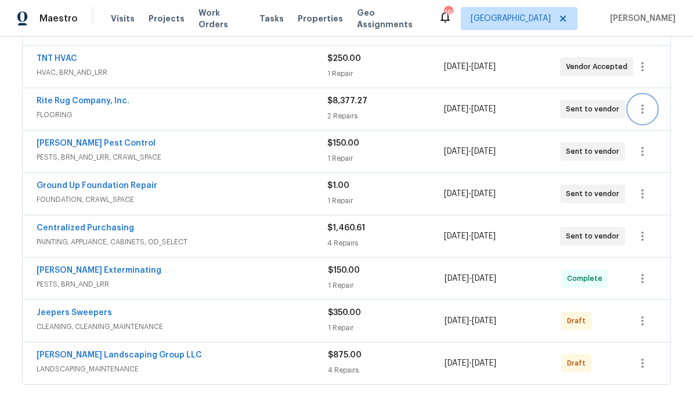
scroll to position [355, 0]
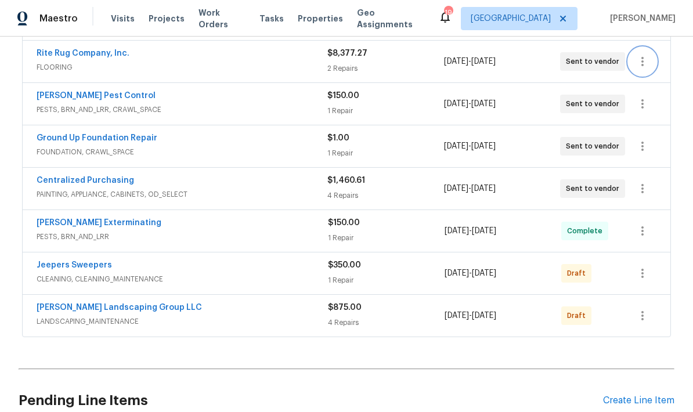
click at [95, 266] on link "Jeepers Sweepers" at bounding box center [74, 265] width 75 height 8
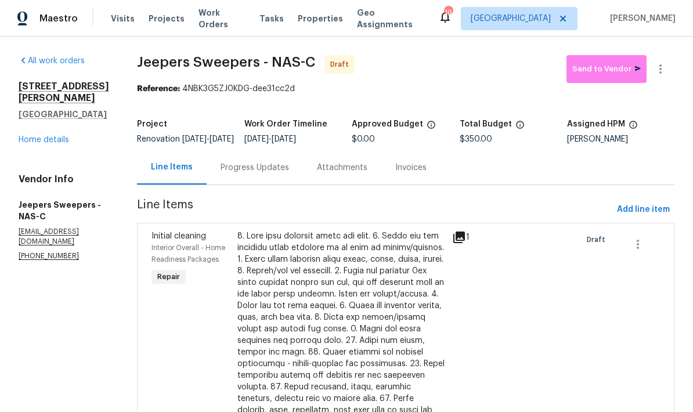
click at [292, 169] on div "Progress Updates" at bounding box center [255, 167] width 96 height 34
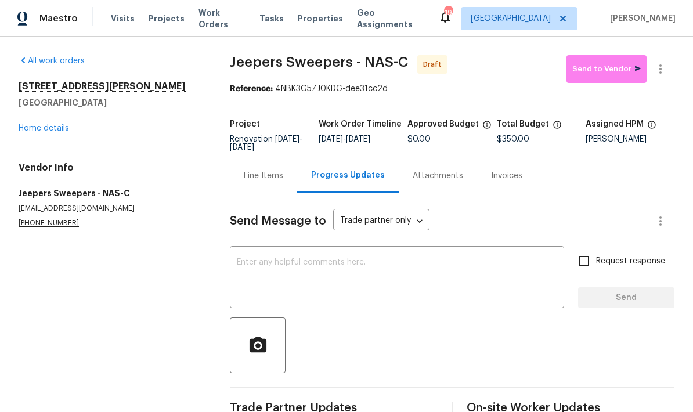
click at [342, 262] on textarea at bounding box center [397, 278] width 320 height 41
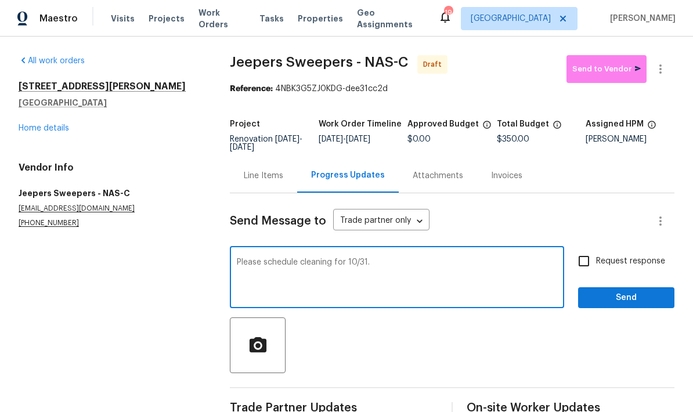
type textarea "Please schedule cleaning for 10/31."
click at [636, 292] on span "Send" at bounding box center [626, 298] width 78 height 15
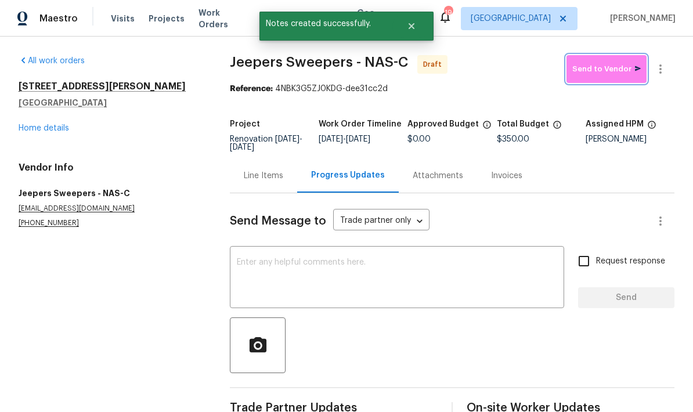
click at [617, 65] on span "Send to Vendor" at bounding box center [606, 69] width 68 height 13
click at [53, 126] on link "Home details" at bounding box center [44, 128] width 50 height 8
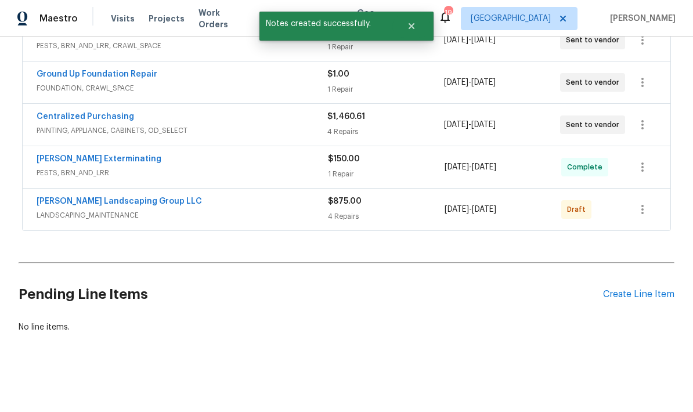
scroll to position [461, 0]
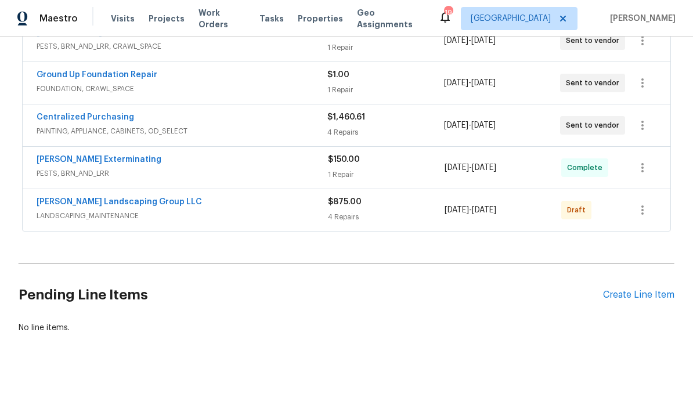
click at [143, 204] on link "[PERSON_NAME] Landscaping Group LLC" at bounding box center [119, 202] width 165 height 8
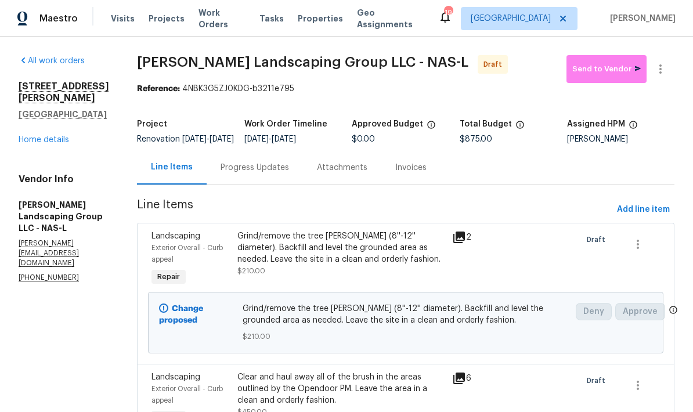
click at [287, 173] on div "Progress Updates" at bounding box center [254, 168] width 68 height 12
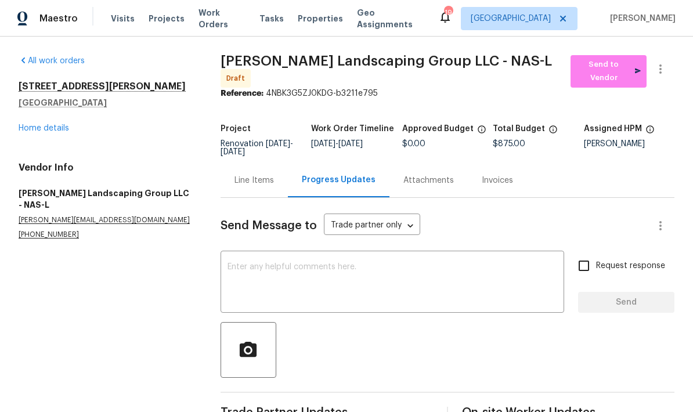
click at [323, 280] on textarea at bounding box center [392, 283] width 330 height 41
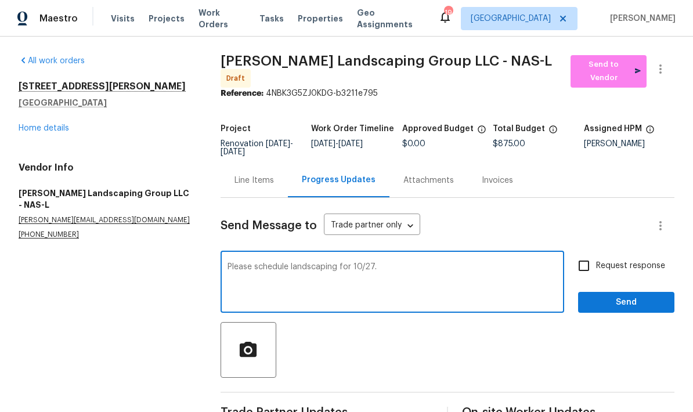
type textarea "Please schedule landscaping for 10/27."
click at [629, 295] on span "Send" at bounding box center [626, 302] width 78 height 15
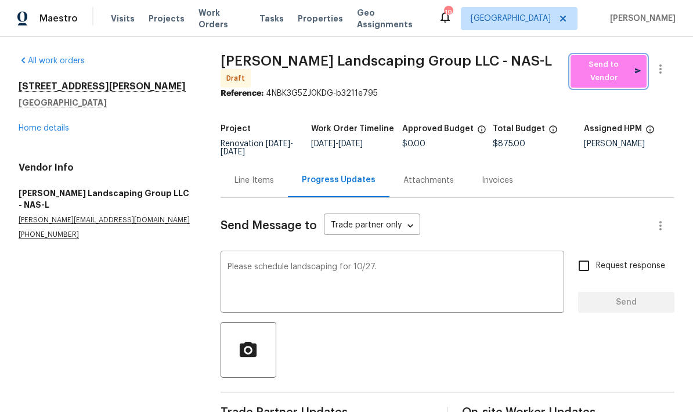
click at [607, 81] on button "Send to Vendor" at bounding box center [608, 71] width 76 height 32
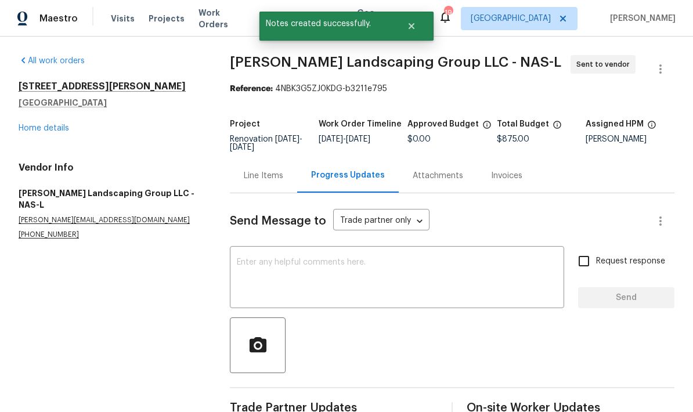
click at [46, 131] on link "Home details" at bounding box center [44, 128] width 50 height 8
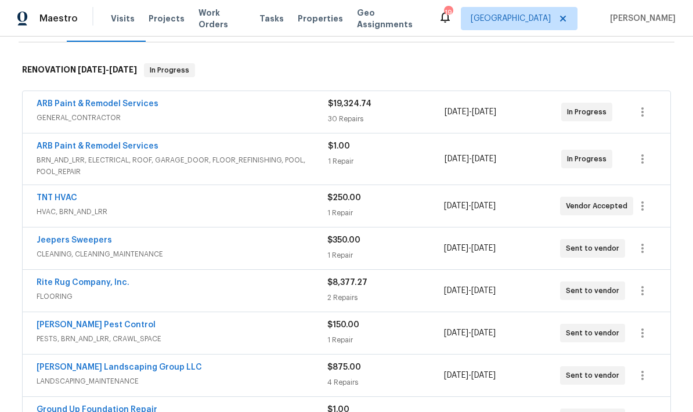
scroll to position [151, 0]
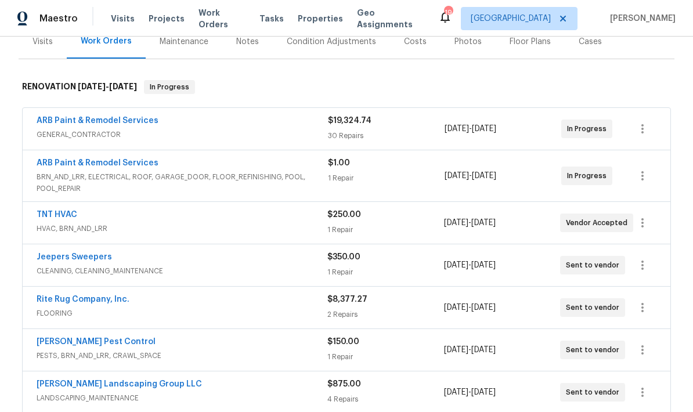
click at [126, 124] on link "ARB Paint & Remodel Services" at bounding box center [98, 121] width 122 height 8
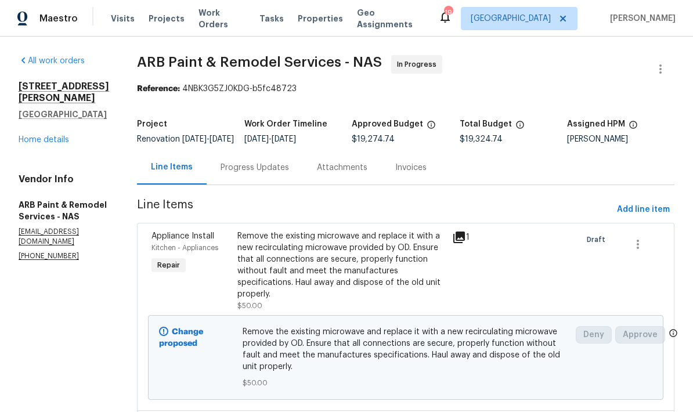
click at [259, 173] on div "Progress Updates" at bounding box center [254, 168] width 68 height 12
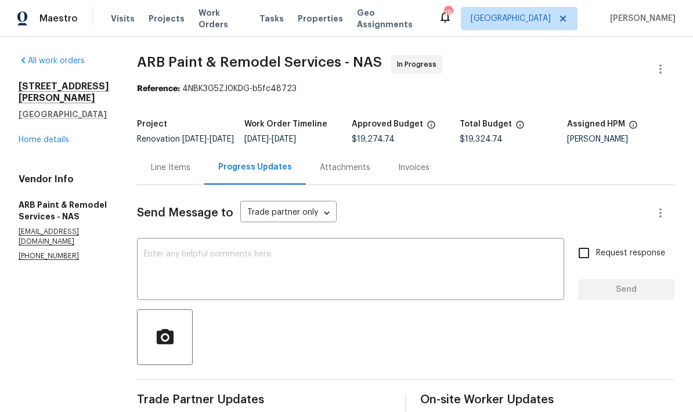
click at [340, 273] on textarea at bounding box center [350, 270] width 413 height 41
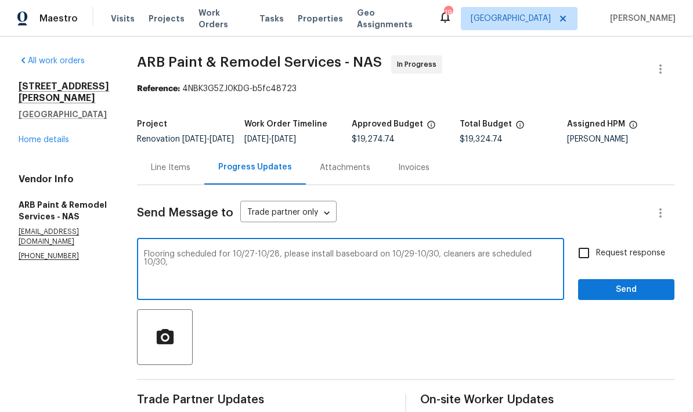
click at [552, 263] on textarea "Flooring scheduled for 10/27-10/28, please install baseboard on 10/29-10/30, cl…" at bounding box center [350, 270] width 413 height 41
click at [346, 276] on textarea "Flooring scheduled for 10/27-10/28, please install baseboard on 10/29-10/30, cl…" at bounding box center [350, 270] width 413 height 41
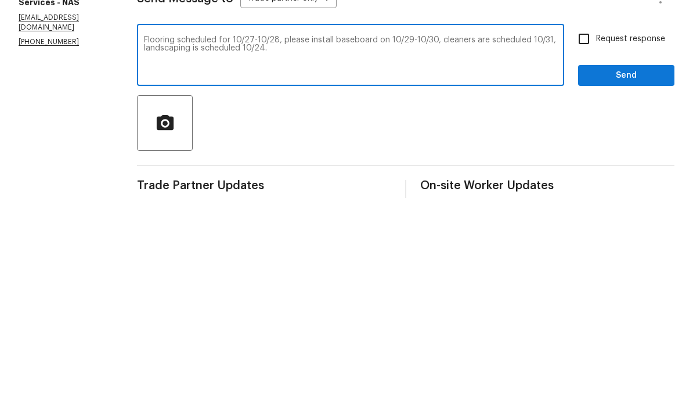
type textarea "Flooring scheduled for 10/27-10/28, please install baseboard on 10/29-10/30, cl…"
click at [635, 283] on span "Send" at bounding box center [626, 290] width 78 height 15
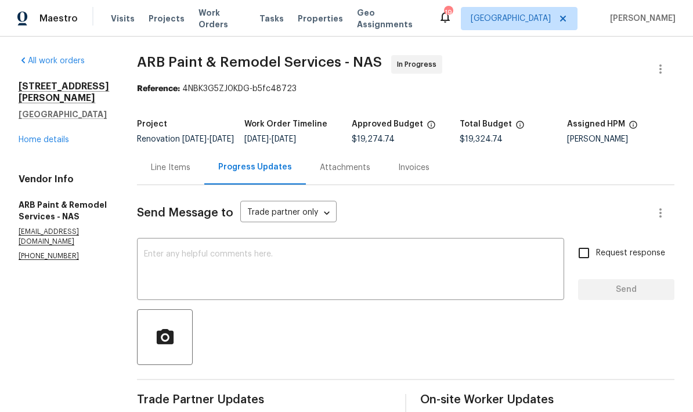
click at [39, 144] on link "Home details" at bounding box center [44, 140] width 50 height 8
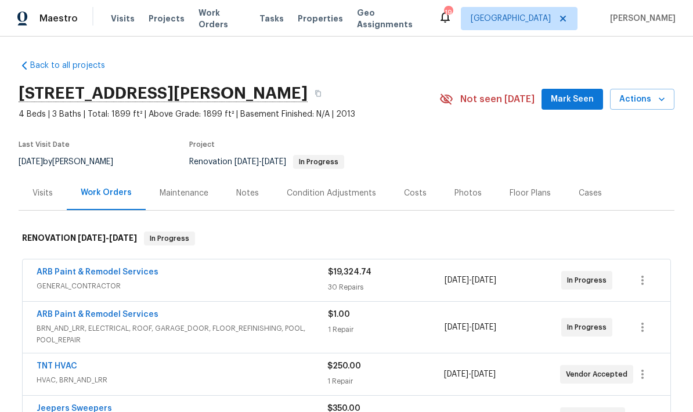
click at [259, 193] on div "Notes" at bounding box center [247, 193] width 50 height 34
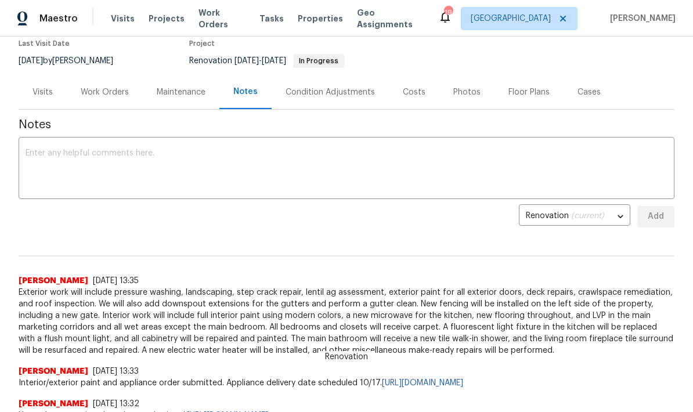
scroll to position [100, 0]
click at [555, 175] on textarea at bounding box center [347, 170] width 642 height 41
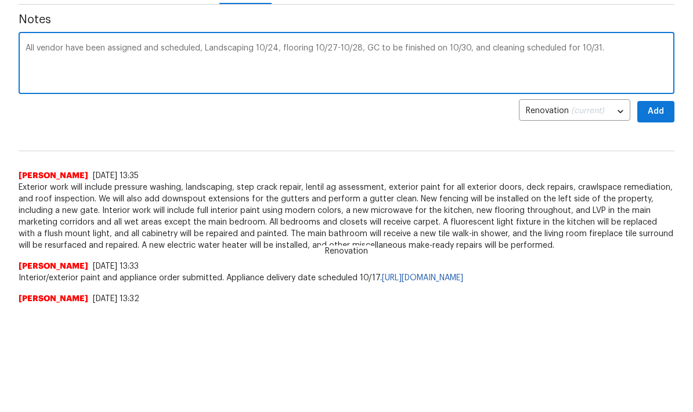
type textarea "All vendor have been assigned and scheduled, Landscaping 10/24, flooring 10/27-…"
click at [664, 210] on span "Add" at bounding box center [655, 217] width 19 height 15
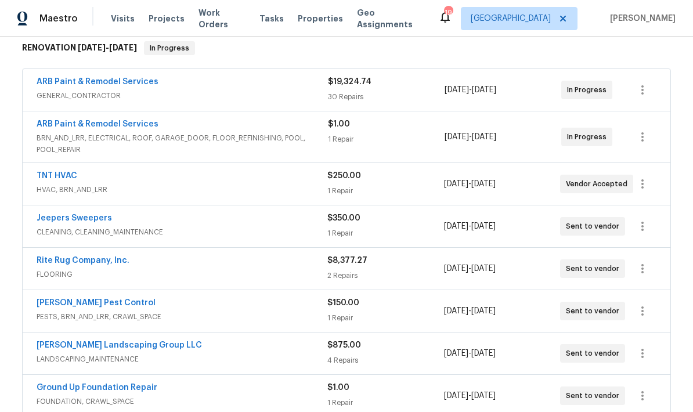
scroll to position [182, 0]
